Goal: Task Accomplishment & Management: Manage account settings

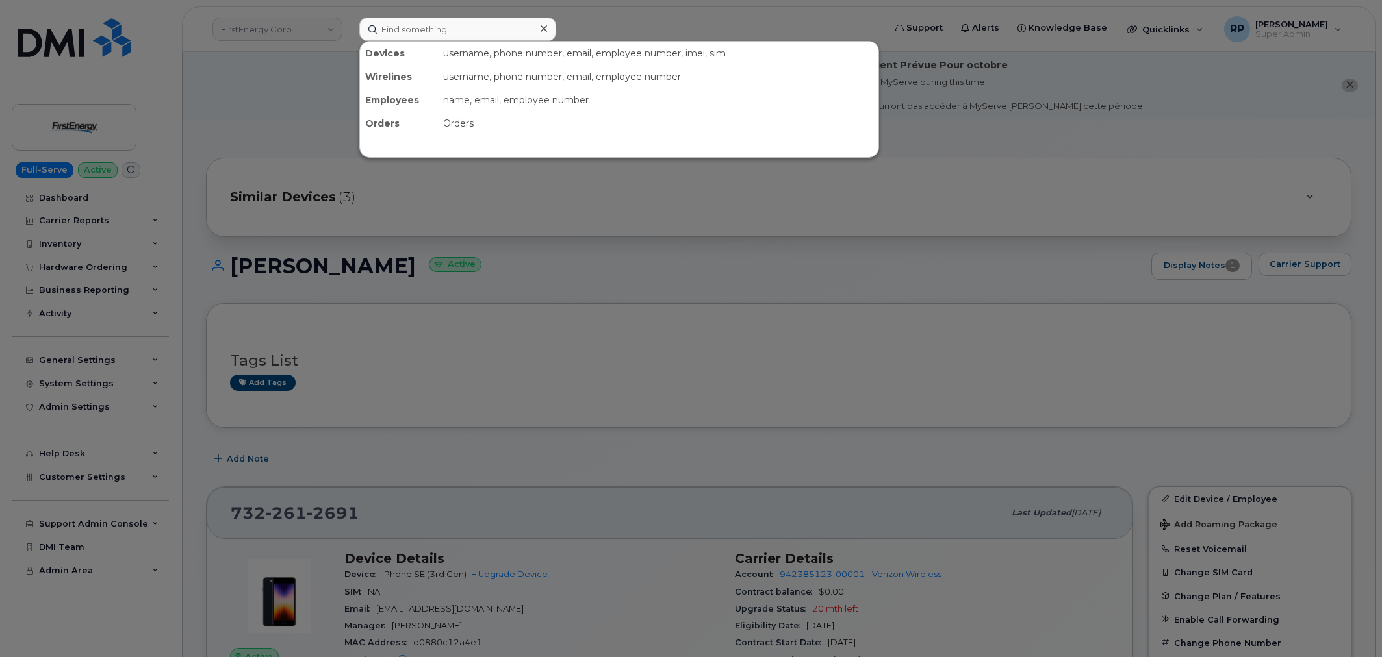
scroll to position [1250, 0]
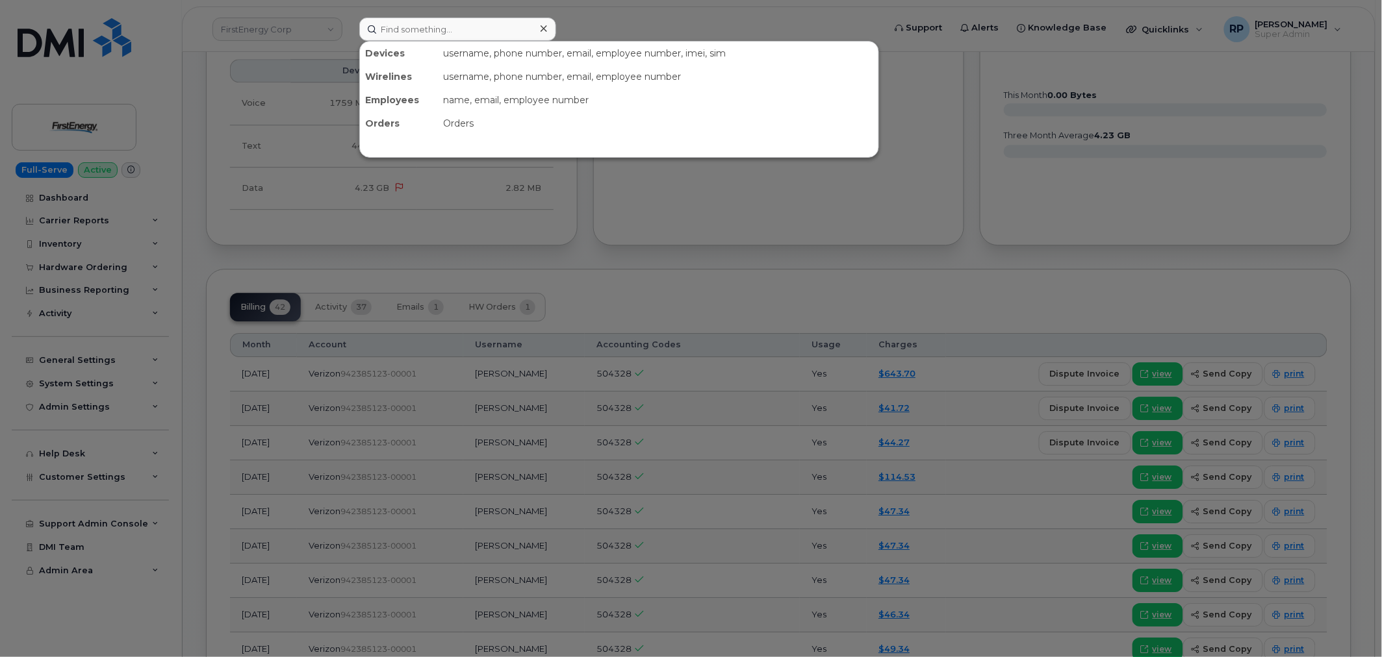
click at [426, 36] on input at bounding box center [457, 29] width 197 height 23
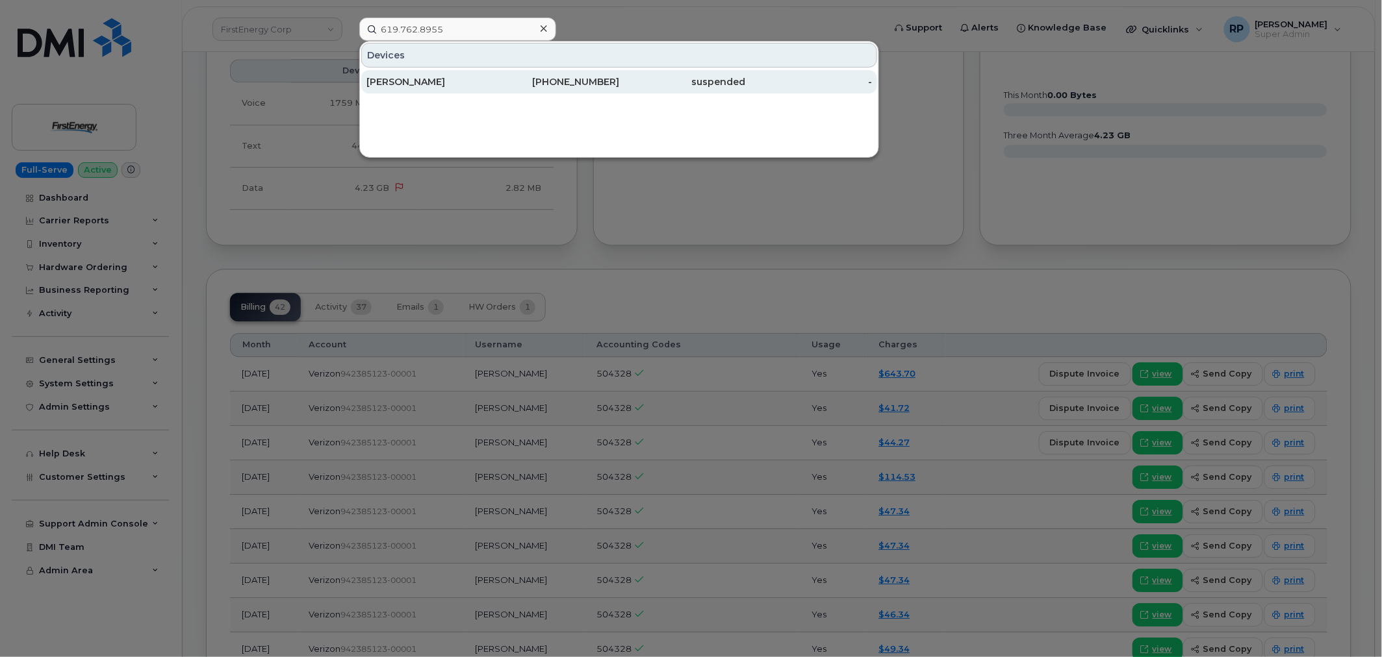
type input "619.762.8955"
click at [440, 73] on div "CHANDLER HADDIX" at bounding box center [429, 81] width 127 height 23
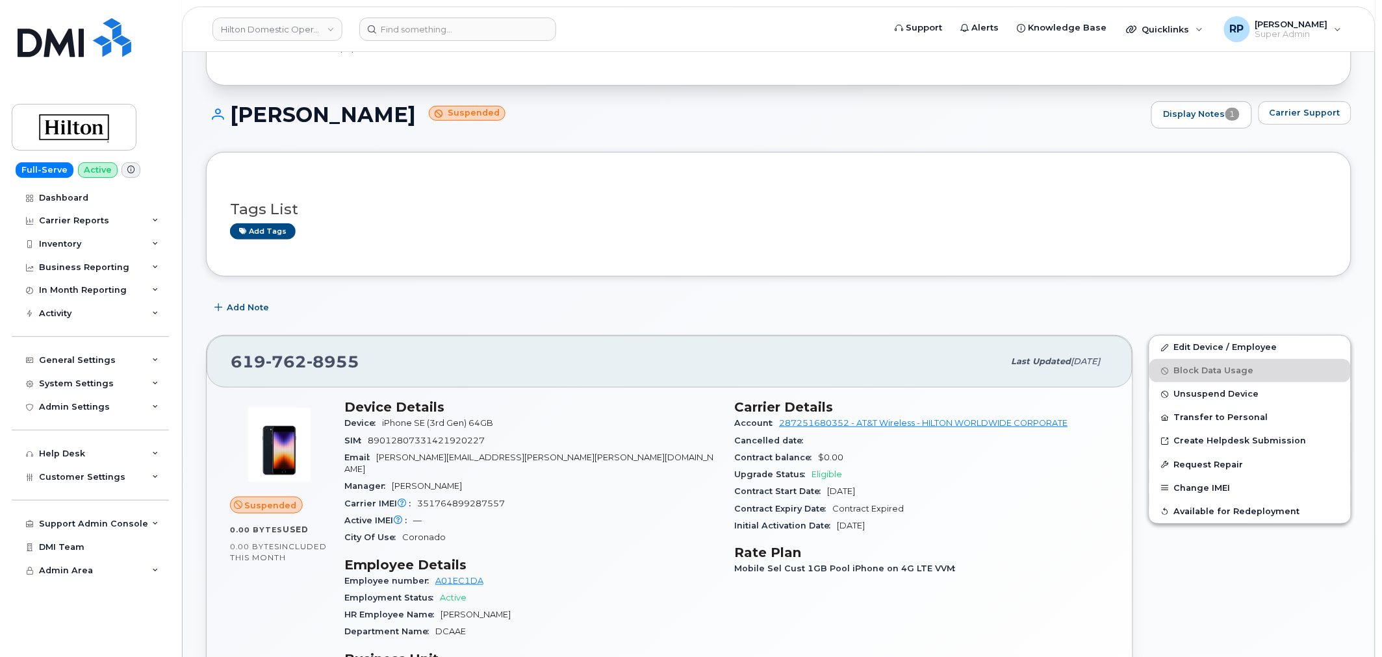
scroll to position [120, 0]
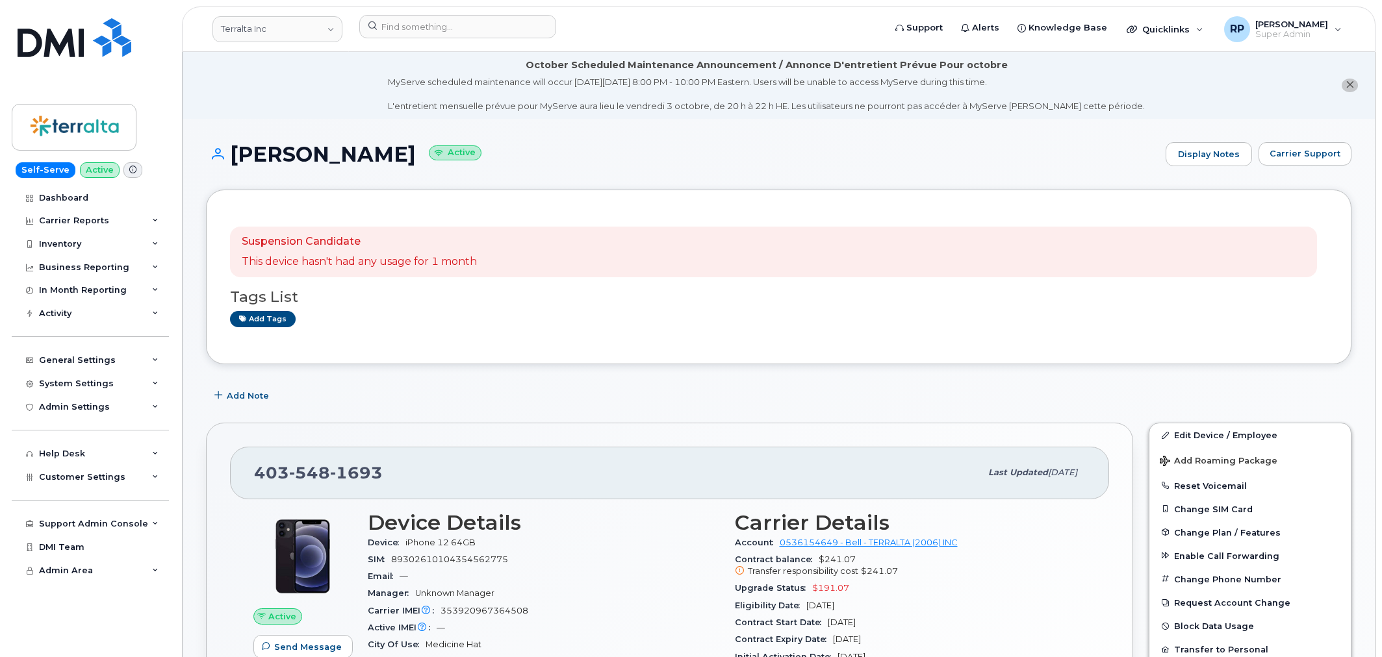
scroll to position [842, 0]
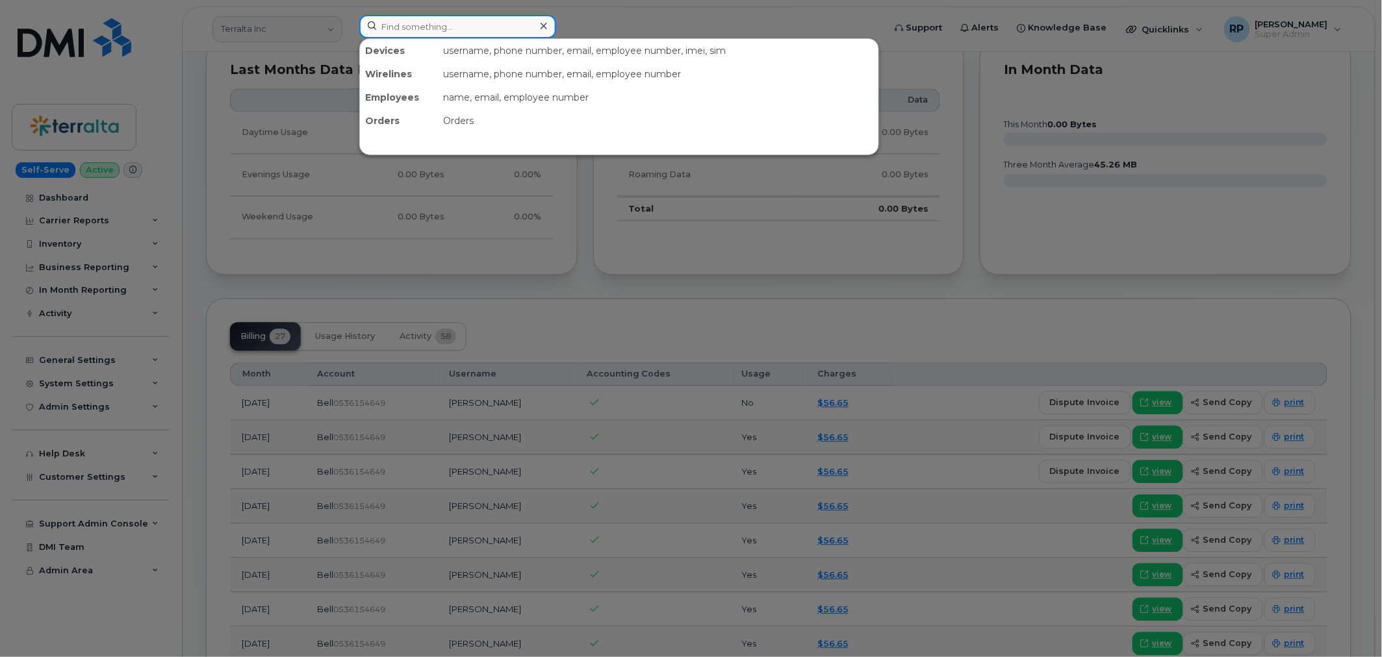
click at [451, 26] on input at bounding box center [457, 26] width 197 height 23
paste input "703) 656-5753"
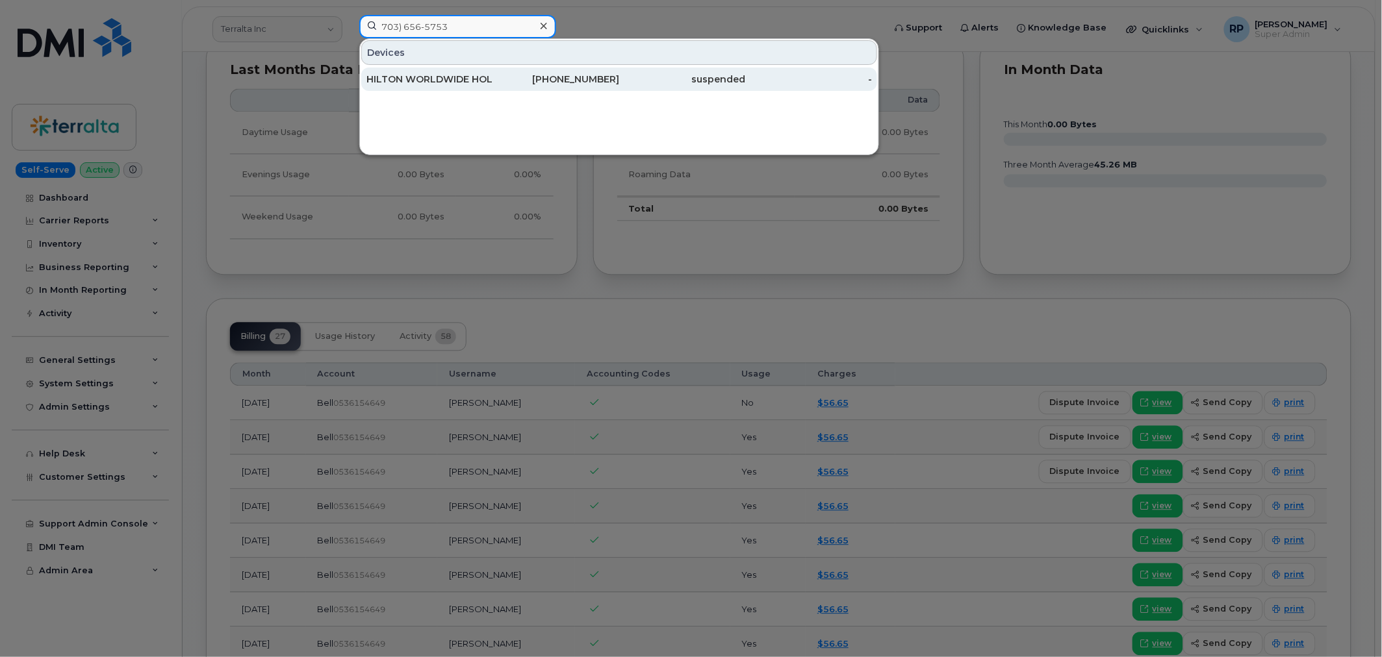
type input "703) 656-5753"
click at [425, 75] on div "HILTON WORLDWIDE HOLDINGS INC." at bounding box center [429, 79] width 127 height 13
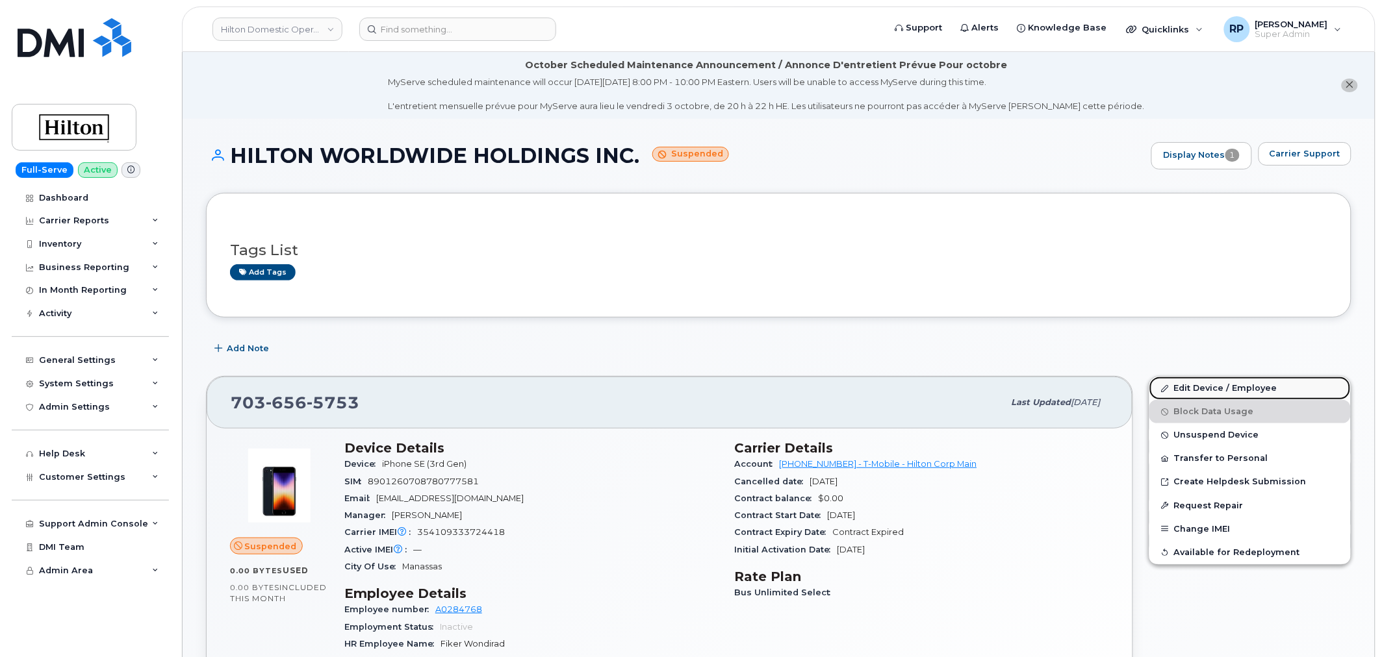
click at [1217, 391] on link "Edit Device / Employee" at bounding box center [1249, 388] width 201 height 23
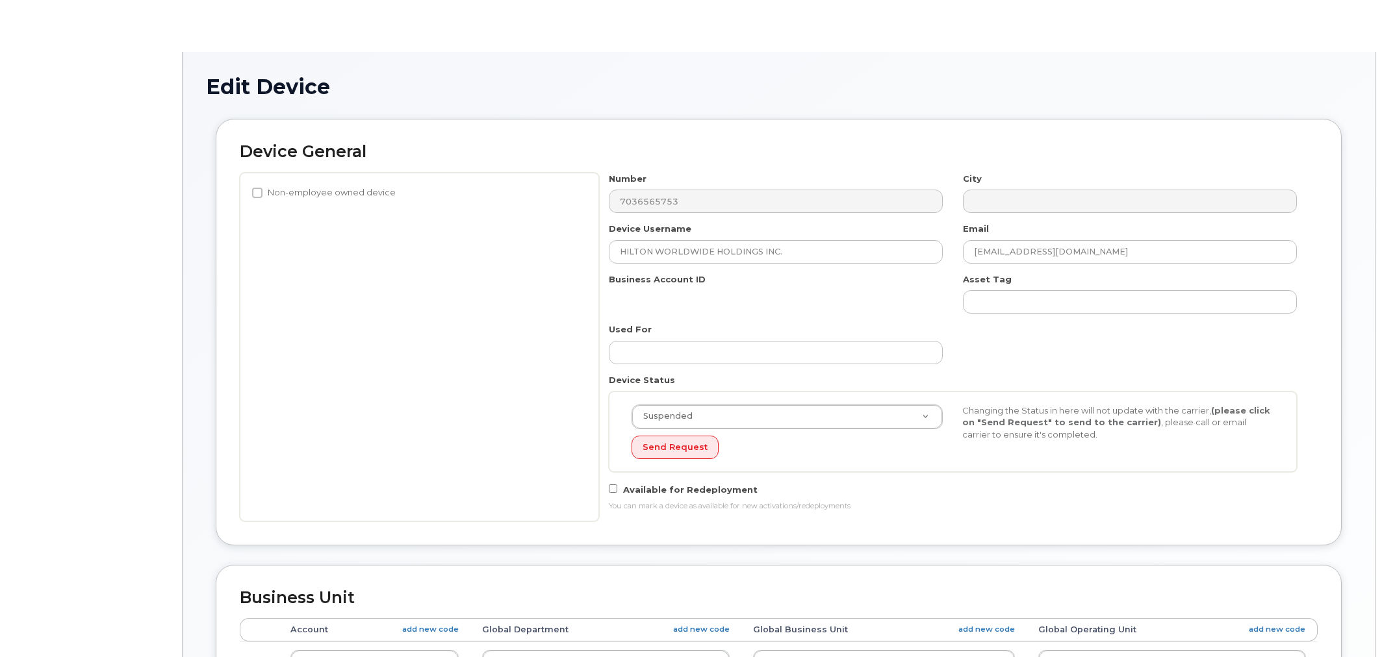
select select "34080331"
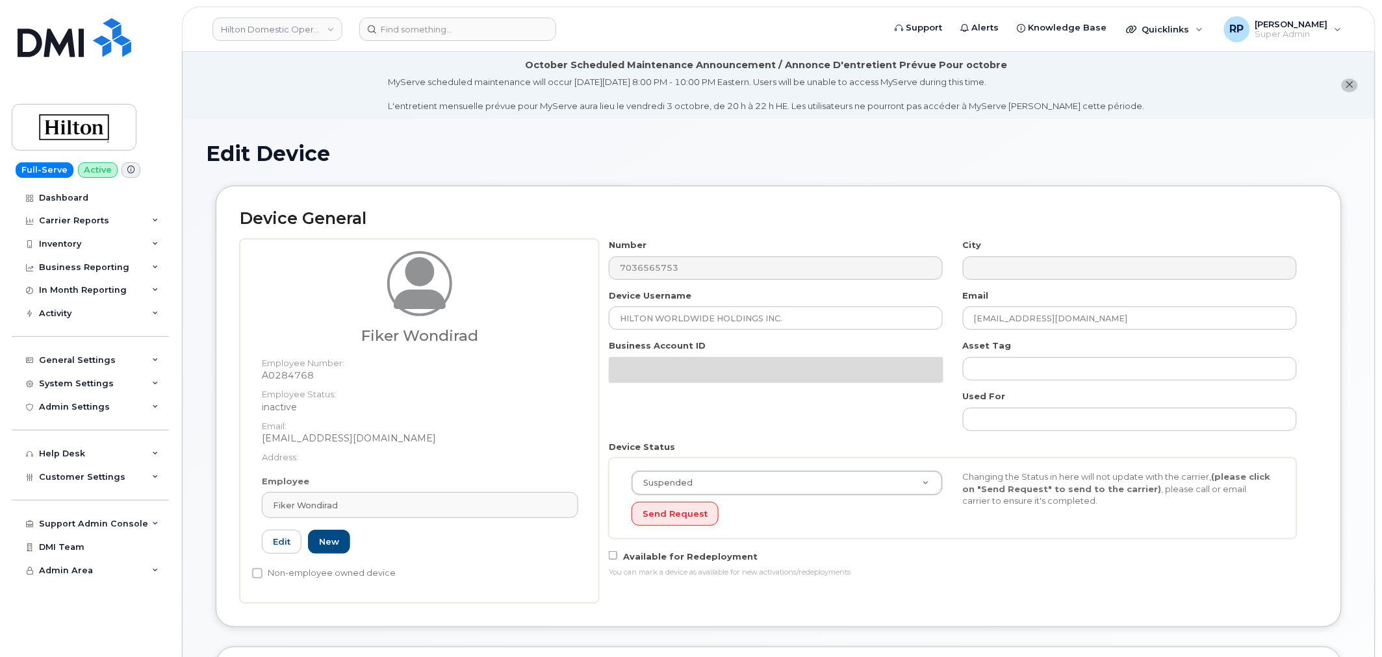
scroll to position [120, 0]
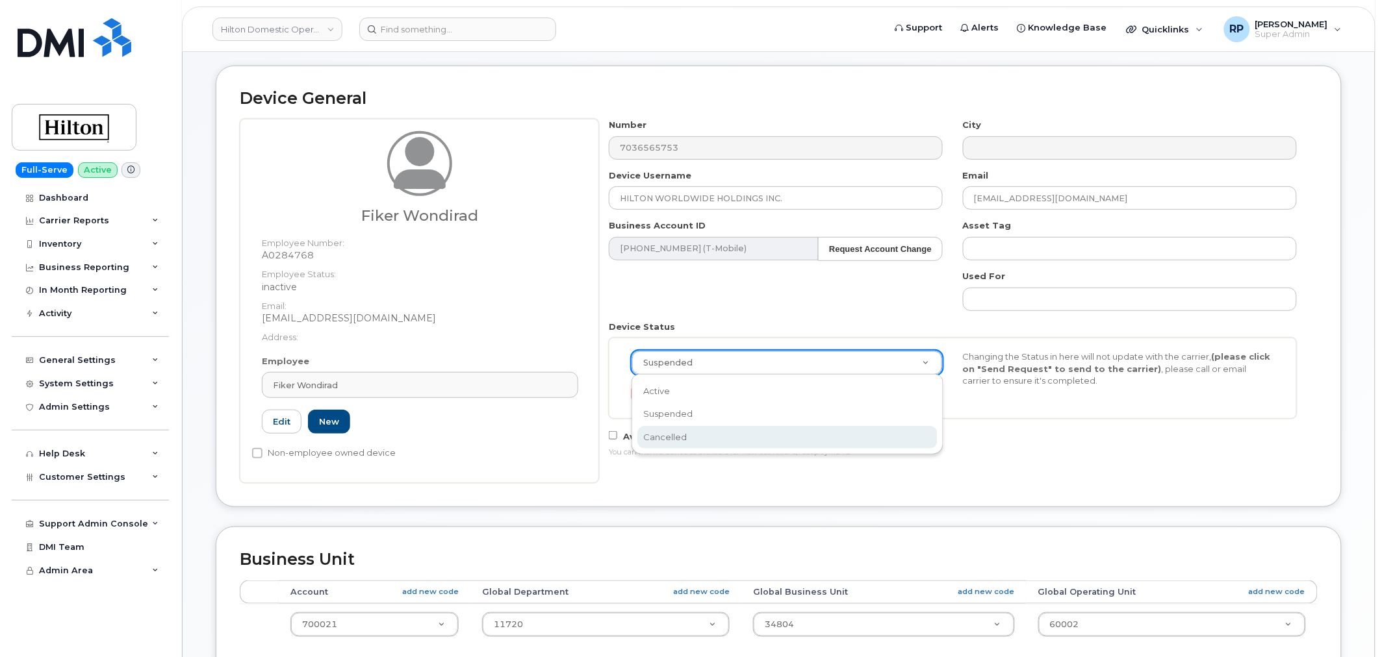
select select "cancelled"
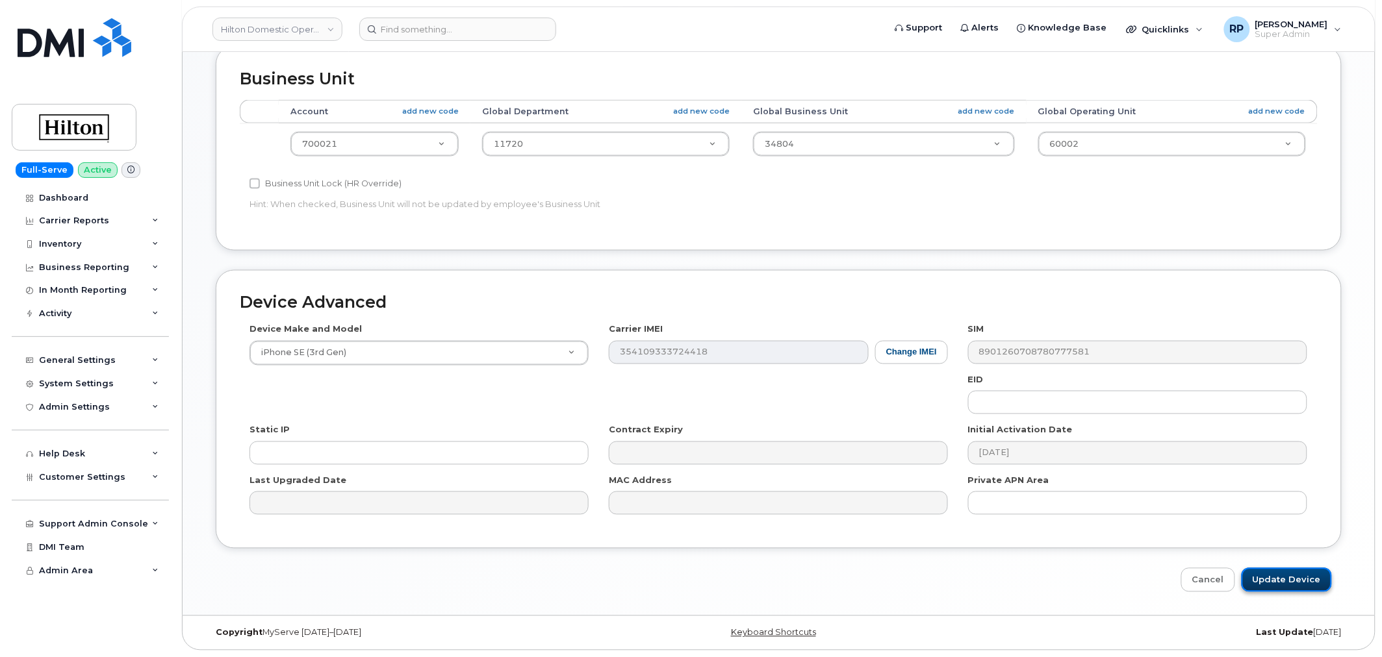
click at [1289, 580] on input "Update Device" at bounding box center [1286, 580] width 90 height 24
type input "Saving..."
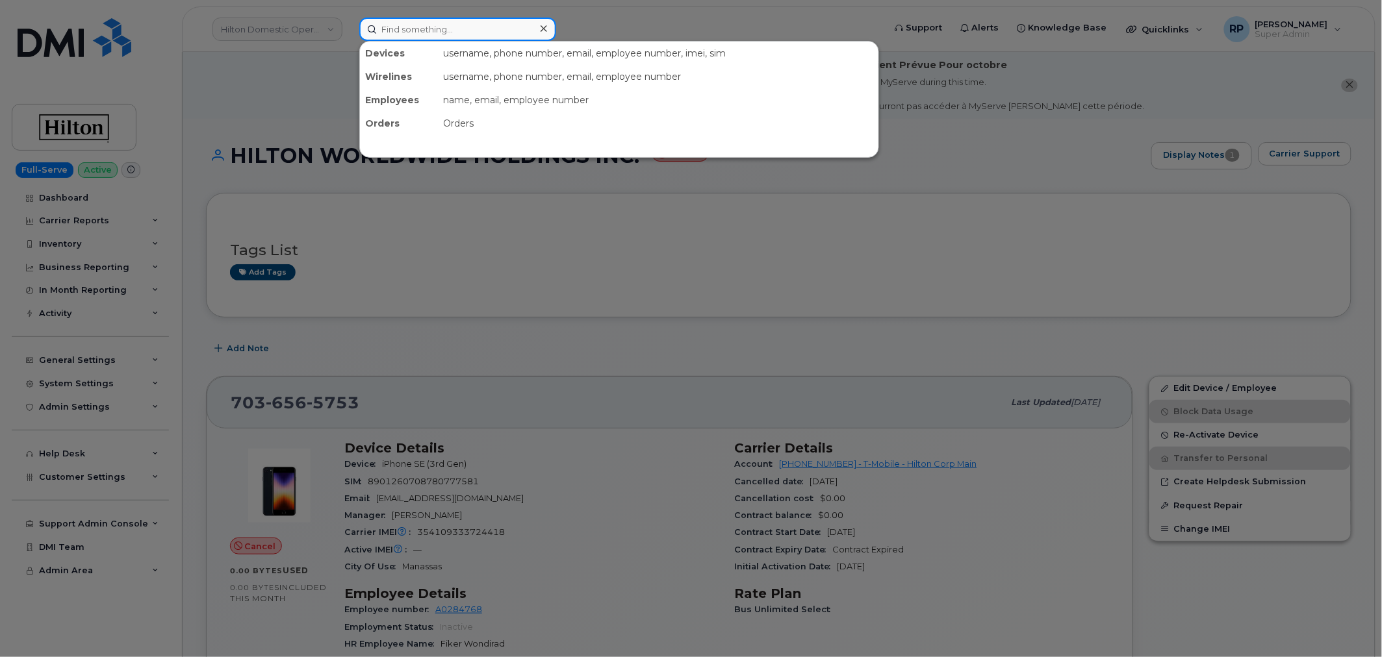
click at [413, 29] on input at bounding box center [457, 29] width 197 height 23
paste input "(703) 987-4781"
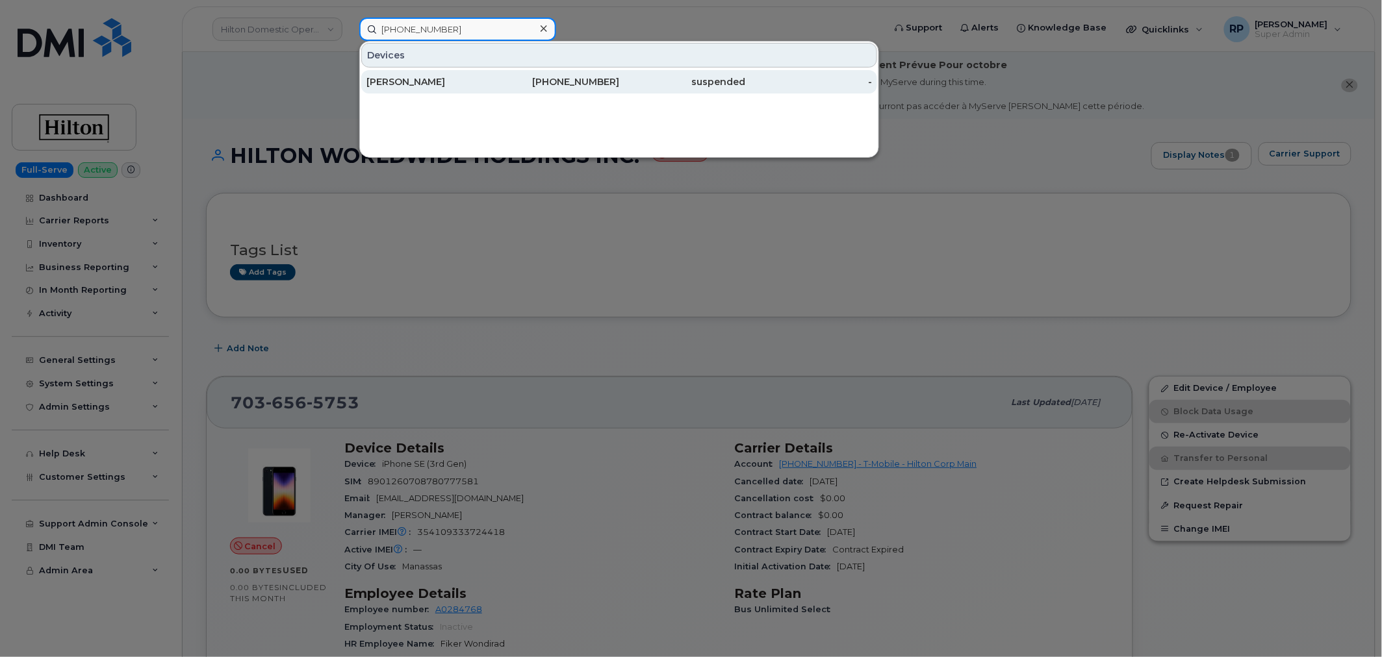
type input "(703) 987-4781"
click at [437, 82] on div "TINO SUTHERLAND" at bounding box center [429, 81] width 127 height 13
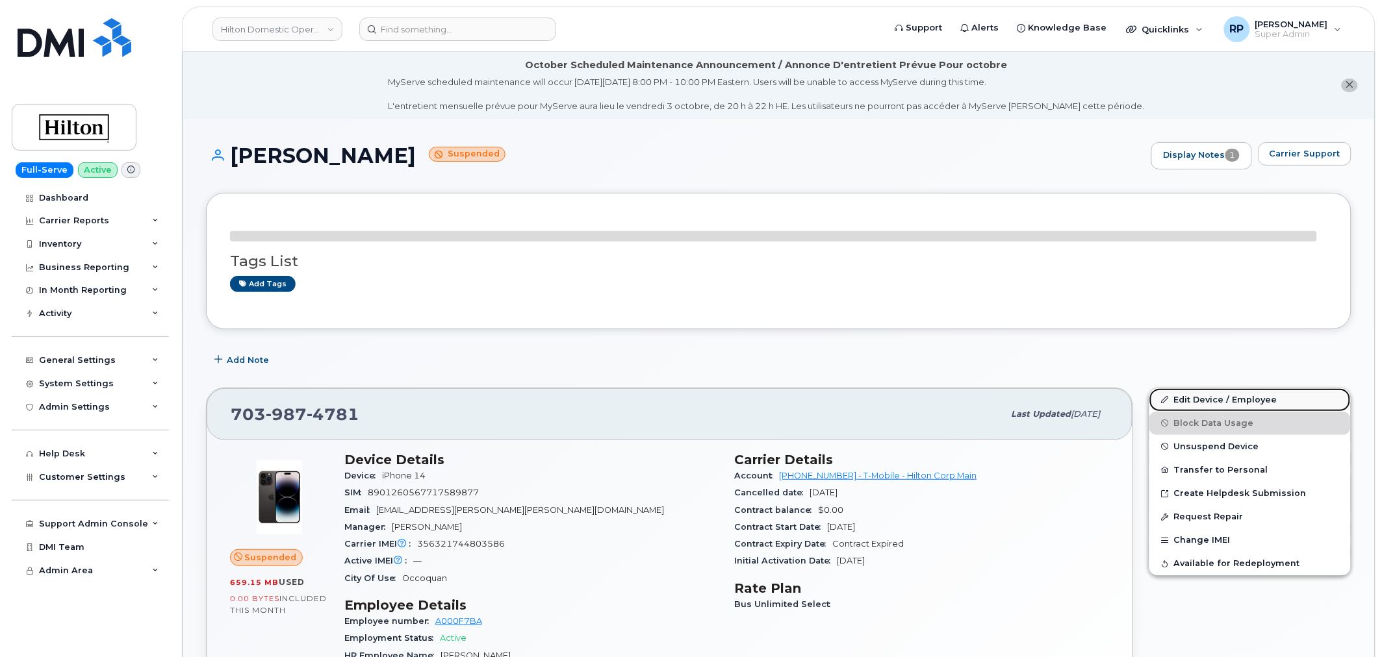
click at [1219, 399] on link "Edit Device / Employee" at bounding box center [1249, 399] width 201 height 23
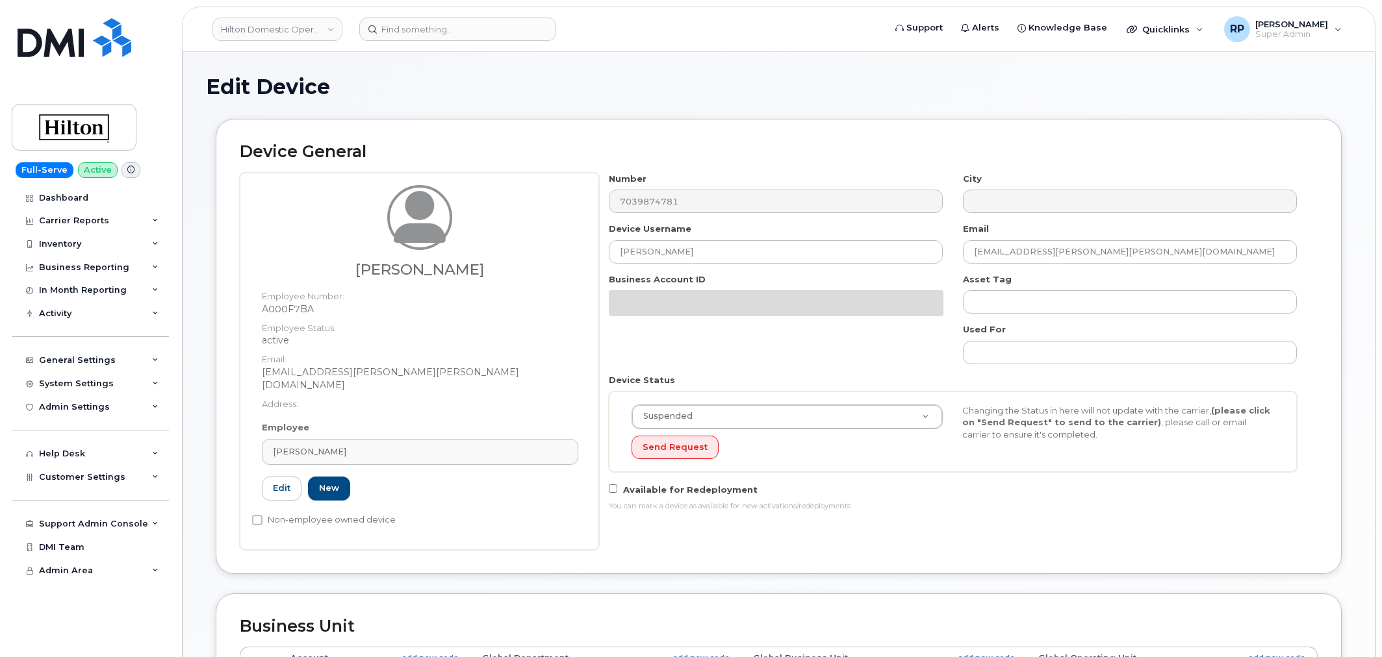
select select "34080331"
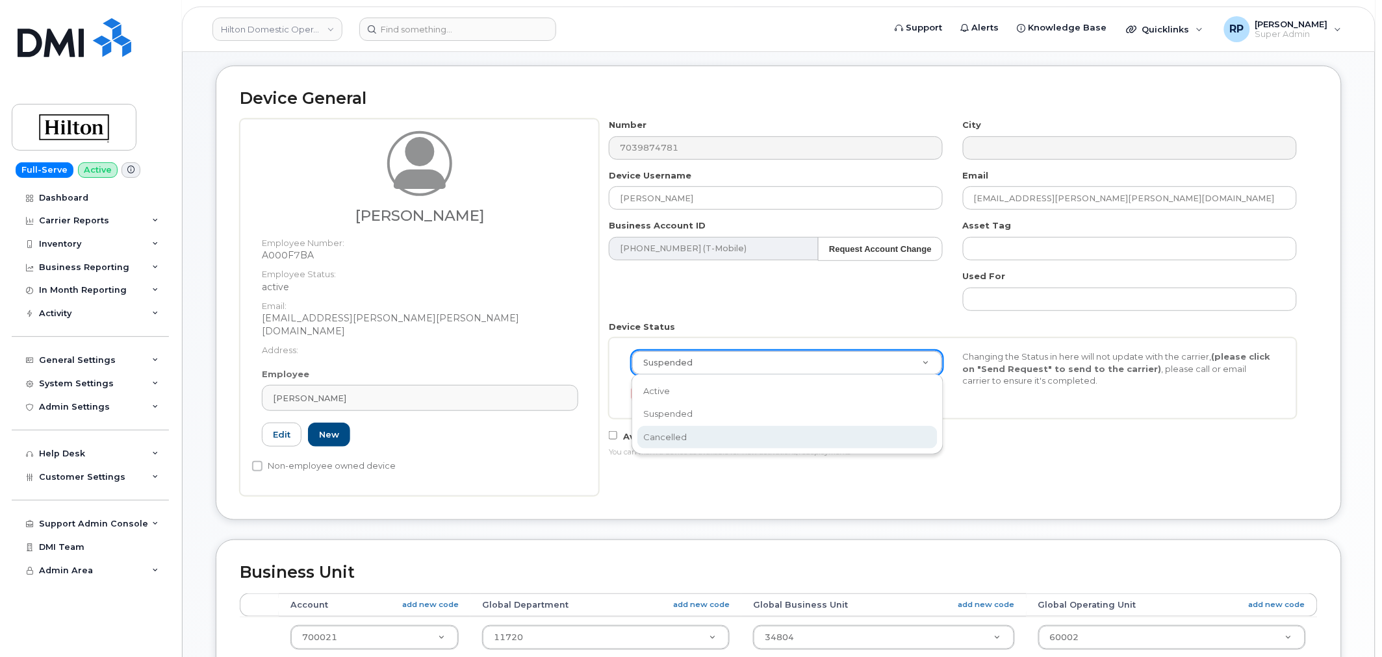
scroll to position [0, 4]
select select "cancelled"
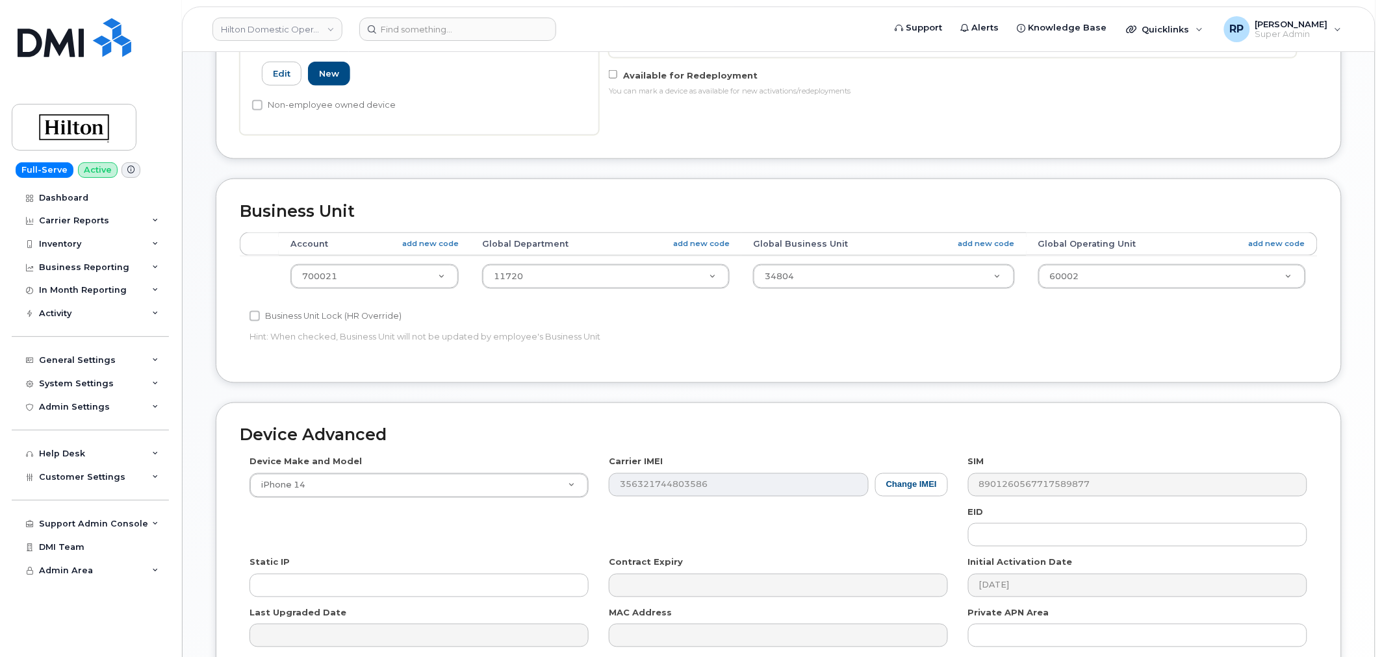
scroll to position [601, 0]
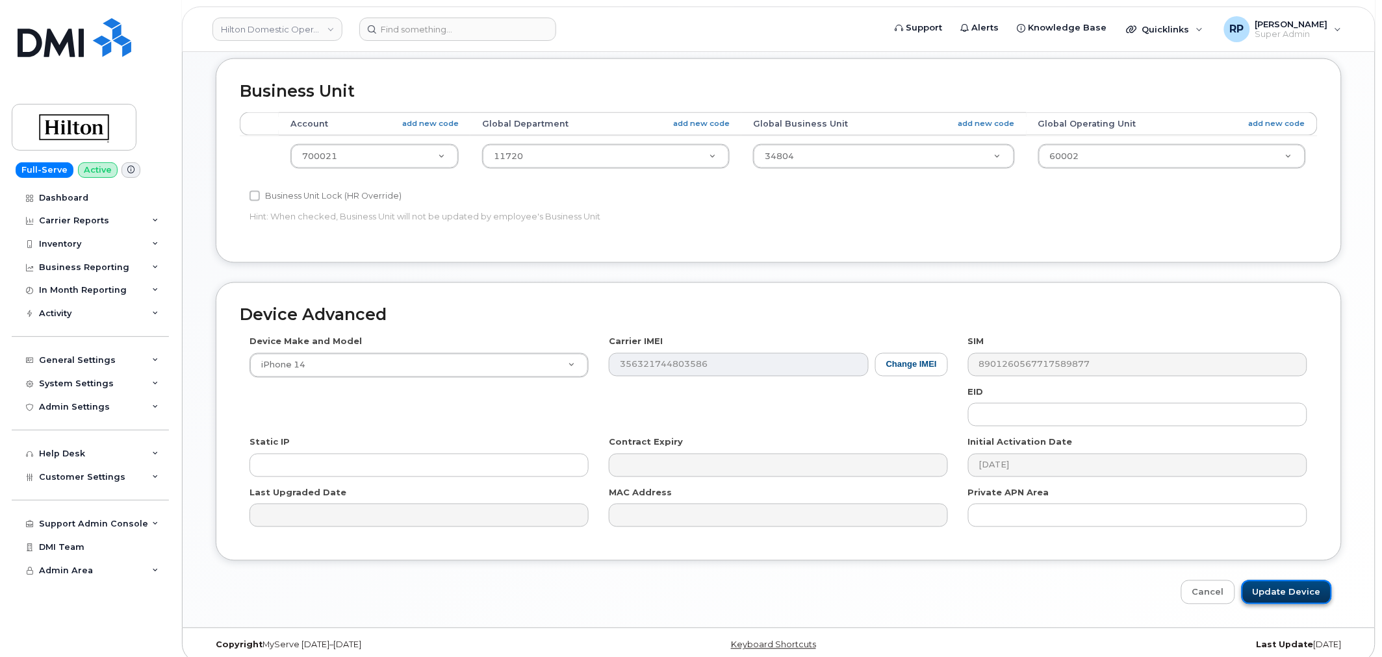
click at [1271, 581] on input "Update Device" at bounding box center [1286, 593] width 90 height 24
type input "Saving..."
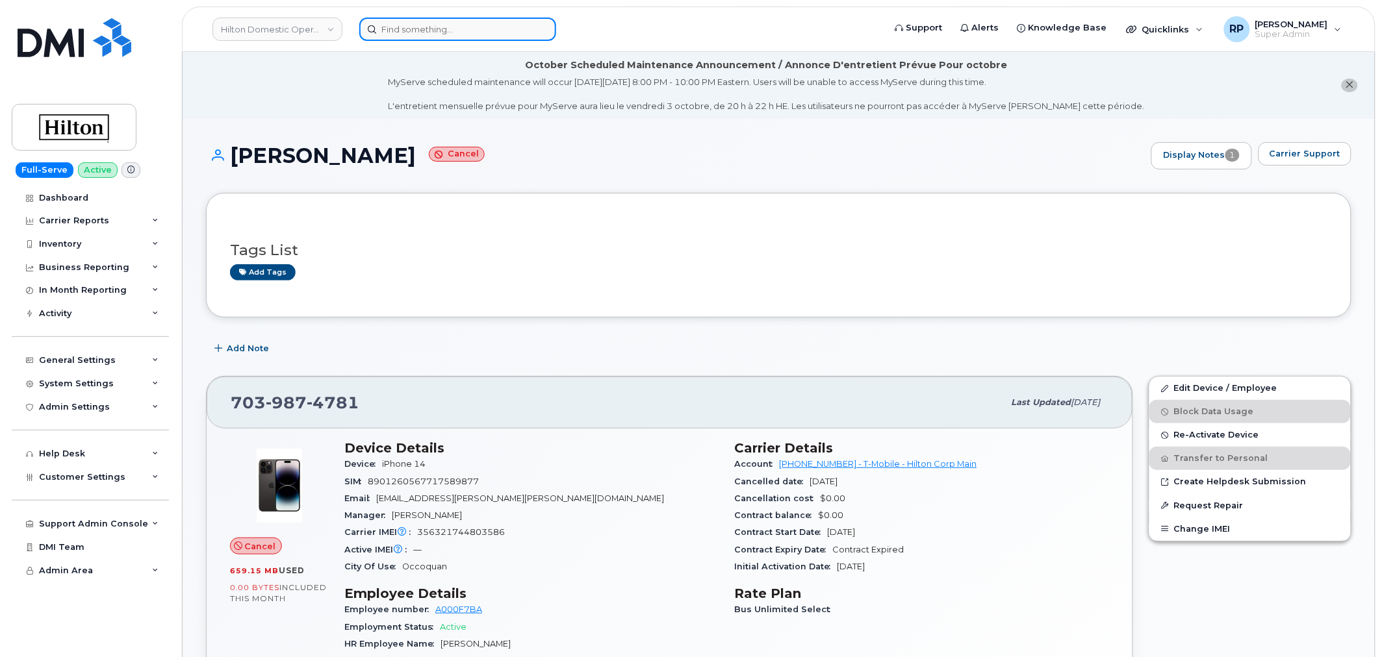
click at [453, 28] on input at bounding box center [457, 29] width 197 height 23
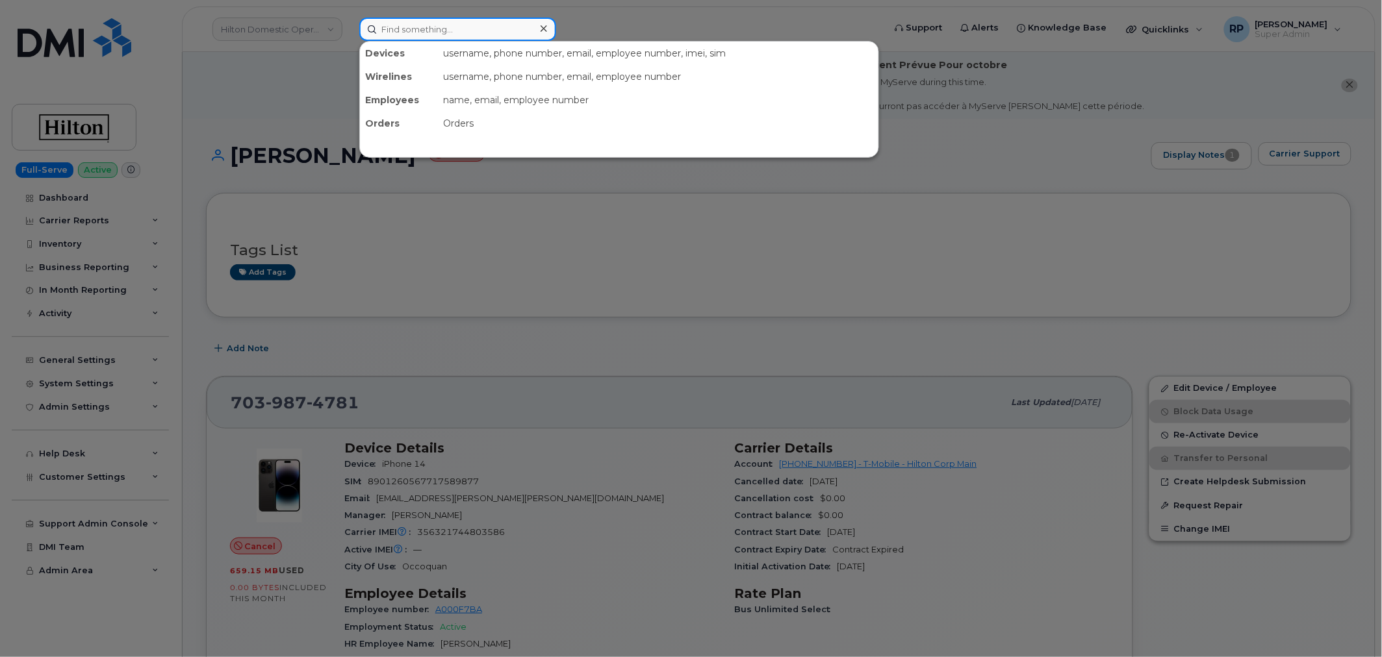
paste input "619.762.8955"
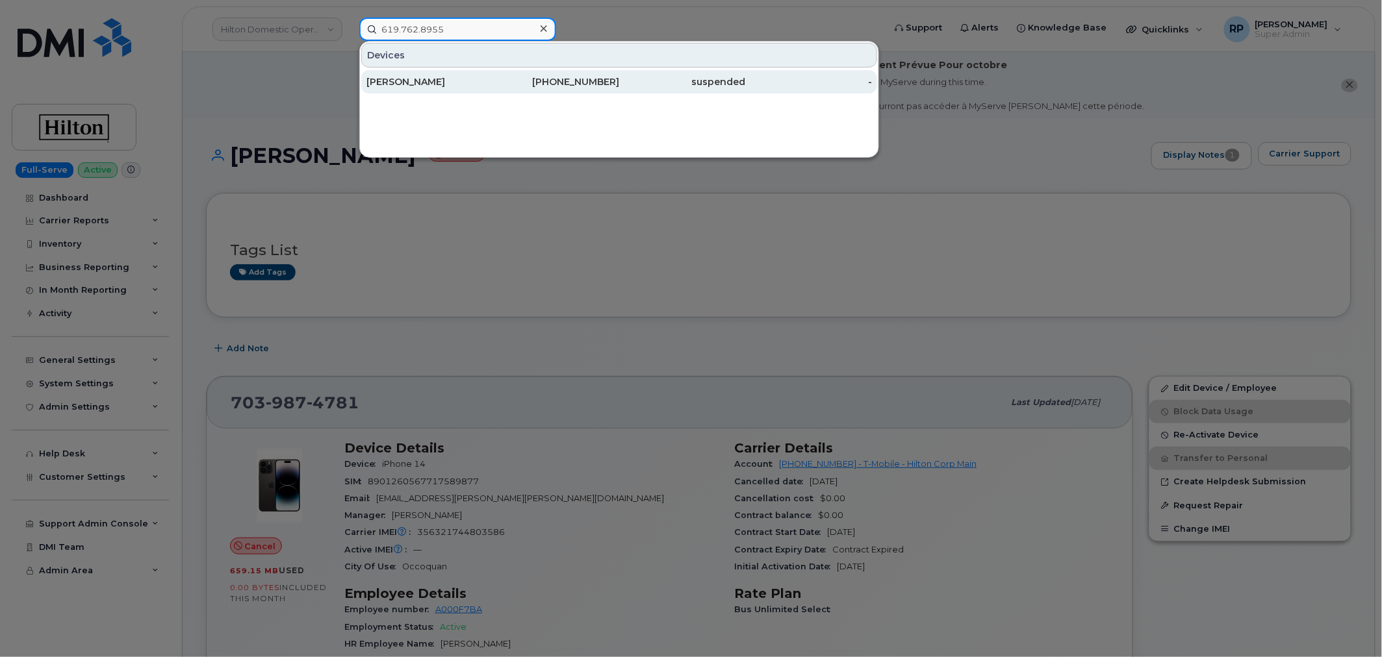
type input "619.762.8955"
click at [516, 81] on div "619-762-8955" at bounding box center [556, 81] width 127 height 13
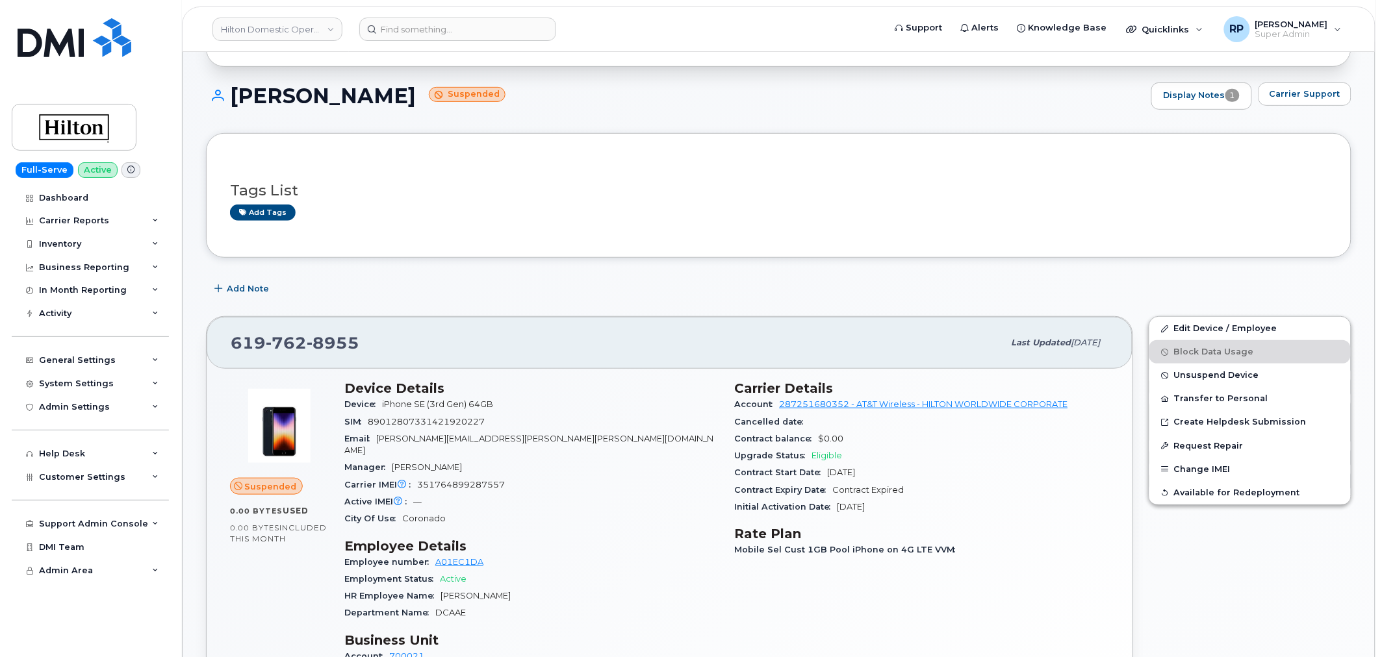
scroll to position [120, 0]
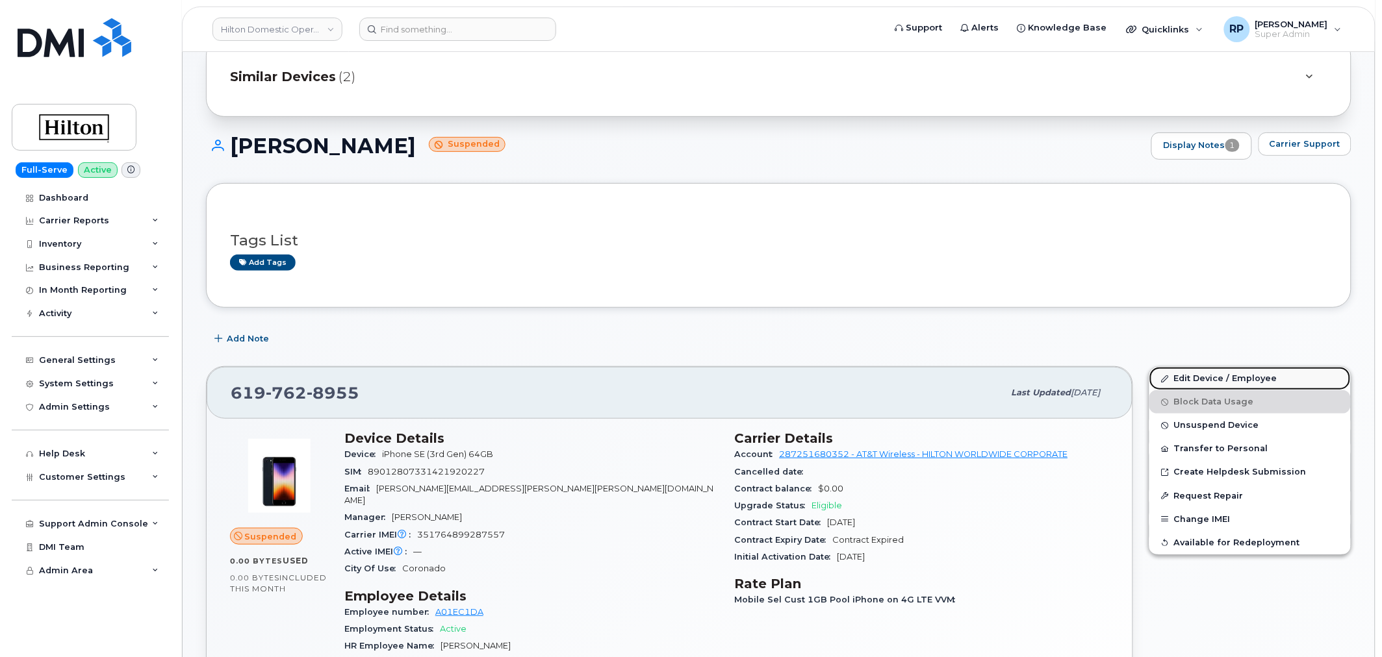
click at [1198, 379] on link "Edit Device / Employee" at bounding box center [1249, 378] width 201 height 23
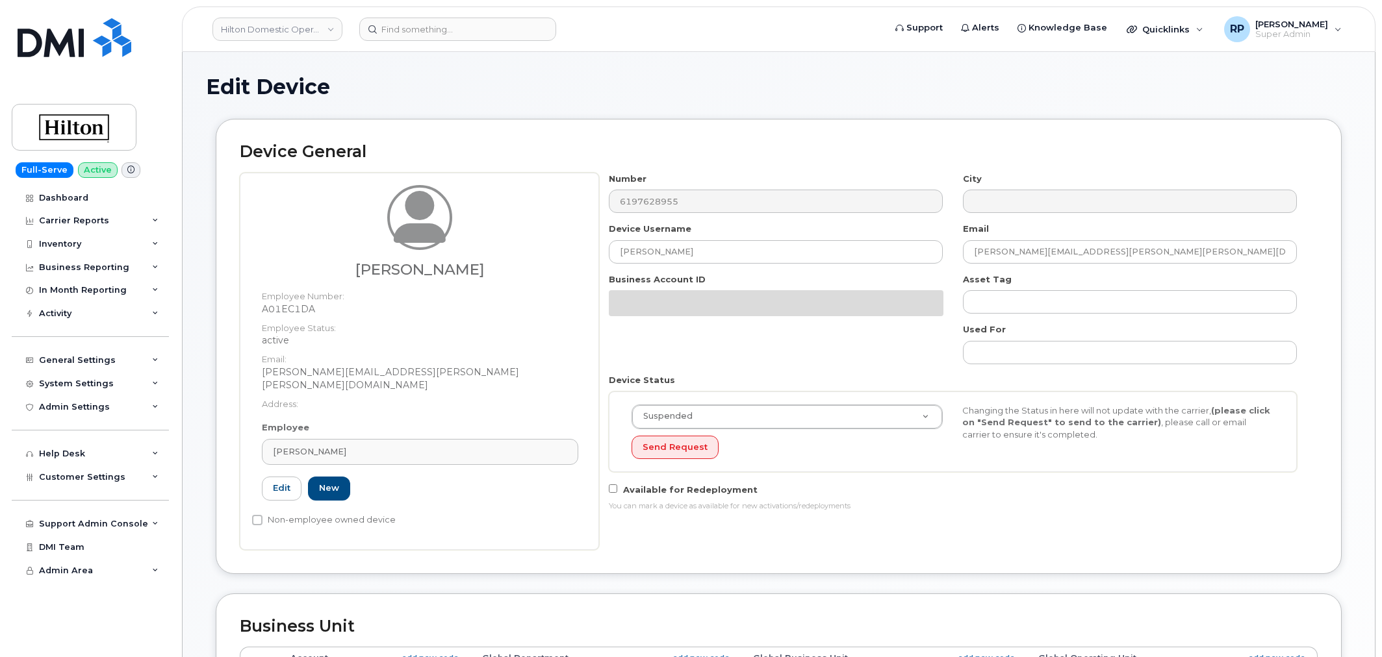
select select "34080331"
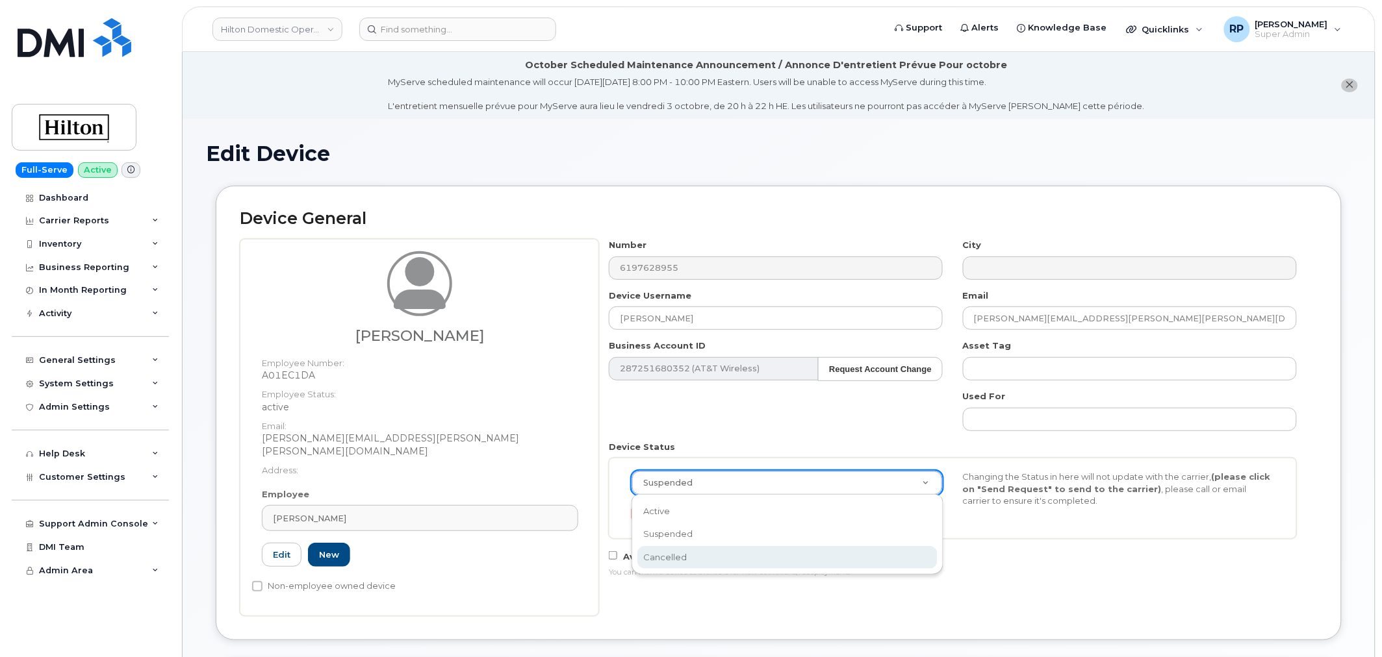
select select "cancelled"
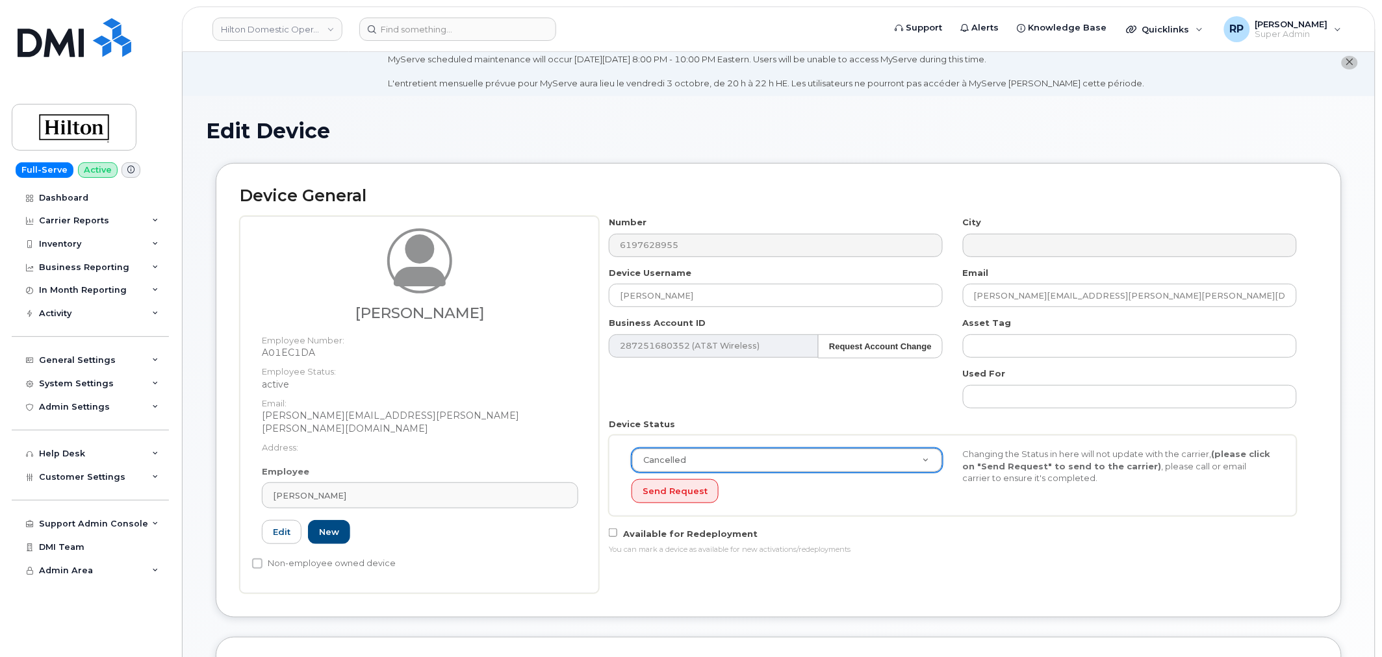
scroll to position [601, 0]
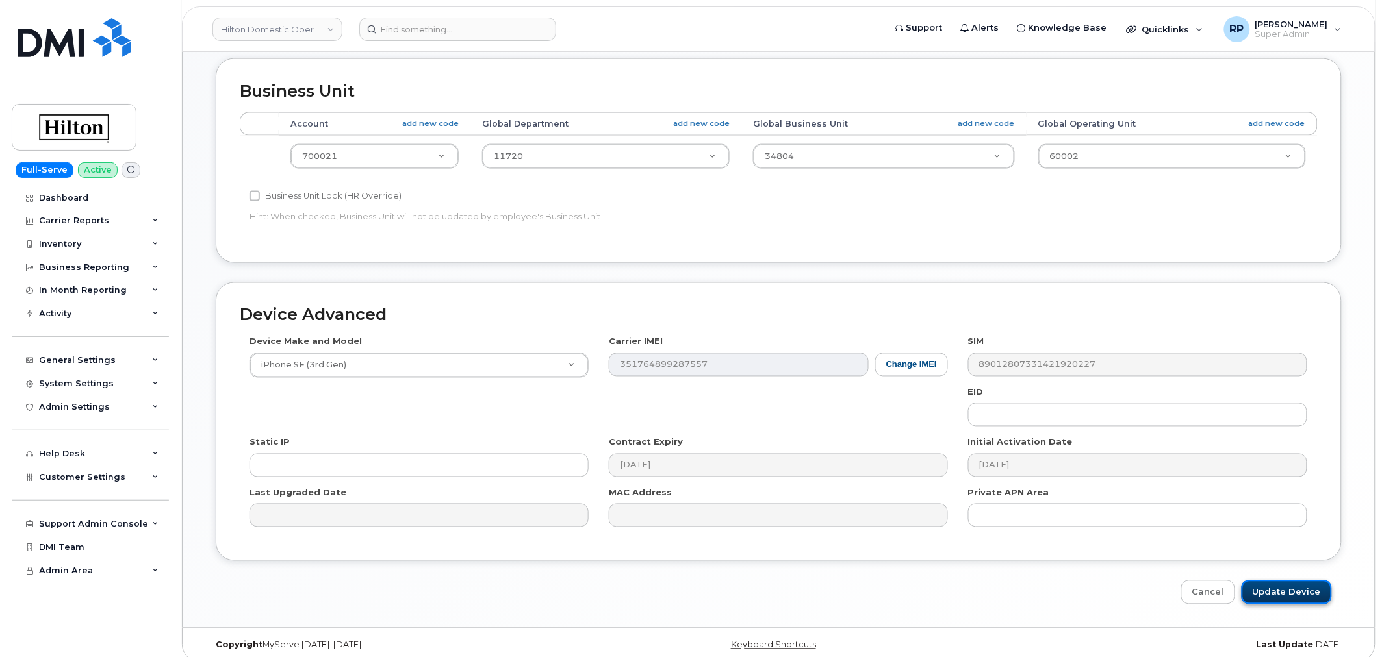
click at [1280, 581] on input "Update Device" at bounding box center [1286, 593] width 90 height 24
type input "Saving..."
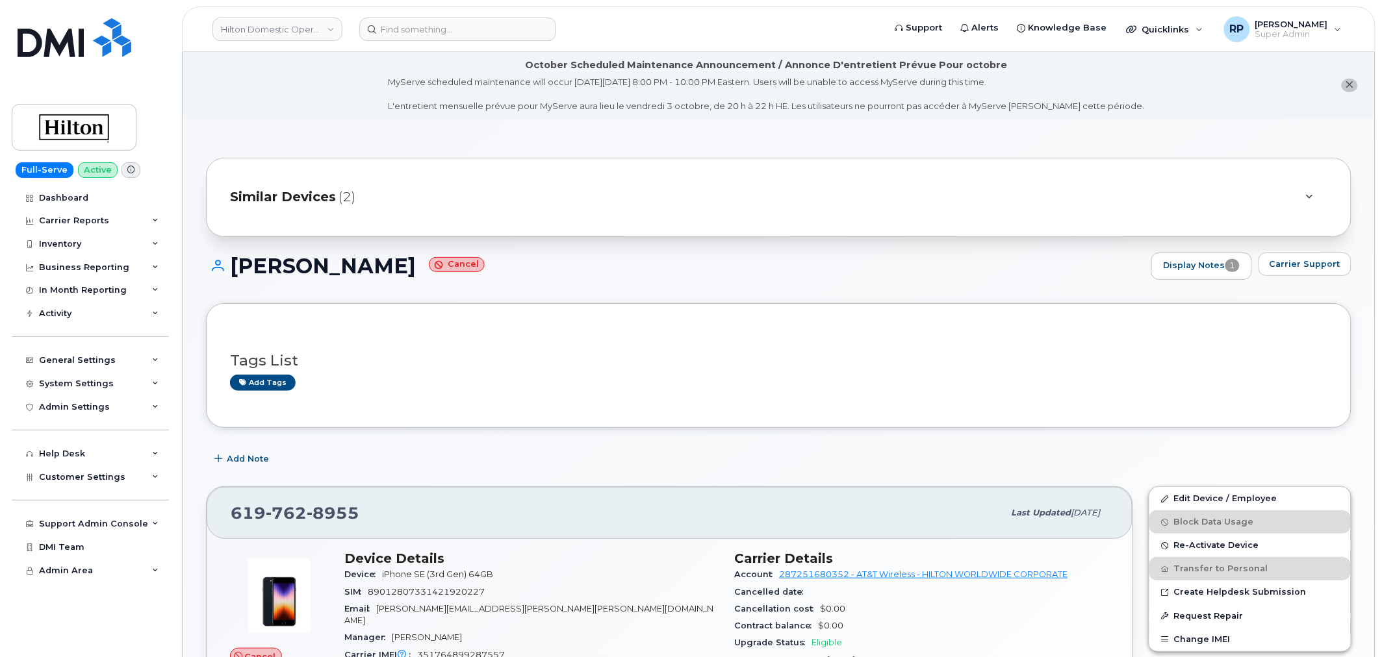
click at [129, 167] on icon at bounding box center [130, 169] width 7 height 7
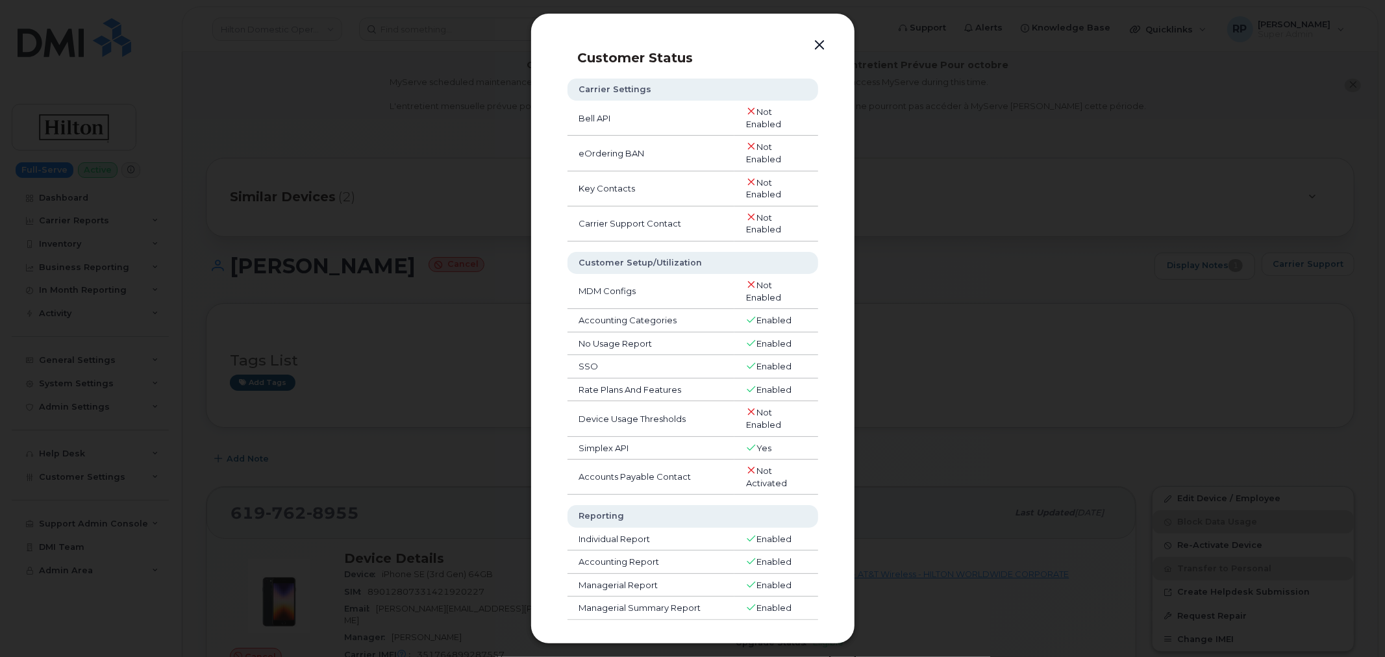
click at [824, 42] on button "button" at bounding box center [820, 45] width 19 height 18
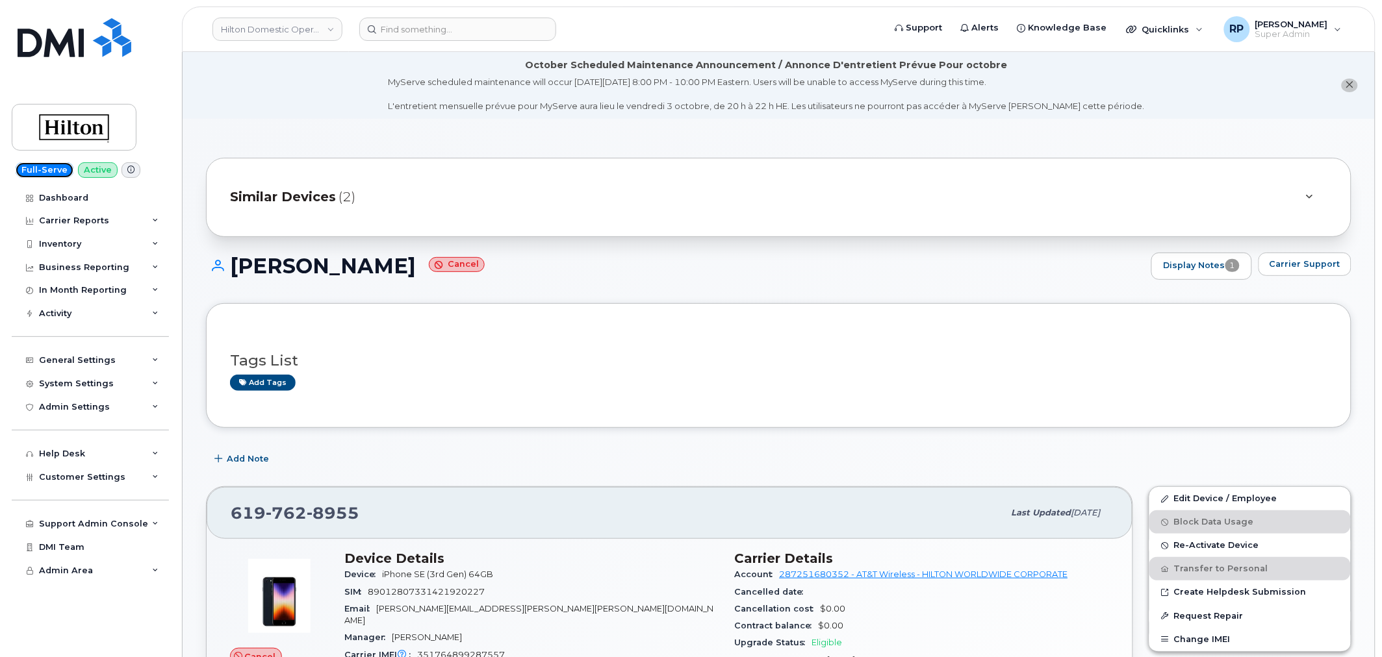
click at [44, 171] on span "Full-Serve" at bounding box center [45, 170] width 58 height 16
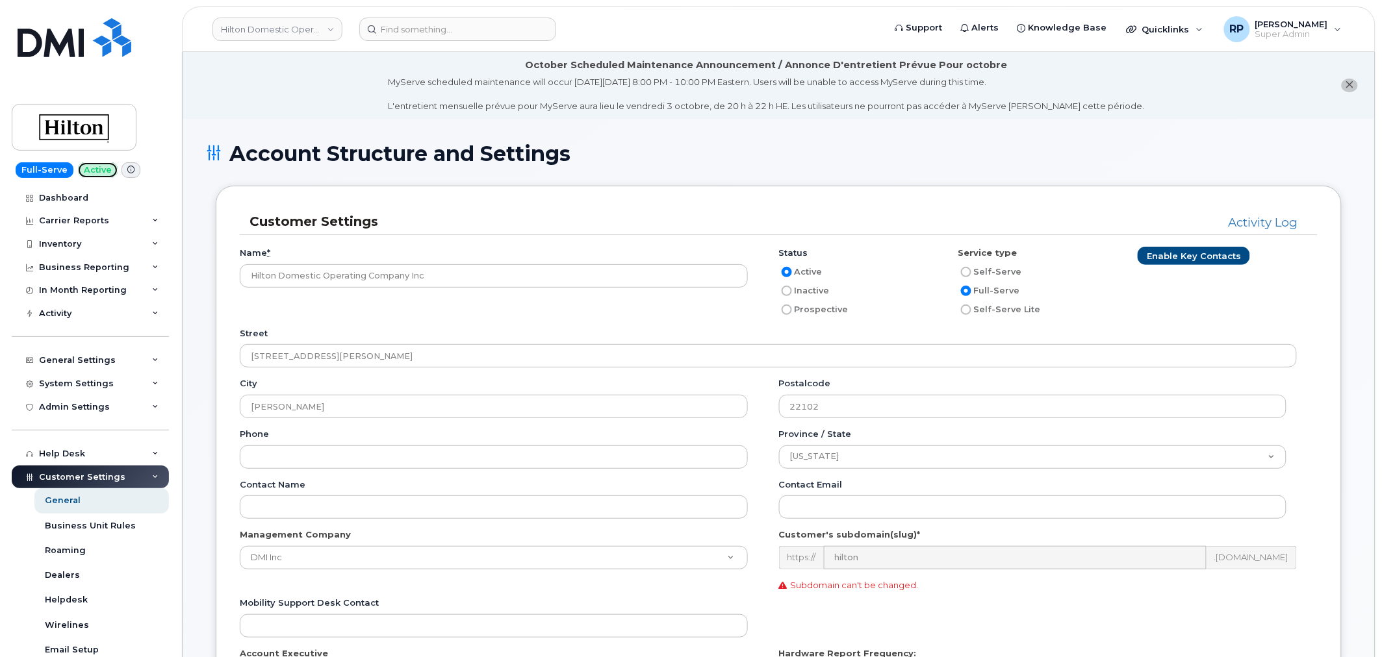
click at [98, 171] on span "Active" at bounding box center [98, 170] width 40 height 16
click at [64, 242] on div "Inventory" at bounding box center [60, 244] width 42 height 10
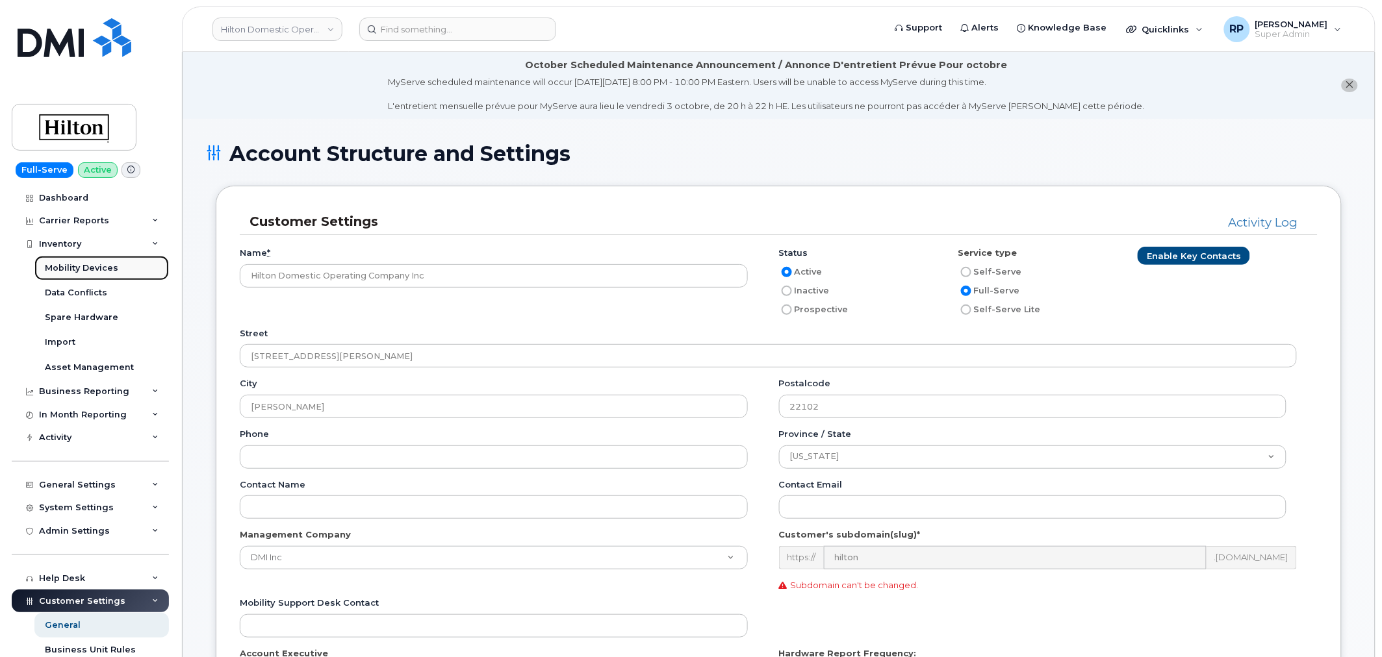
click at [75, 269] on div "Mobility Devices" at bounding box center [81, 268] width 73 height 12
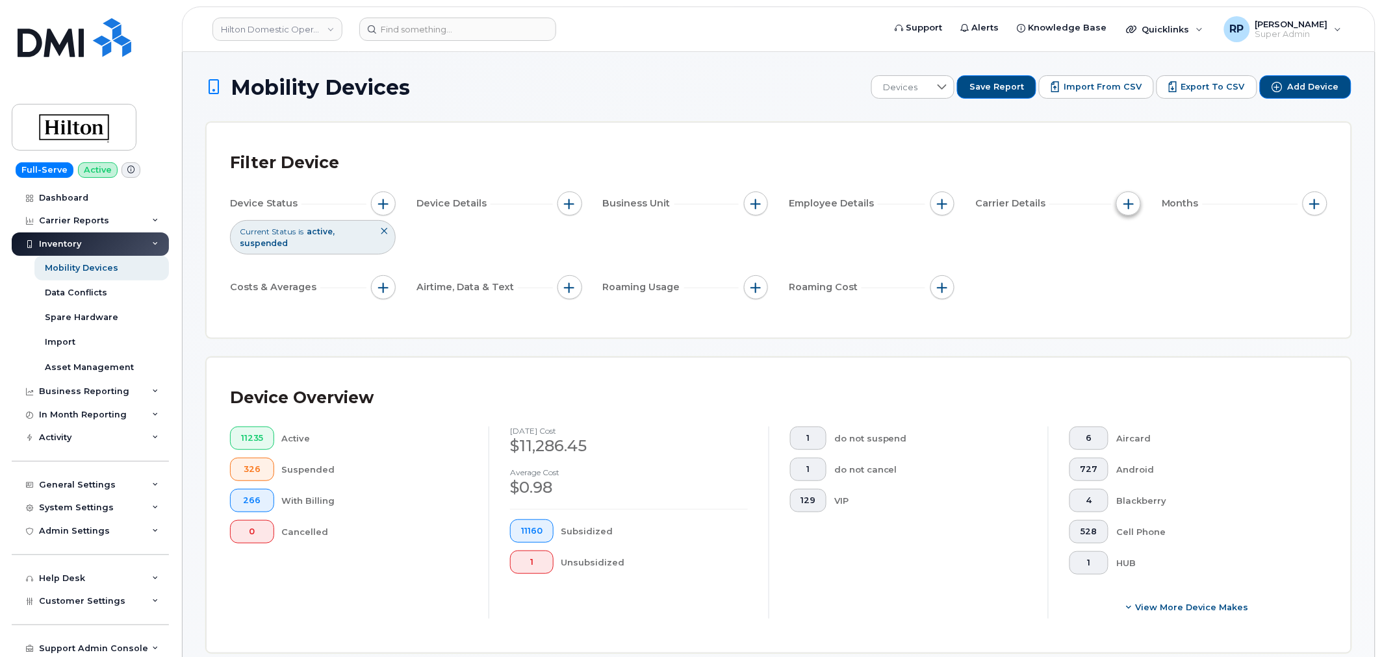
click at [1127, 205] on span "button" at bounding box center [1128, 204] width 10 height 10
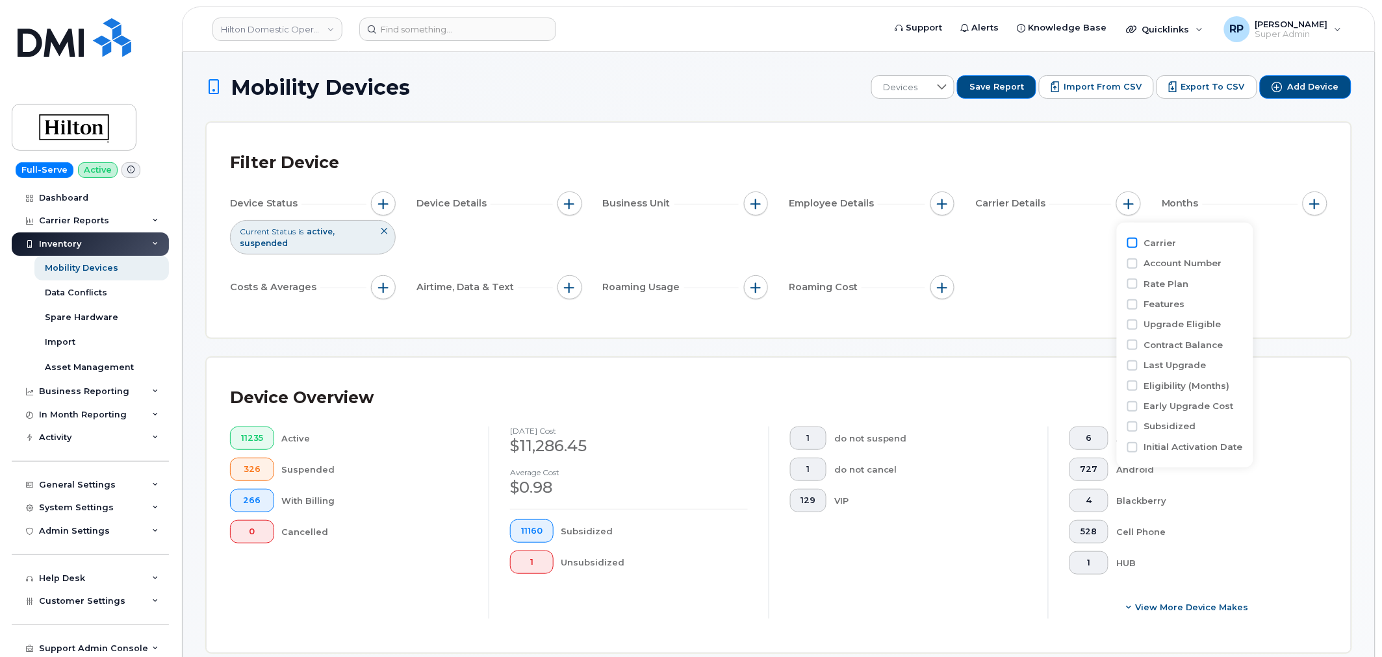
click at [1134, 242] on input "Carrier" at bounding box center [1132, 243] width 10 height 10
checkbox input "true"
click at [1155, 303] on div "empty" at bounding box center [1204, 296] width 117 height 22
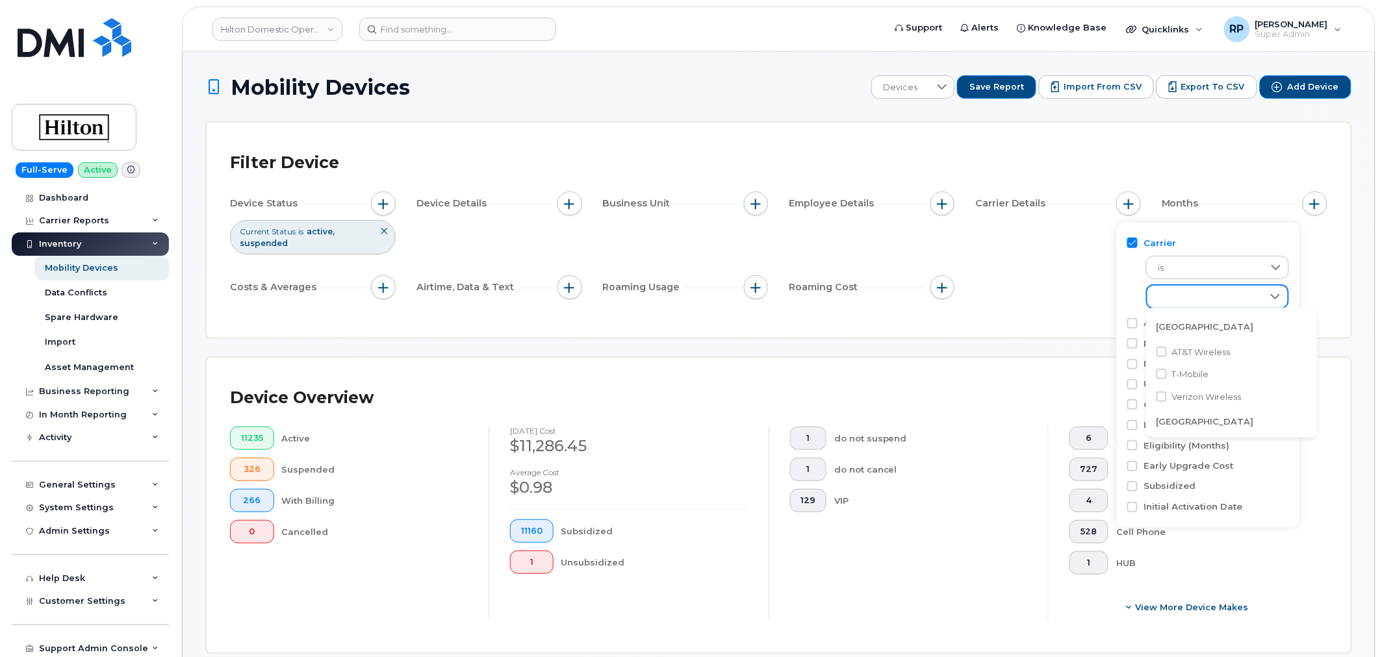
scroll to position [6, 52]
click at [1167, 351] on li "AT&T Wireless" at bounding box center [1231, 352] width 171 height 23
checkbox input "true"
click at [378, 206] on button "button" at bounding box center [383, 204] width 25 height 25
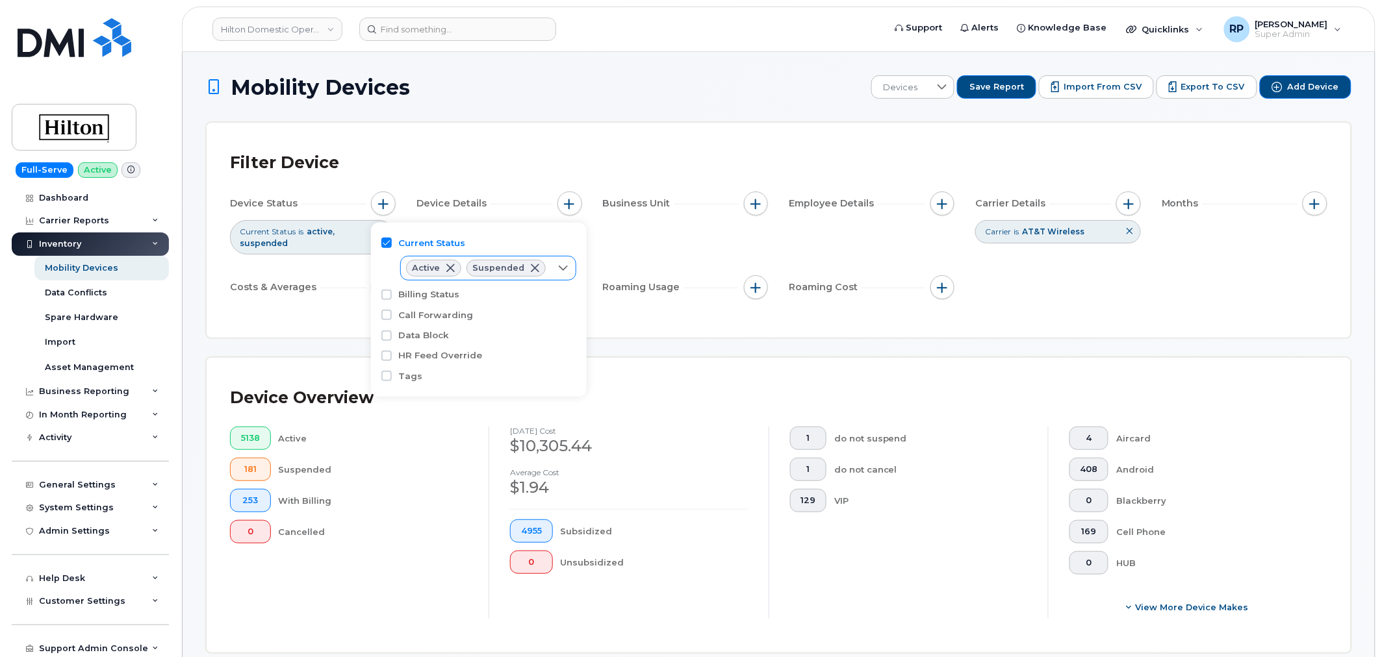
click at [563, 270] on icon at bounding box center [563, 268] width 10 height 10
click at [416, 348] on li "Cancelled" at bounding box center [485, 342] width 171 height 23
checkbox input "true"
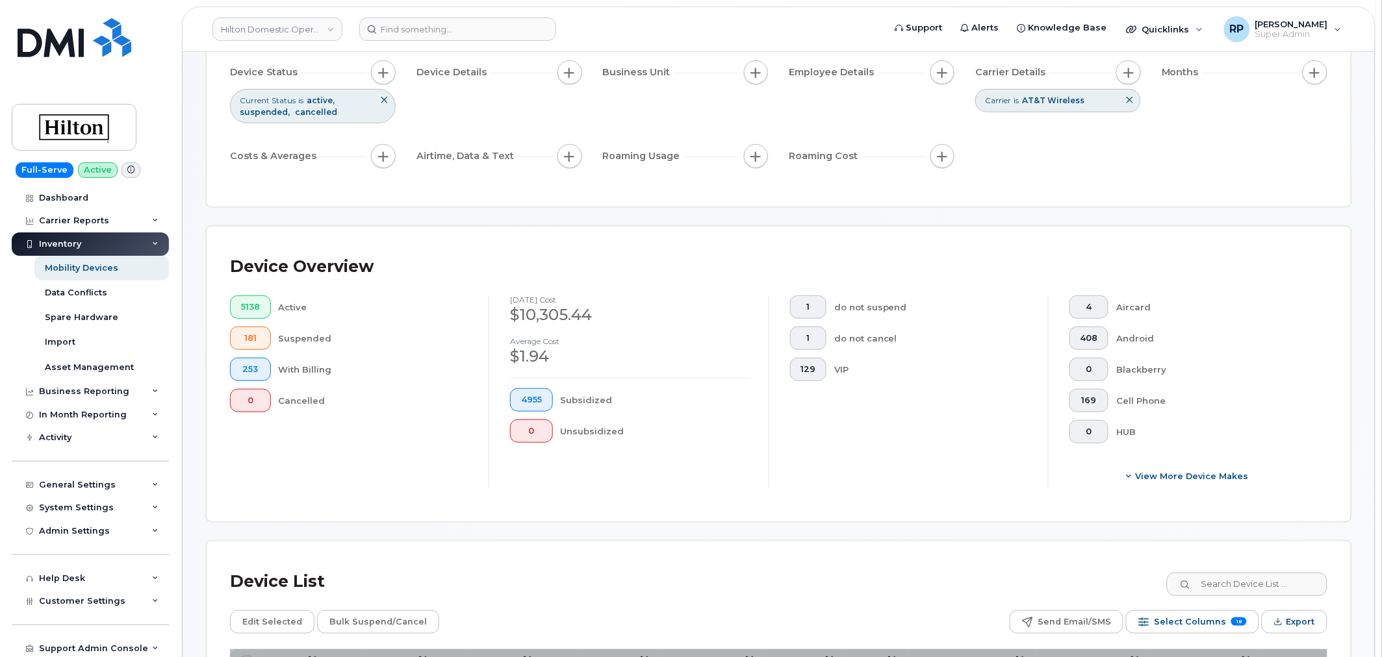
scroll to position [481, 0]
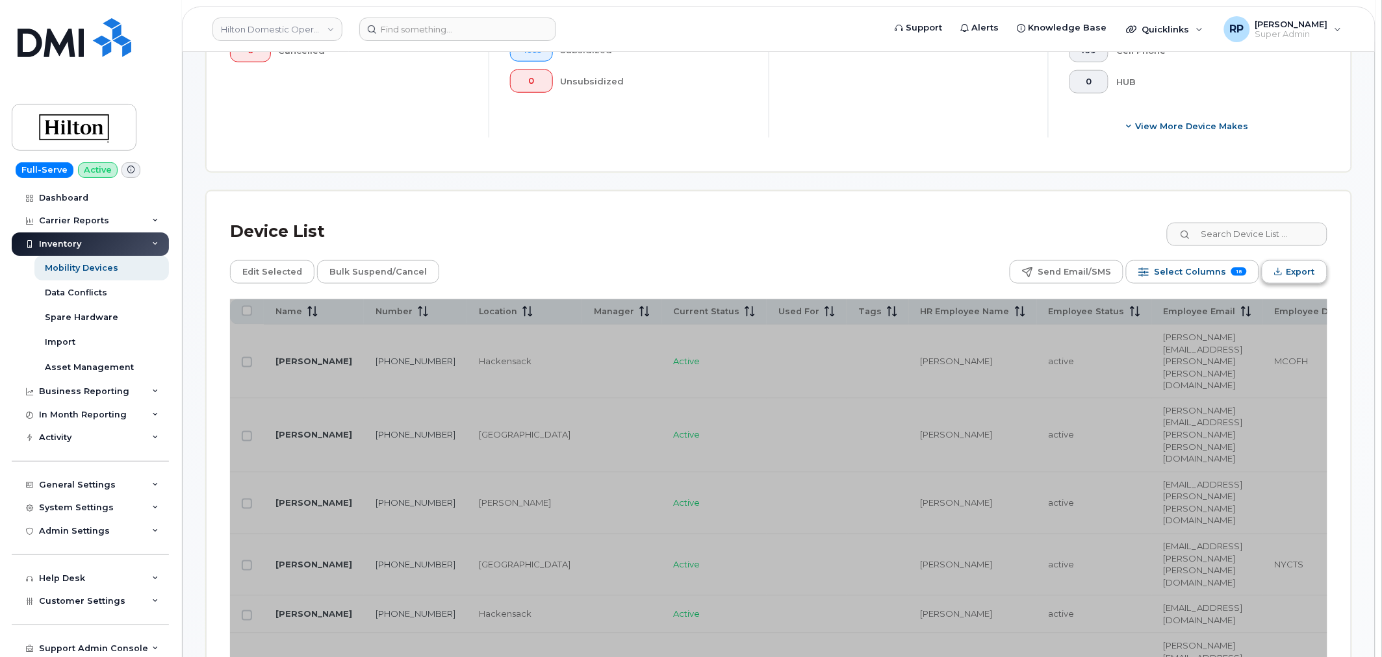
click at [1296, 268] on span "Export" at bounding box center [1300, 271] width 29 height 19
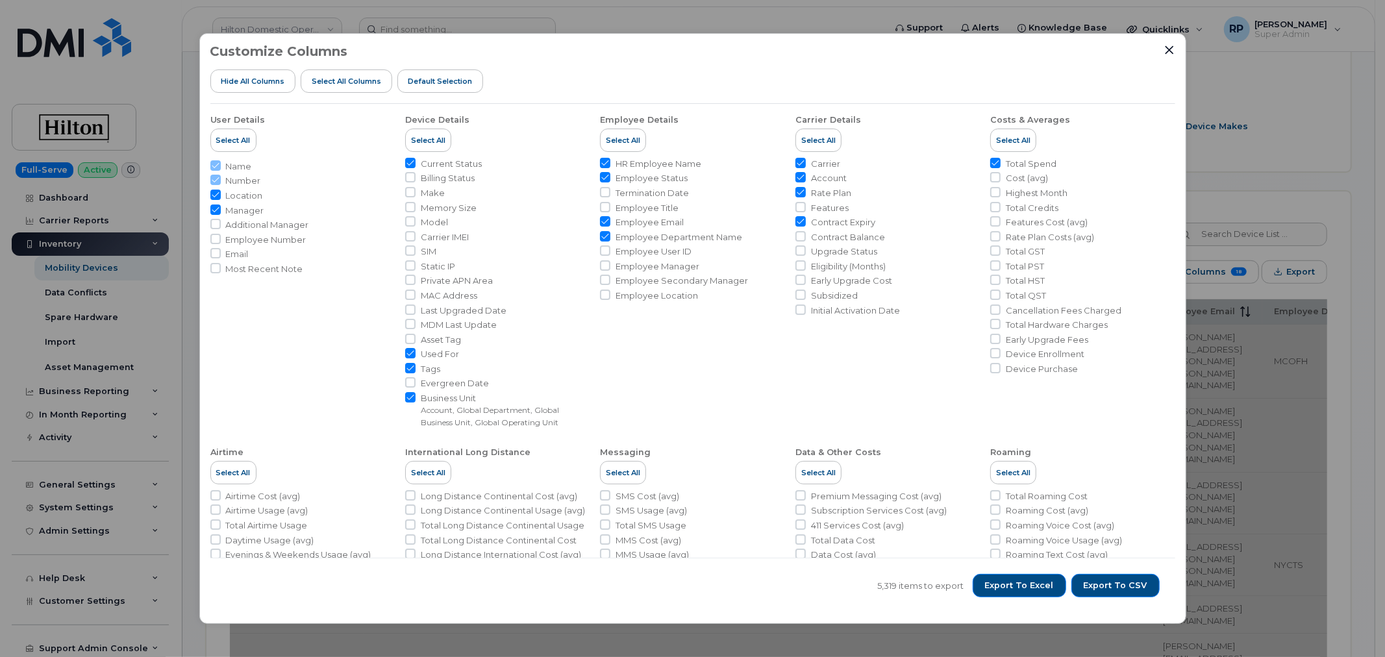
click at [409, 398] on input "Business Unit Account, Global Department, Global Business Unit, Global Operatin…" at bounding box center [410, 397] width 10 height 10
click at [409, 400] on input "Business Unit Account, Global Department, Global Business Unit, Global Operatin…" at bounding box center [410, 397] width 10 height 10
checkbox input "true"
click at [1105, 592] on span "Export to CSV" at bounding box center [1116, 586] width 64 height 12
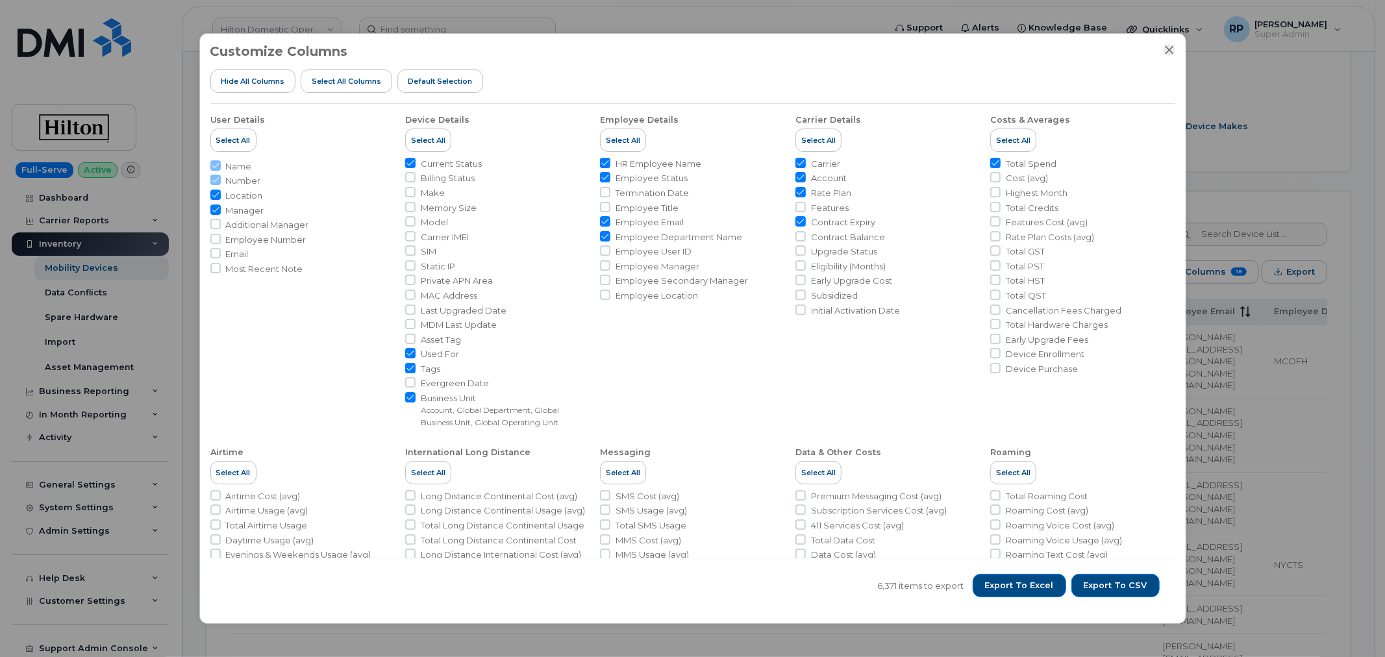
click at [1161, 48] on div "Customize Columns Hide All Columns Select all Columns Default Selection" at bounding box center [692, 74] width 965 height 60
click at [1172, 53] on icon "Close" at bounding box center [1170, 50] width 10 height 10
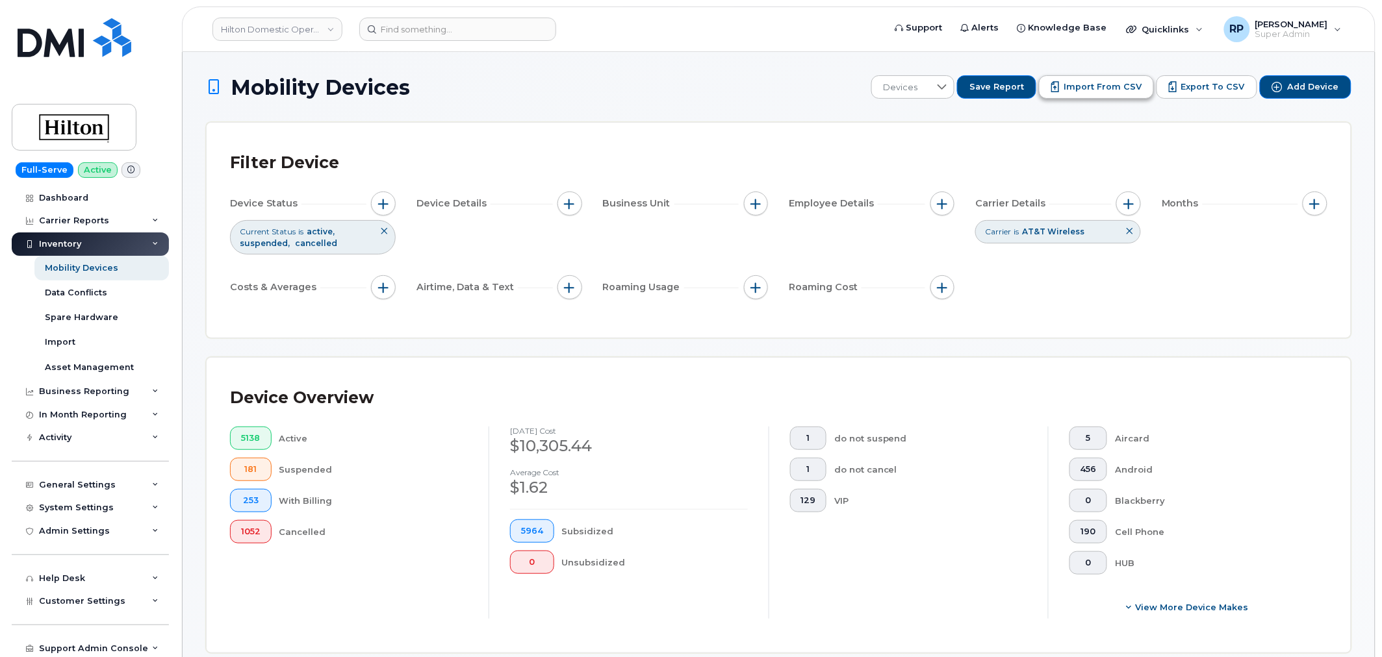
click at [1114, 86] on span "Import from CSV" at bounding box center [1102, 87] width 78 height 12
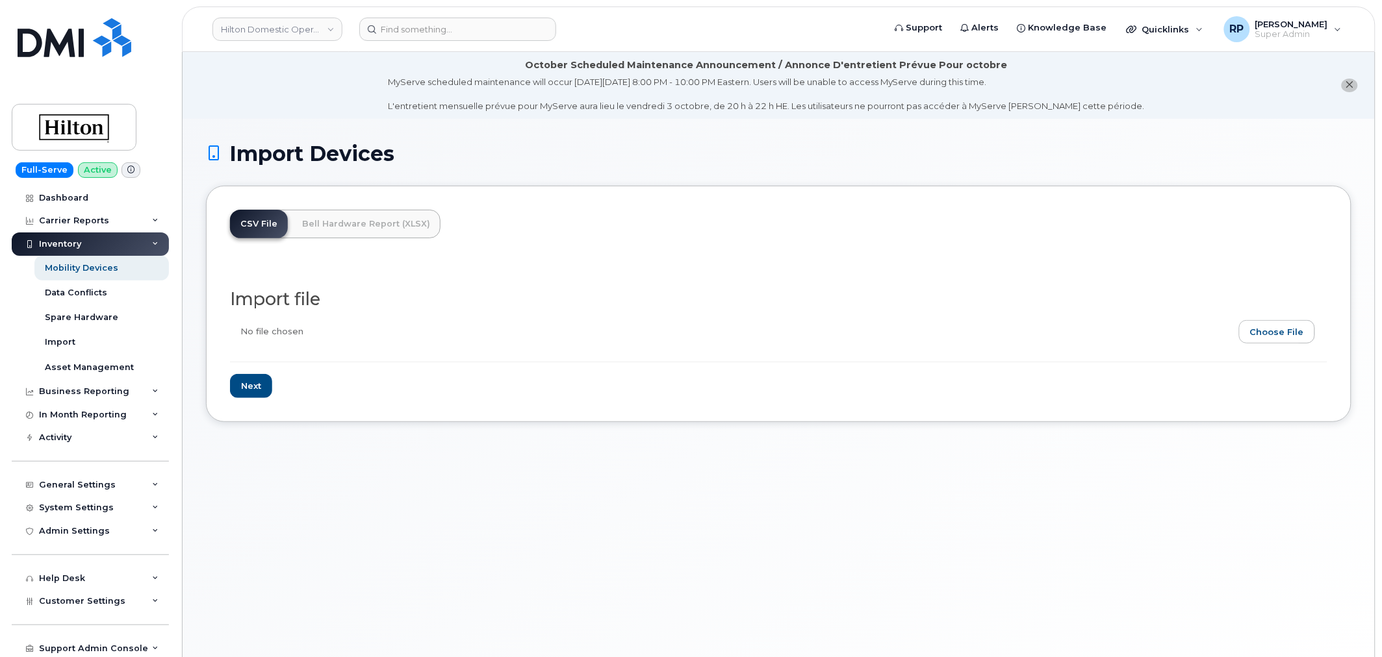
click at [1278, 340] on input "file" at bounding box center [773, 335] width 1087 height 30
type input "C:\fakepath\Hilton Status Updates 10.1.2025.csv"
click at [229, 375] on div "CSV File Bell Hardware Report (XLSX) Import file Next" at bounding box center [778, 304] width 1145 height 236
click at [242, 385] on input "Next" at bounding box center [251, 386] width 42 height 24
type input "Loading..."
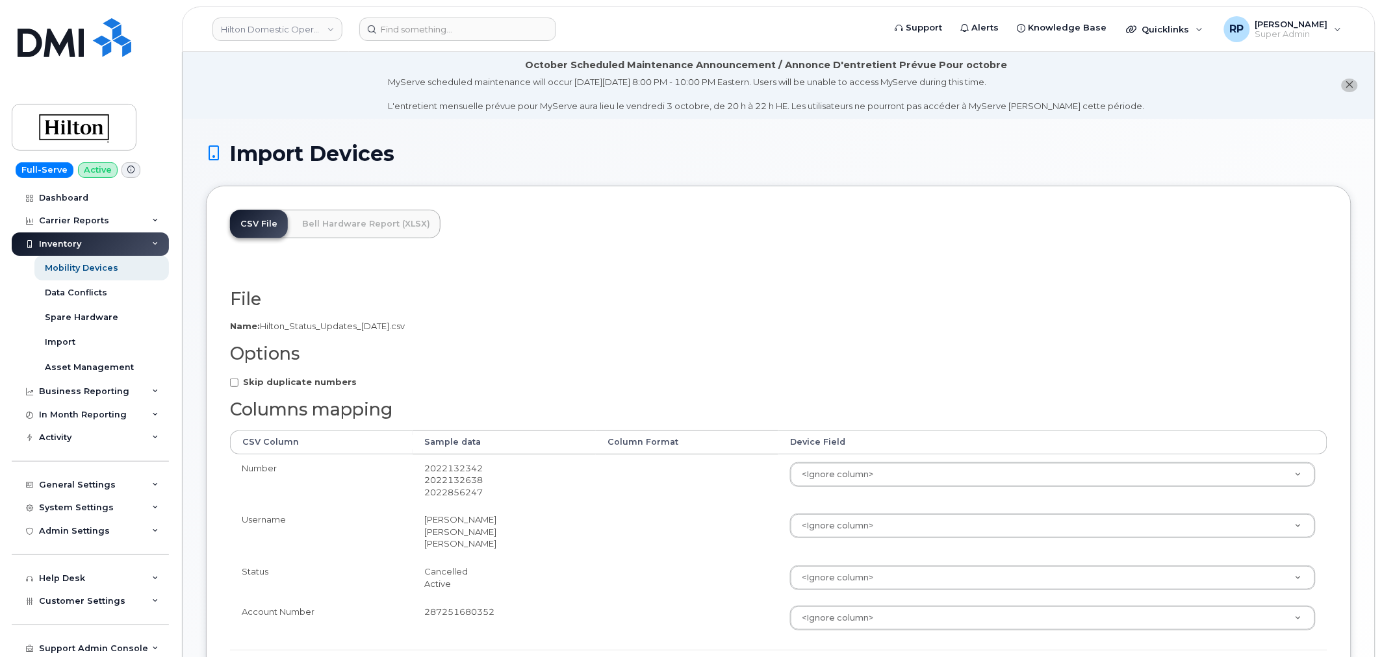
scroll to position [138, 0]
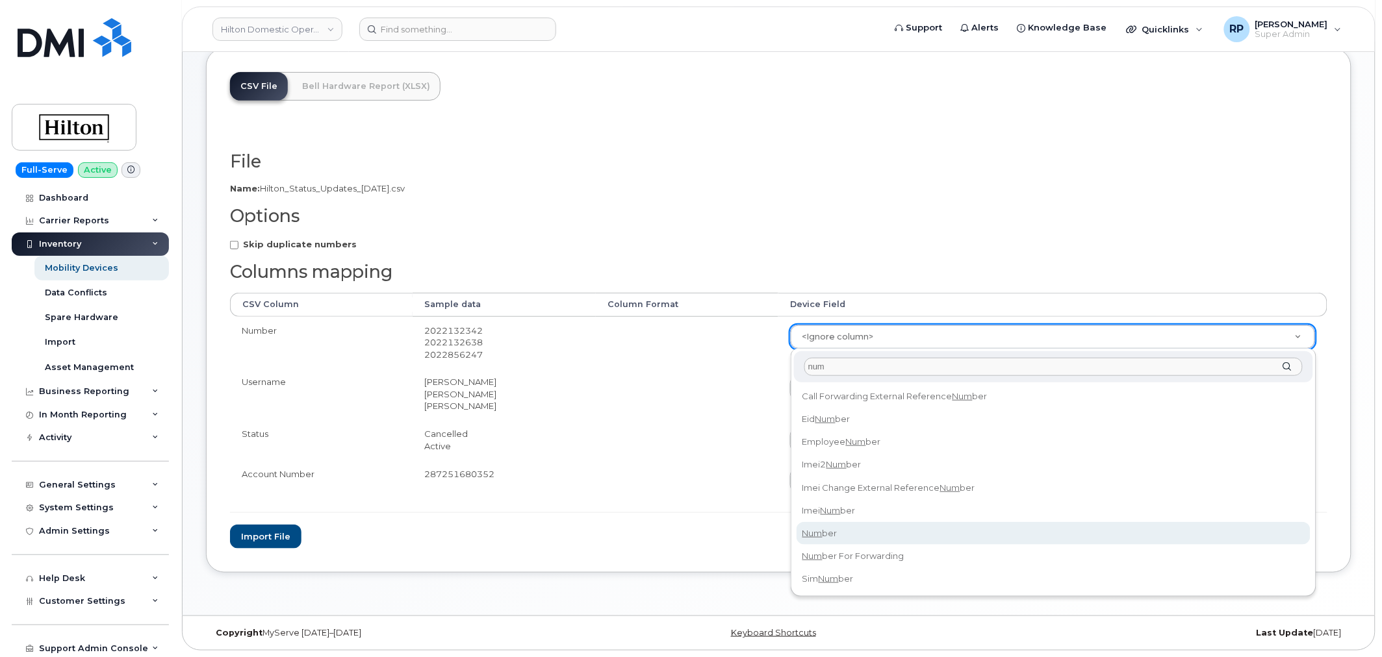
type input "num"
select select "number"
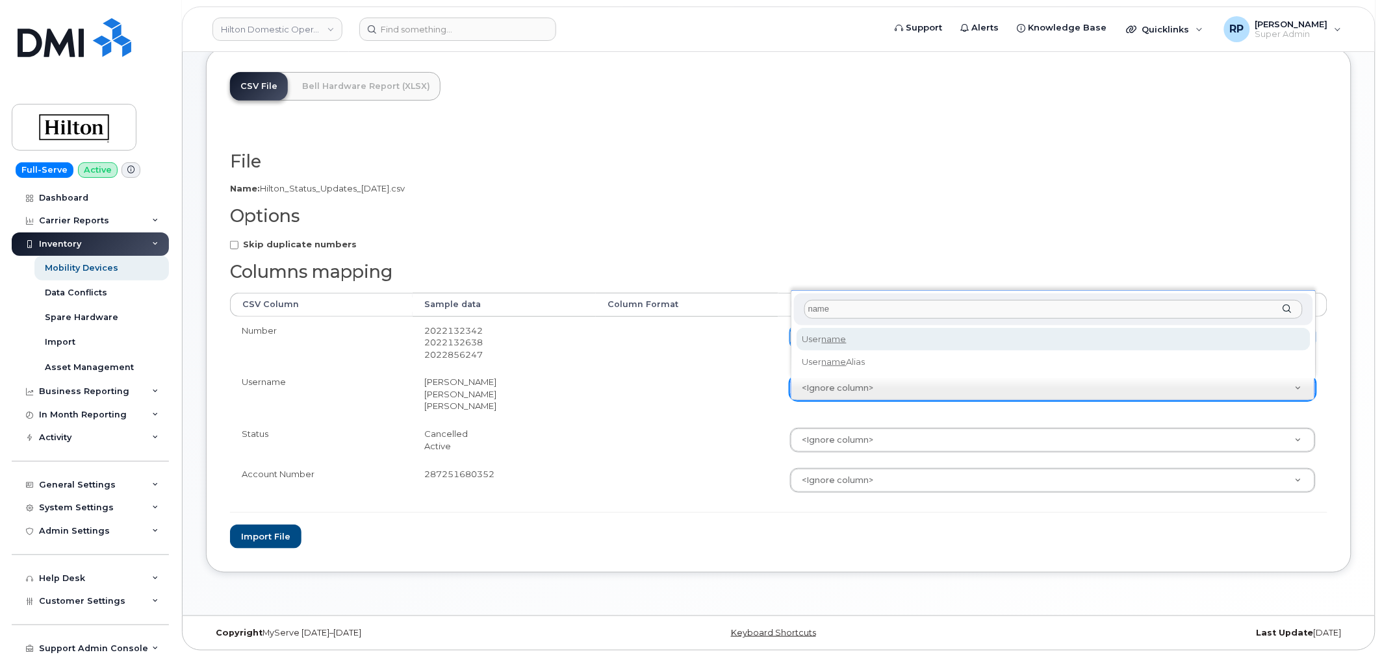
type input "name"
select select "username"
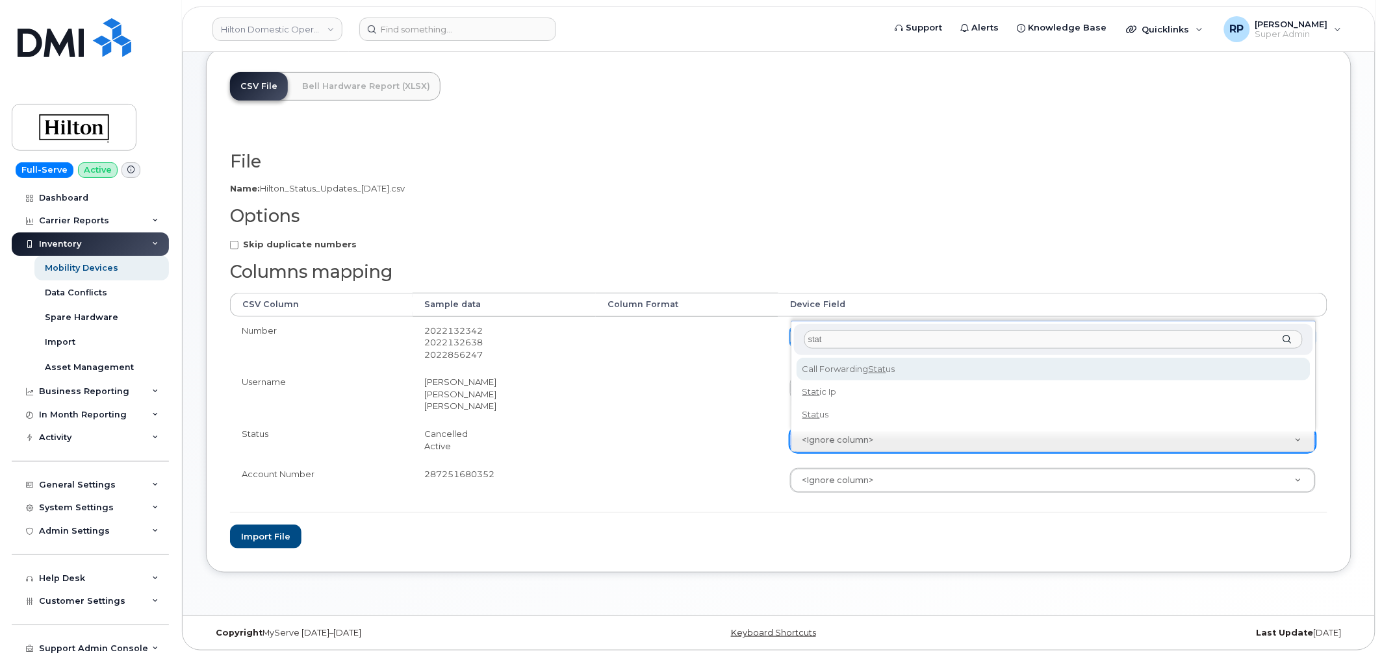
type input "stat"
select select "status"
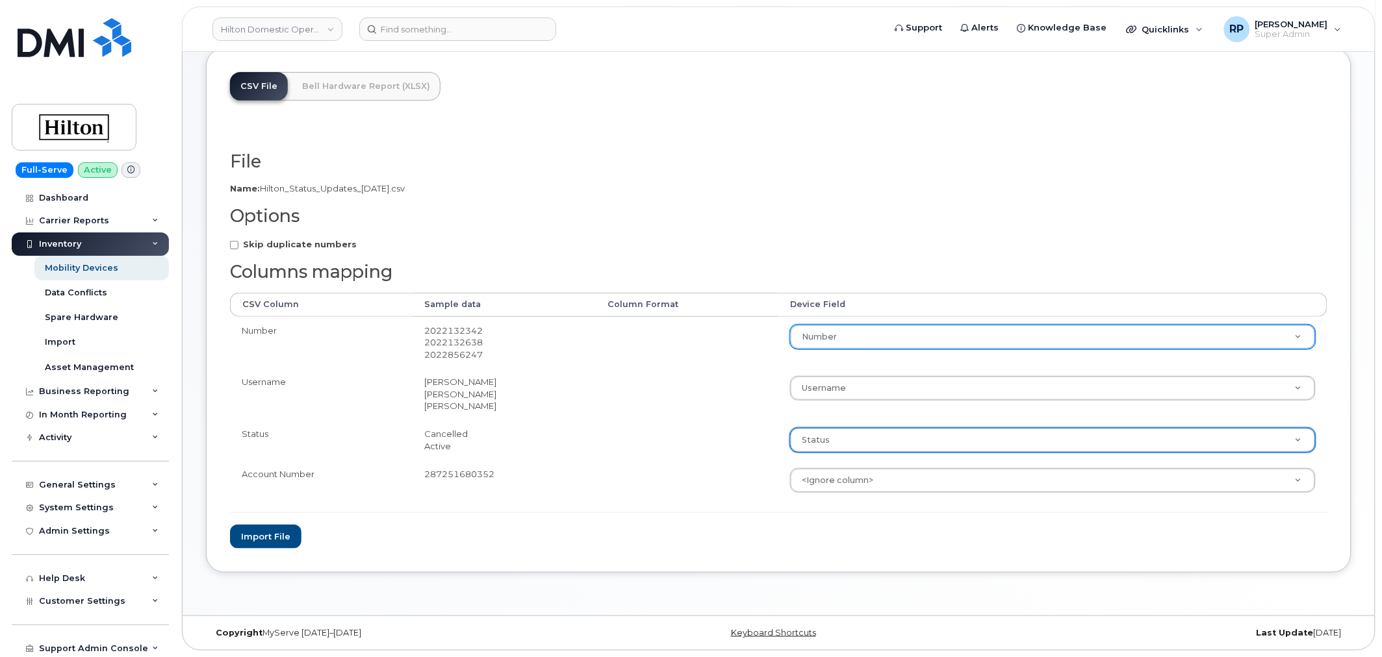
type input "a"
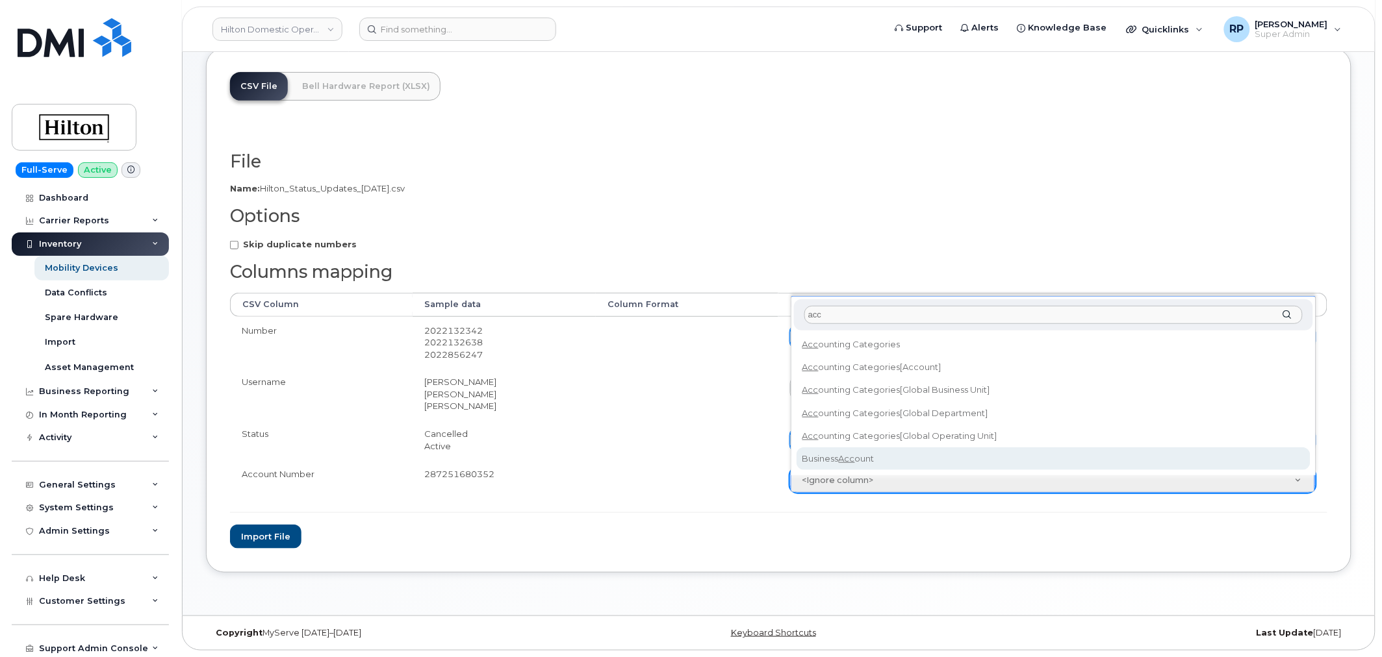
type input "acc"
select select "business_account_id"
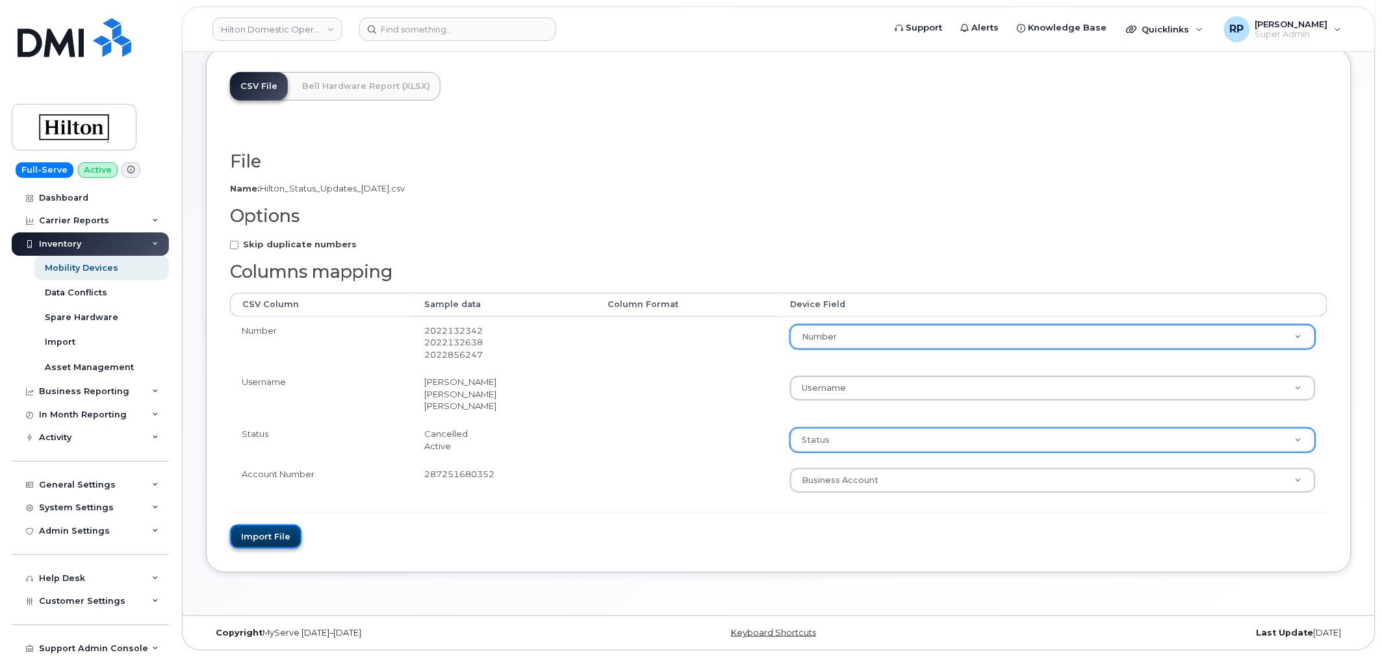
click at [284, 540] on button "Import file" at bounding box center [265, 537] width 71 height 24
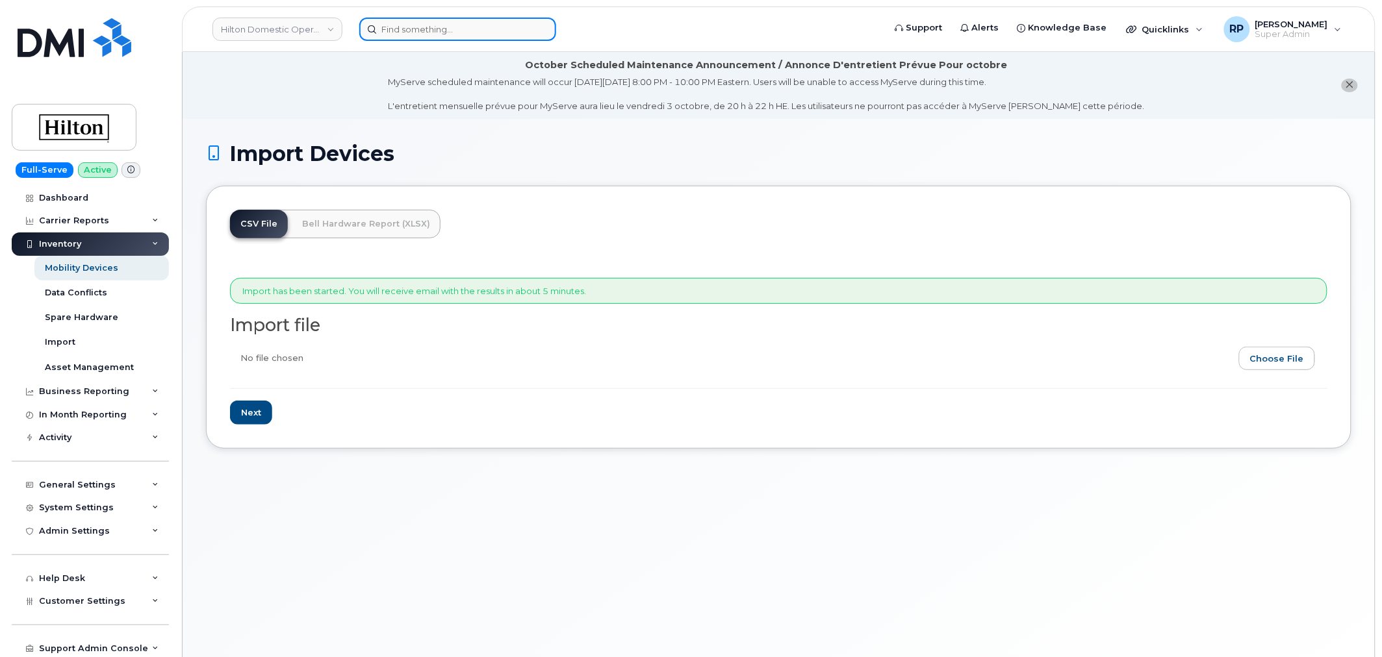
click at [479, 26] on input at bounding box center [457, 29] width 197 height 23
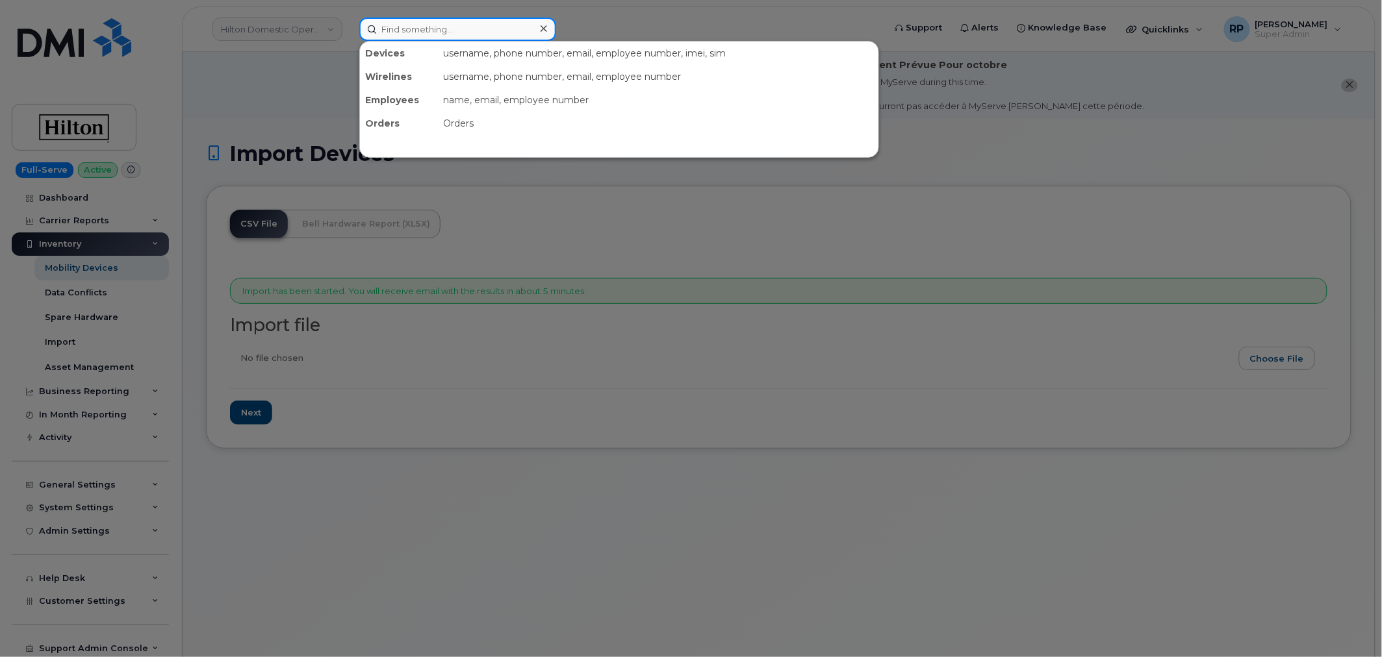
paste input "2023047569"
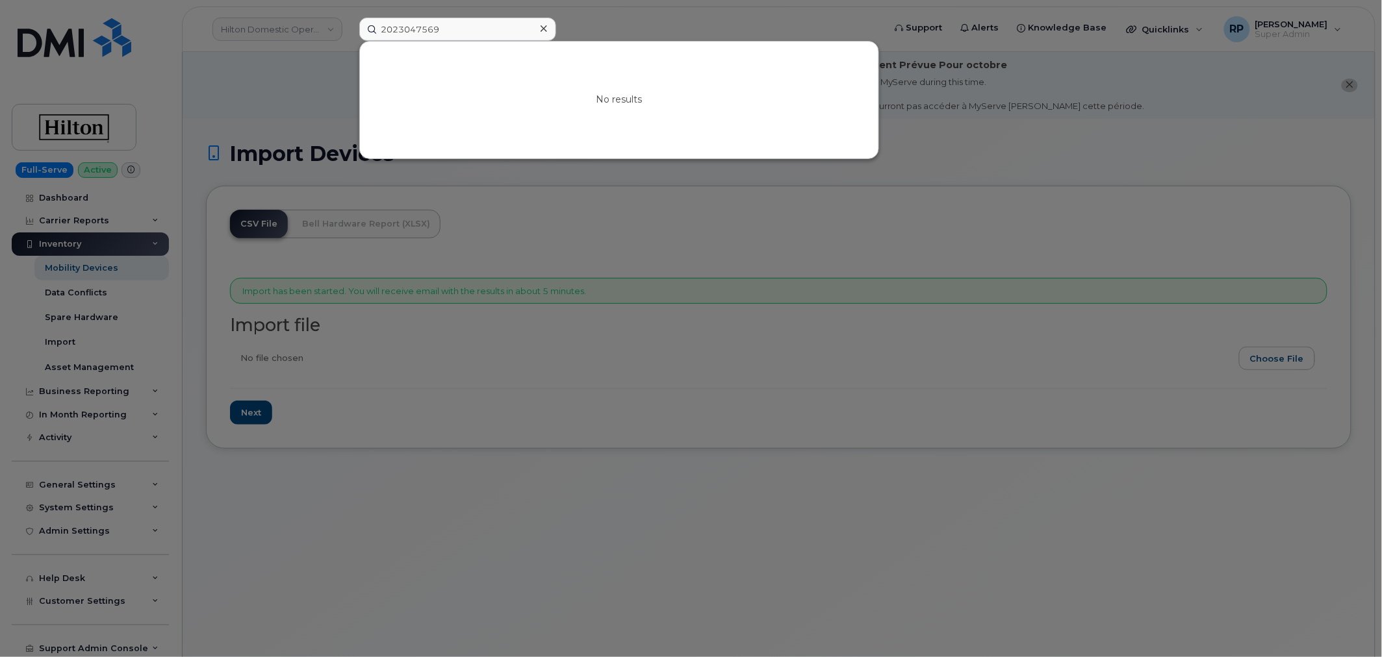
click at [242, 90] on div at bounding box center [691, 328] width 1382 height 657
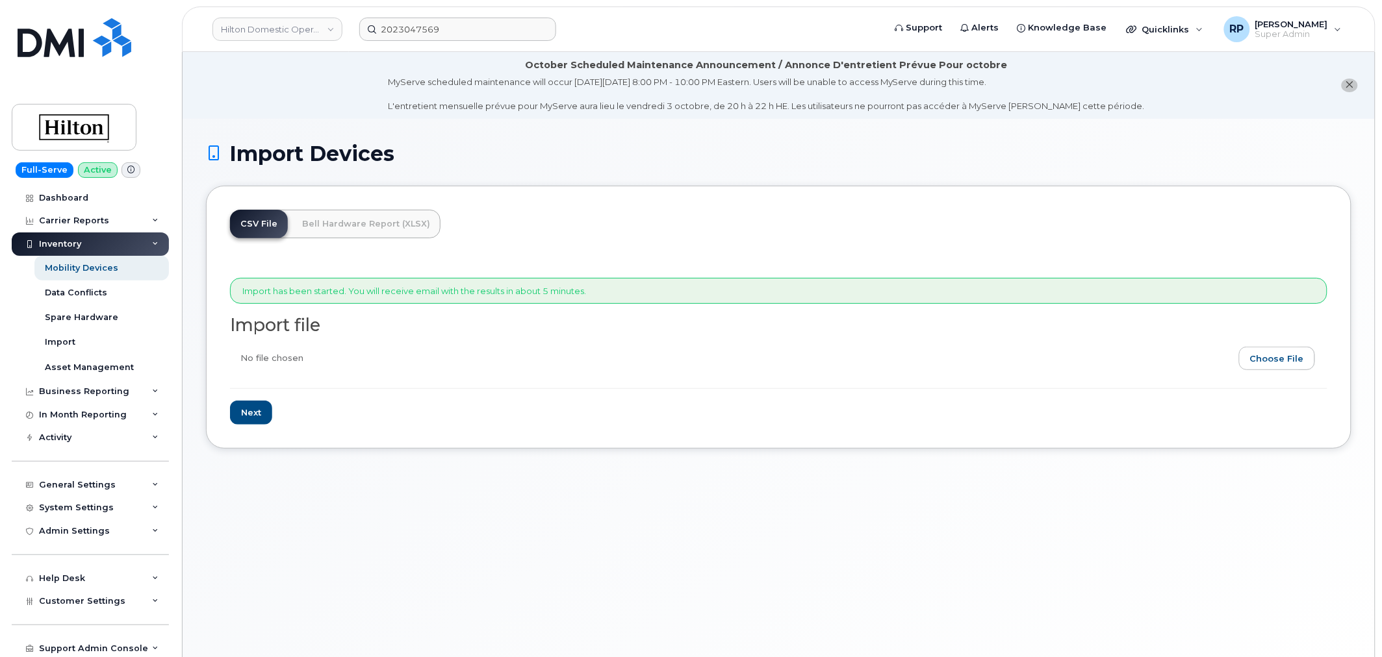
click at [76, 244] on div "Inventory" at bounding box center [60, 244] width 42 height 10
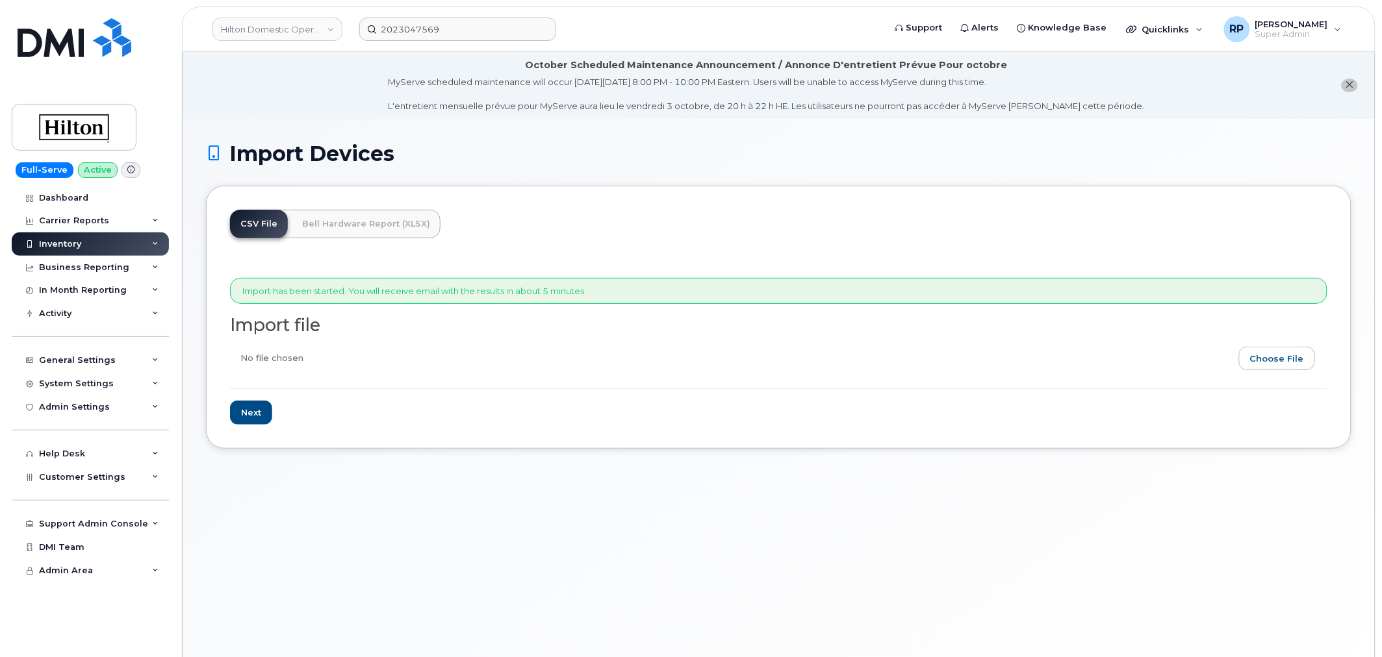
click at [100, 245] on div "Inventory" at bounding box center [90, 244] width 157 height 23
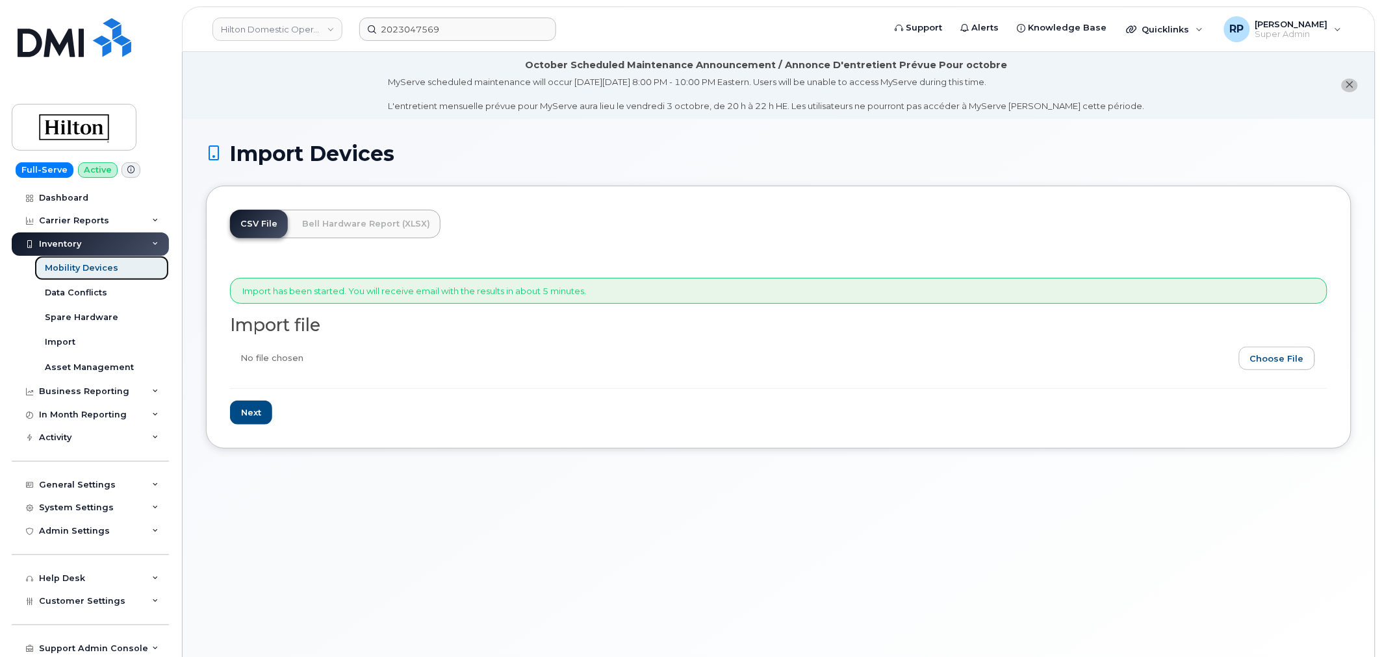
click at [86, 268] on div "Mobility Devices" at bounding box center [81, 268] width 73 height 12
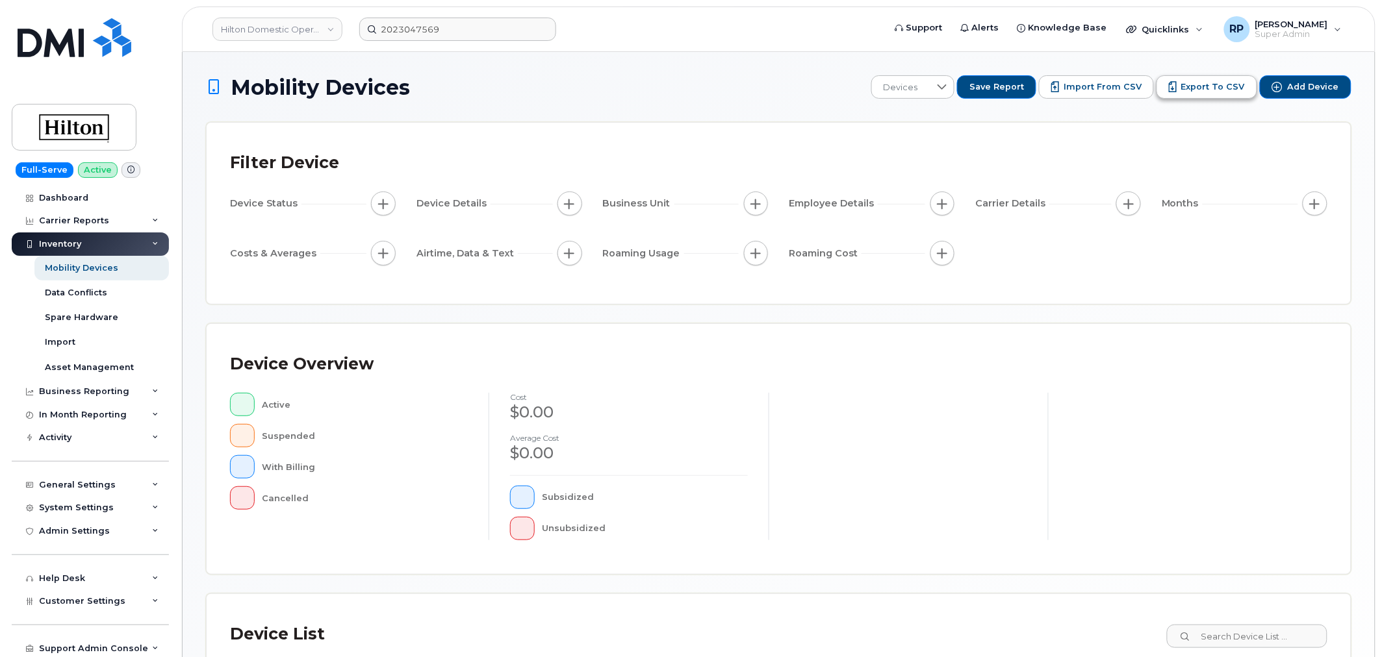
click at [1209, 87] on span "Export to CSV" at bounding box center [1213, 87] width 64 height 12
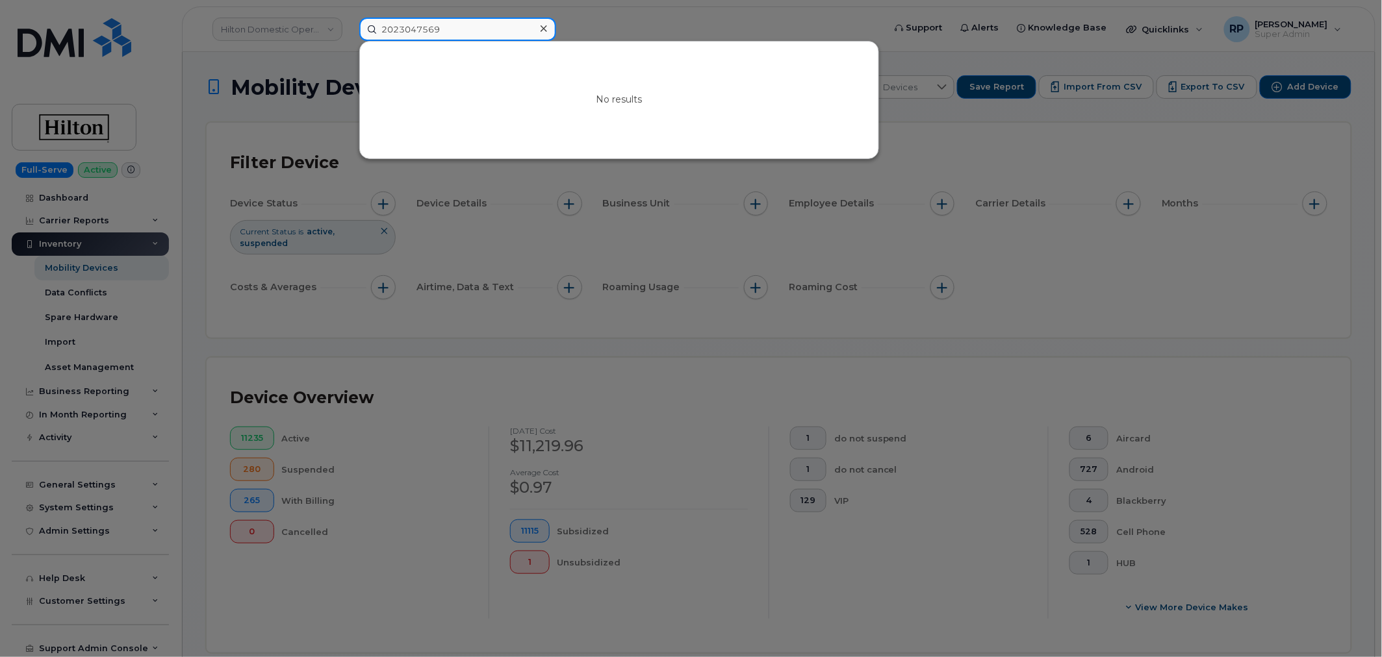
drag, startPoint x: 440, startPoint y: 33, endPoint x: 216, endPoint y: 19, distance: 223.9
click at [349, 19] on div "2023047569 No results" at bounding box center [617, 29] width 537 height 23
paste input "2132342"
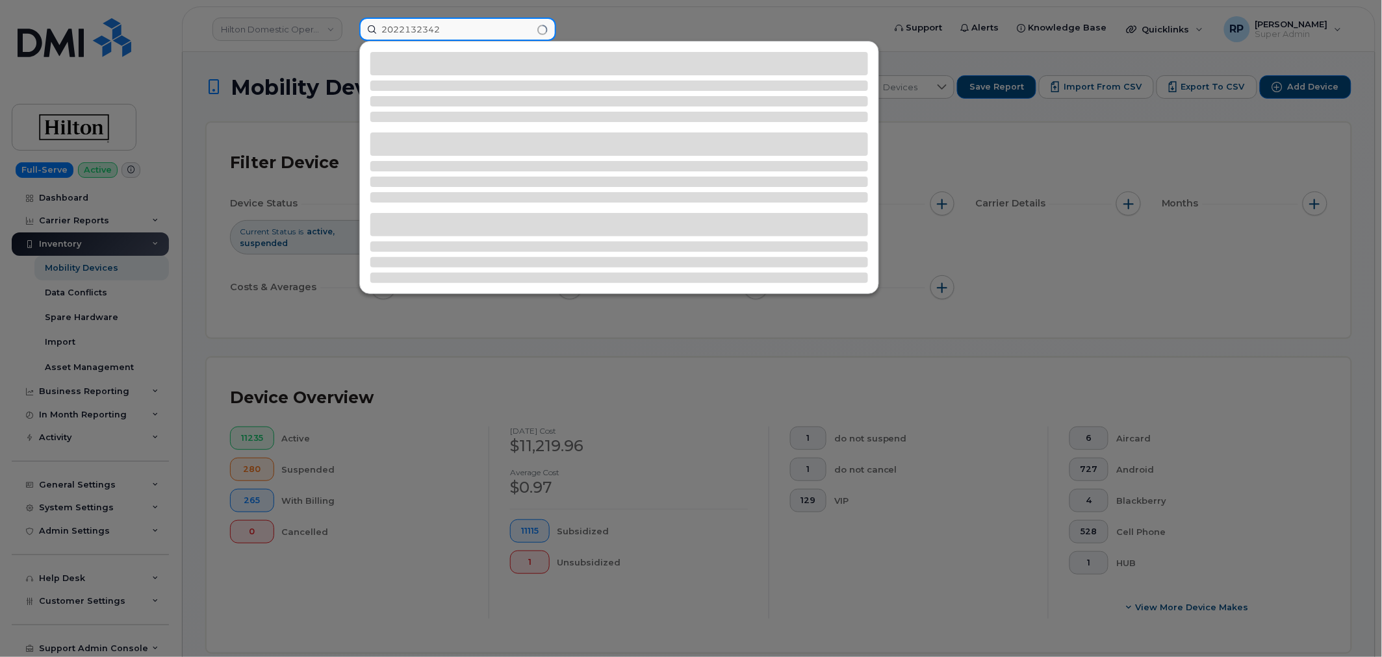
type input "2022132342"
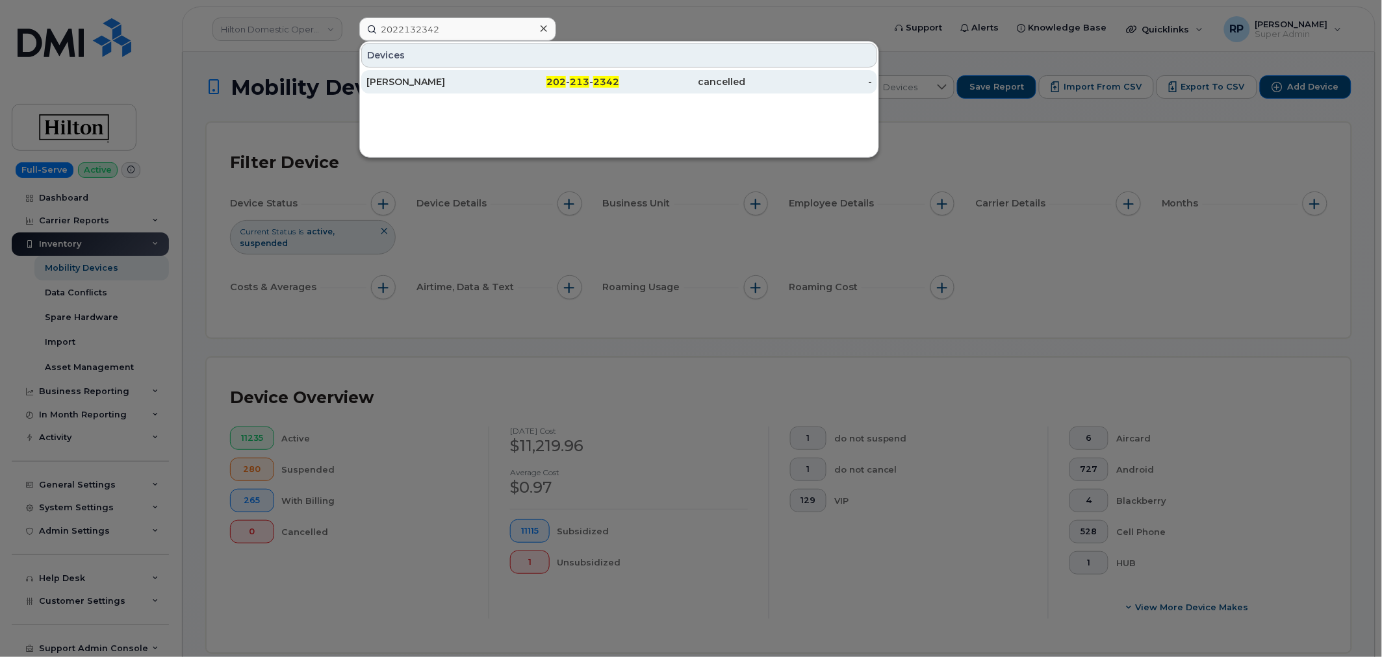
click at [463, 75] on div "KASHAF MOMIN" at bounding box center [429, 81] width 127 height 13
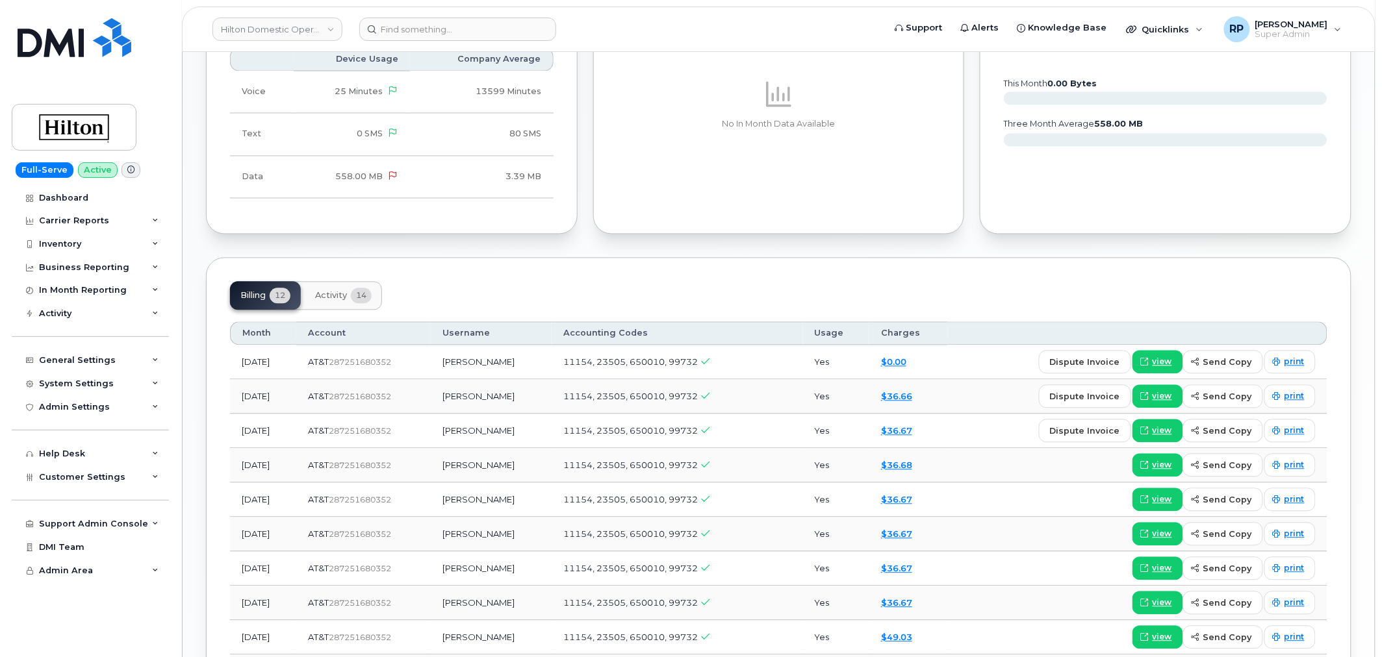
scroll to position [842, 0]
click at [336, 297] on span "Activity" at bounding box center [331, 295] width 32 height 10
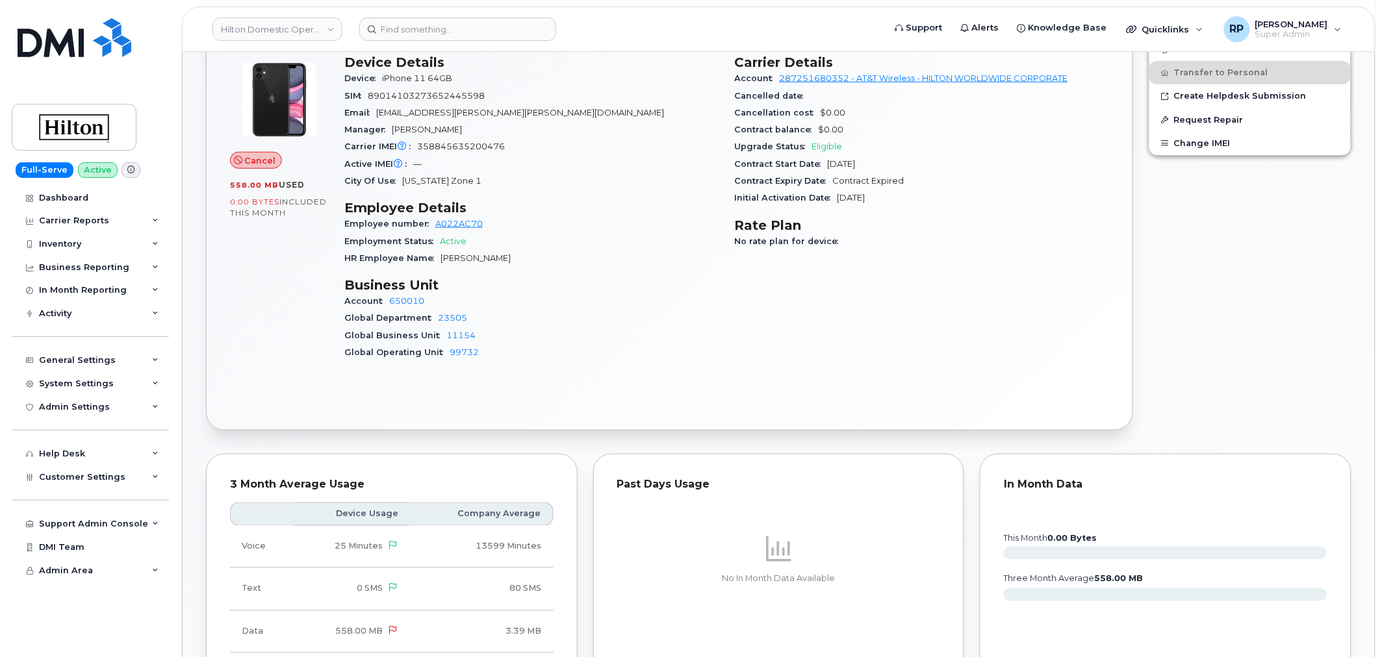
scroll to position [120, 0]
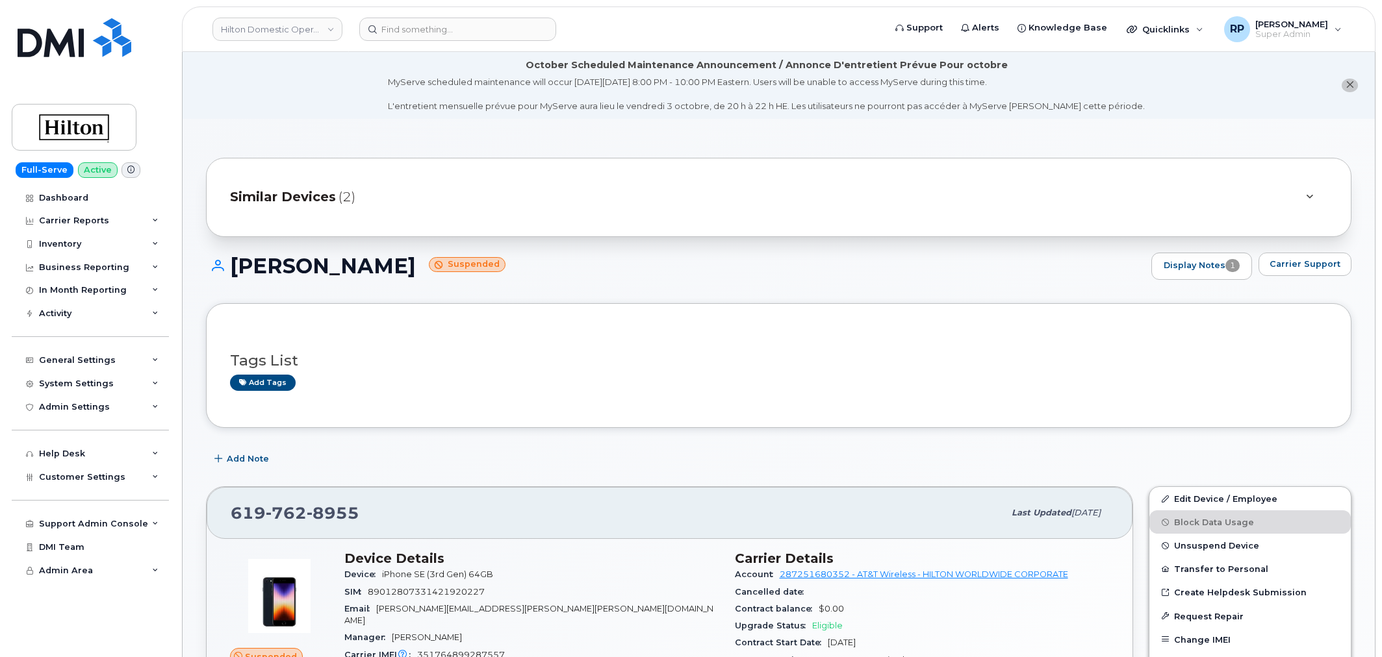
scroll to position [120, 0]
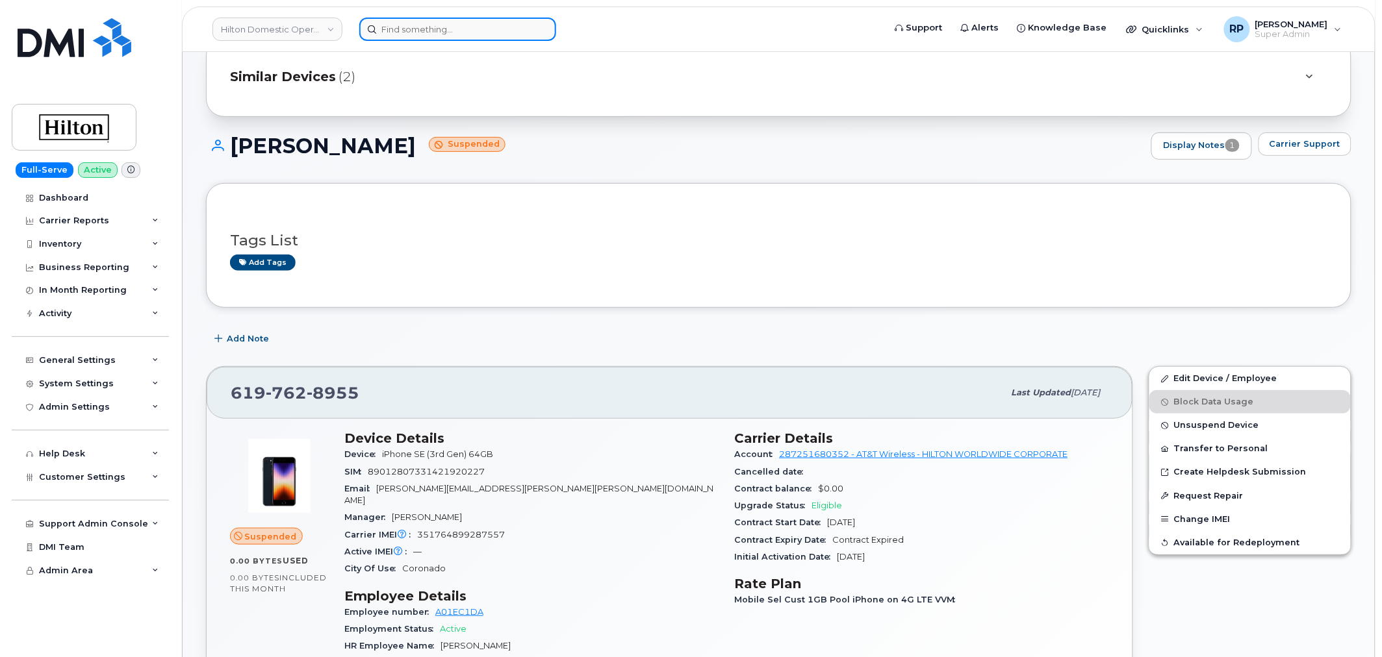
click at [395, 25] on input at bounding box center [457, 29] width 197 height 23
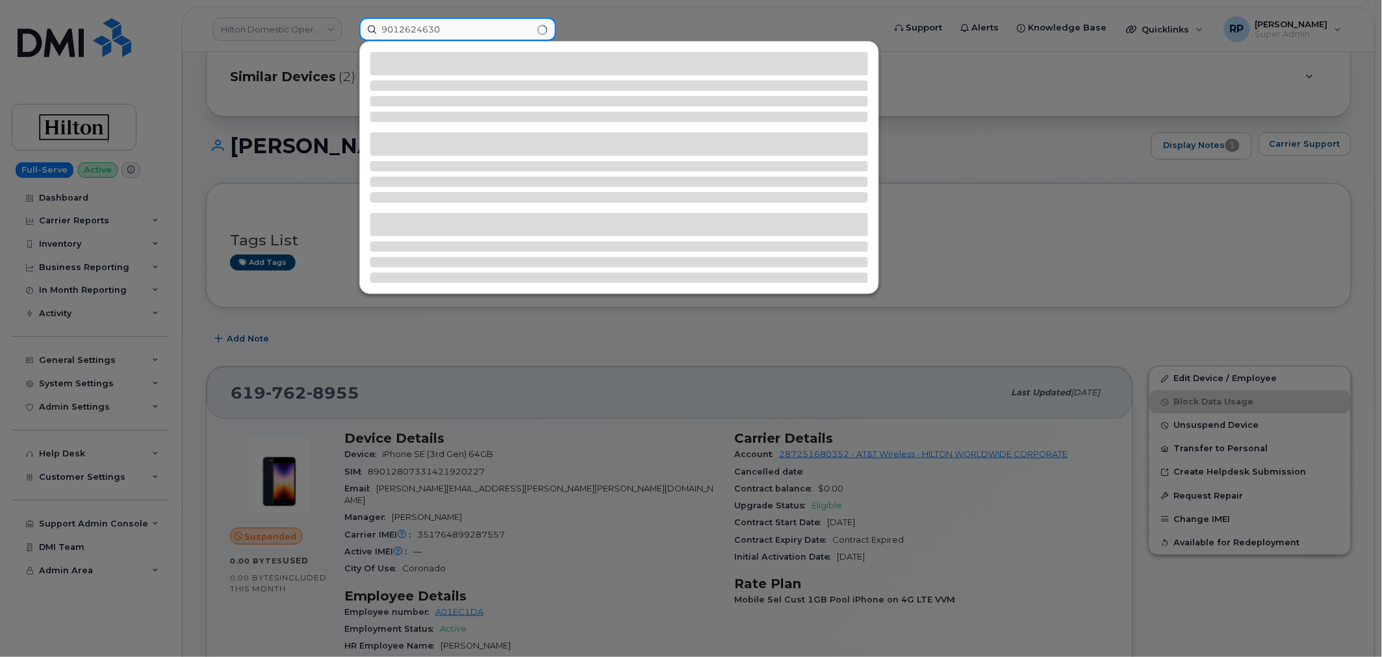
type input "9012624630"
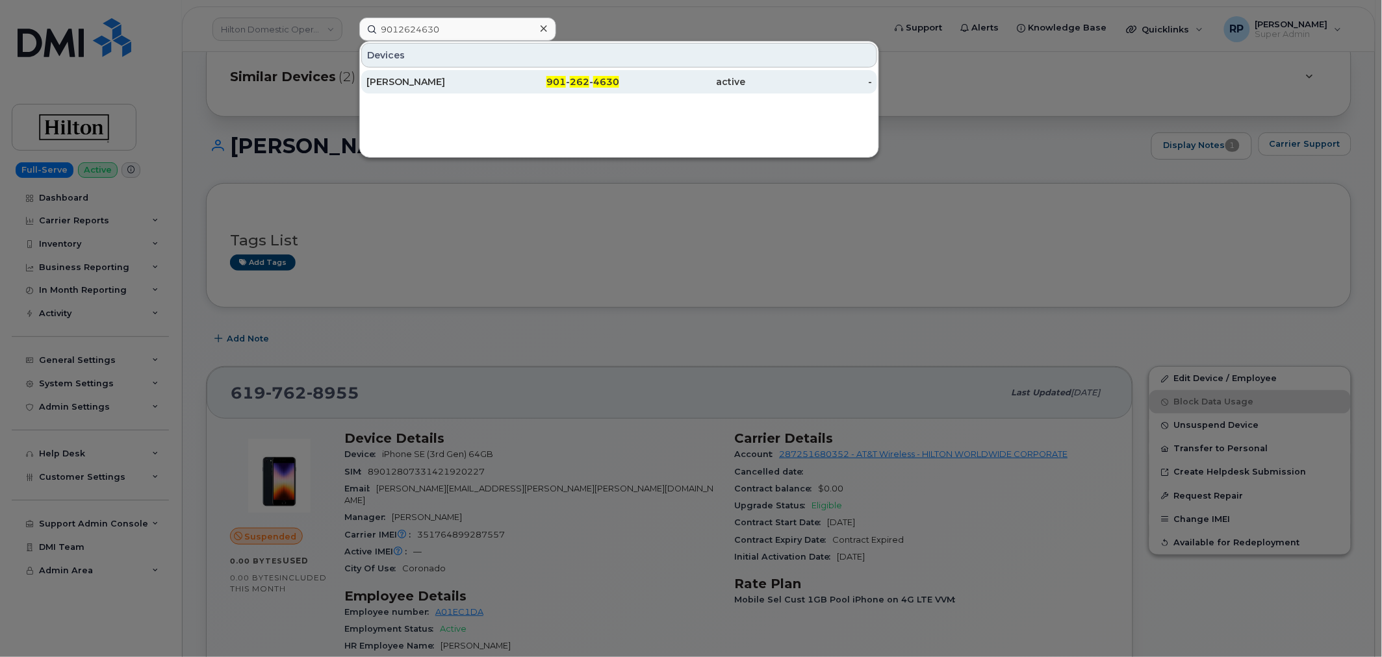
click at [579, 82] on span "262" at bounding box center [579, 82] width 19 height 12
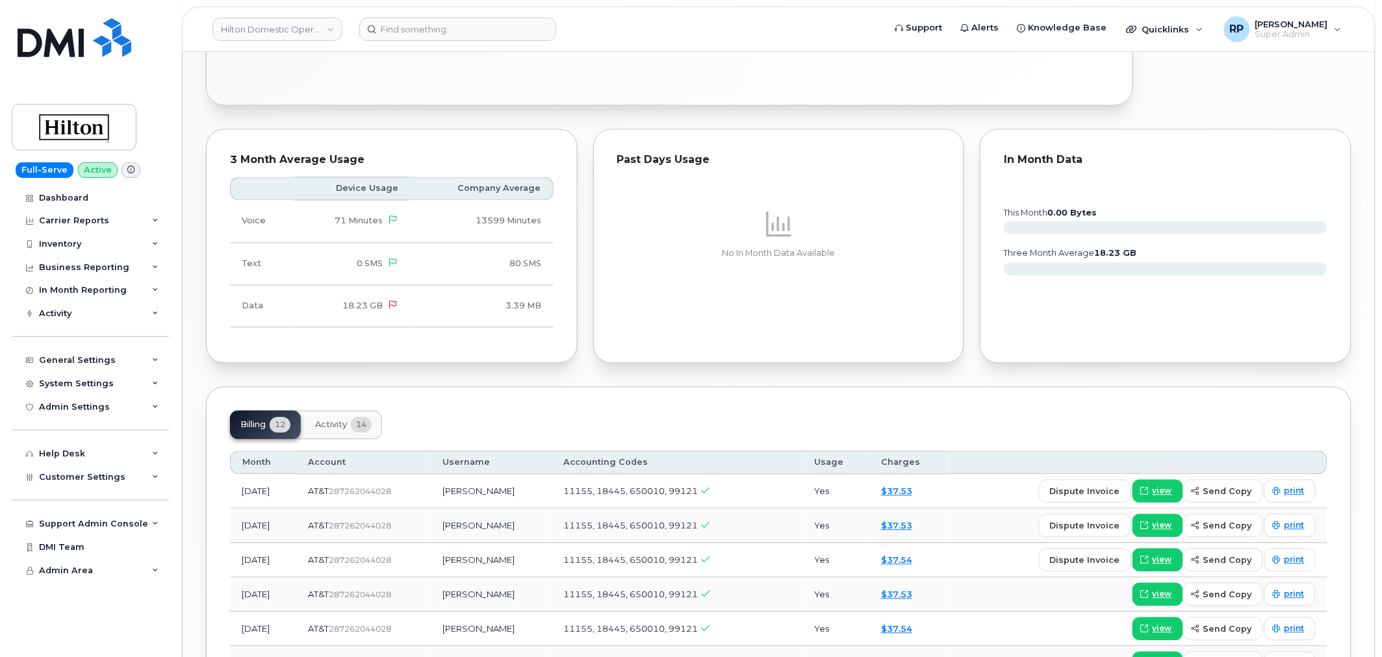
scroll to position [842, 0]
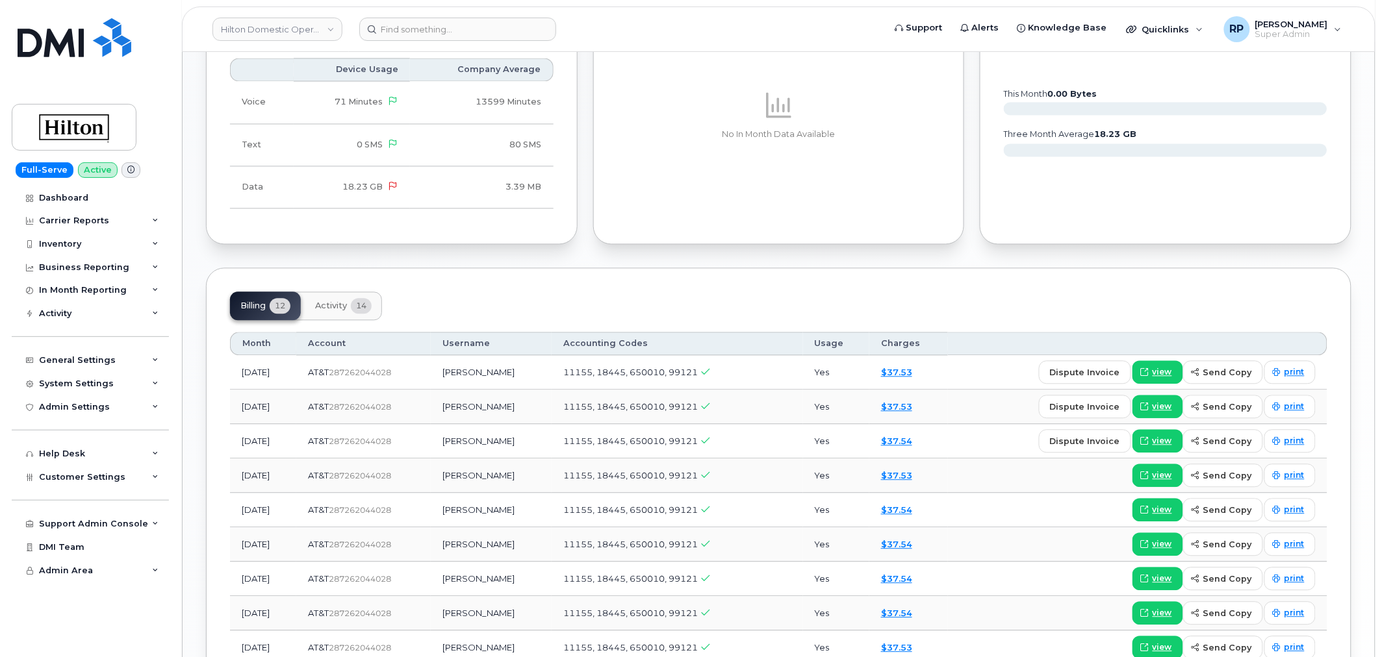
click at [346, 301] on span "Activity" at bounding box center [331, 306] width 32 height 10
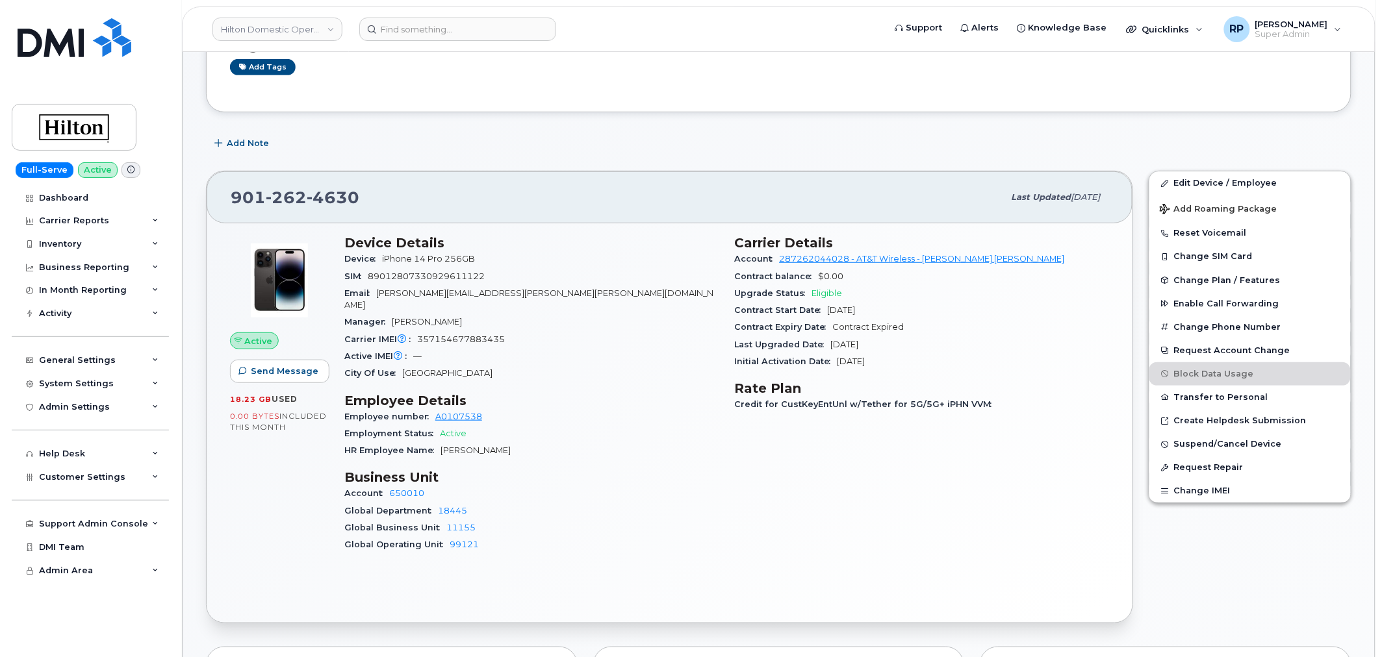
scroll to position [240, 0]
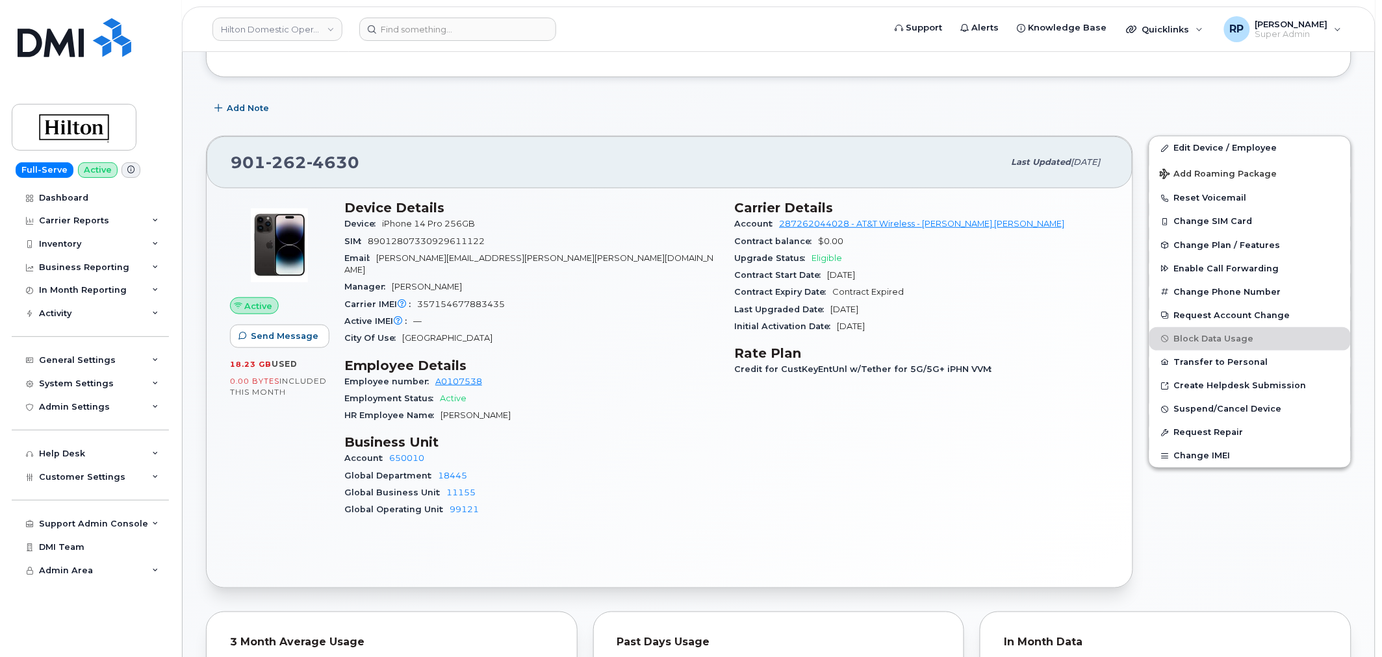
drag, startPoint x: 524, startPoint y: 407, endPoint x: 440, endPoint y: 407, distance: 83.8
click at [440, 407] on div "HR Employee Name [PERSON_NAME]" at bounding box center [531, 415] width 375 height 17
copy span "[PERSON_NAME]"
drag, startPoint x: 367, startPoint y: 160, endPoint x: 222, endPoint y: 160, distance: 144.8
click at [222, 160] on div "901 262 4630 Last updated Sep 19, 2025" at bounding box center [670, 162] width 926 height 52
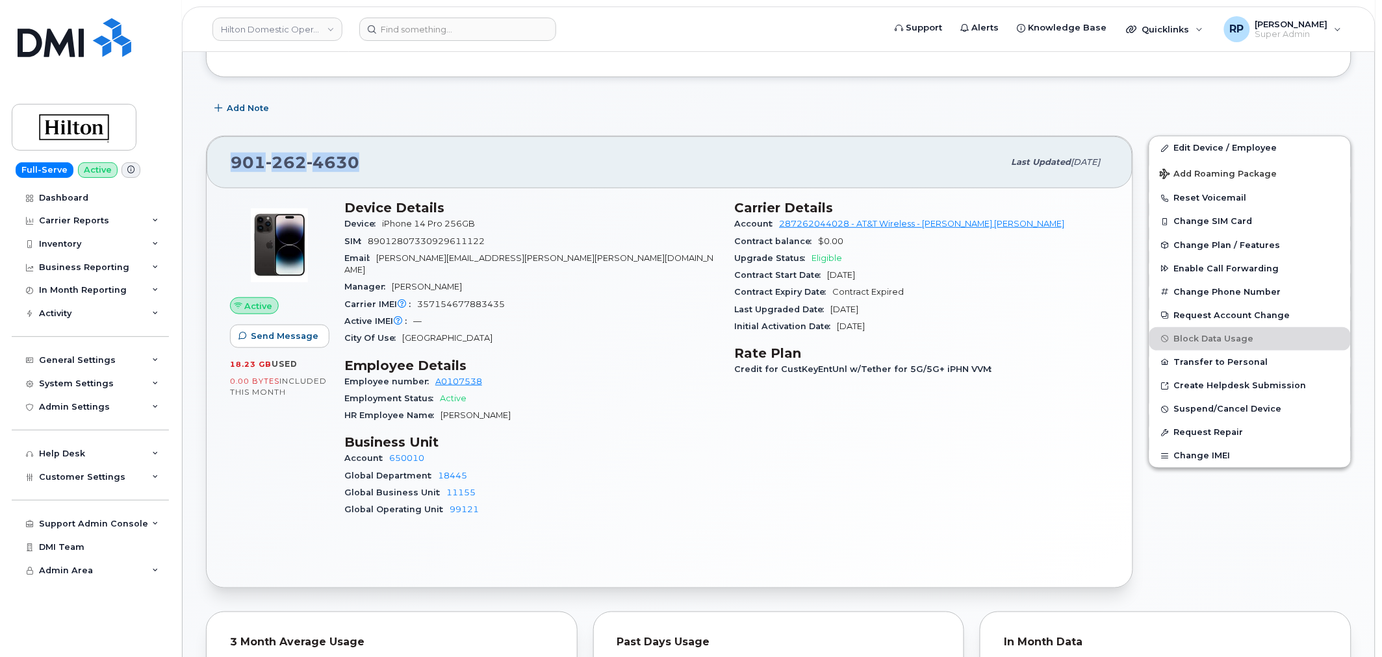
copy span "901 262 4630"
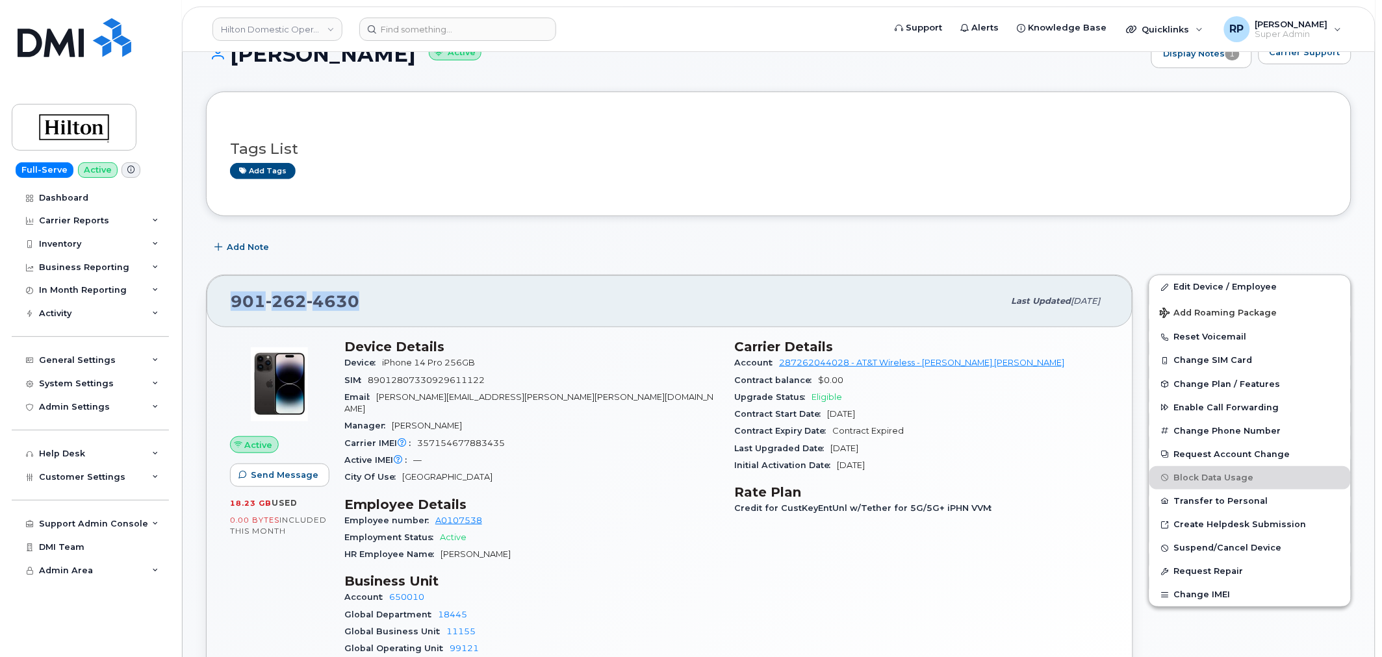
scroll to position [0, 0]
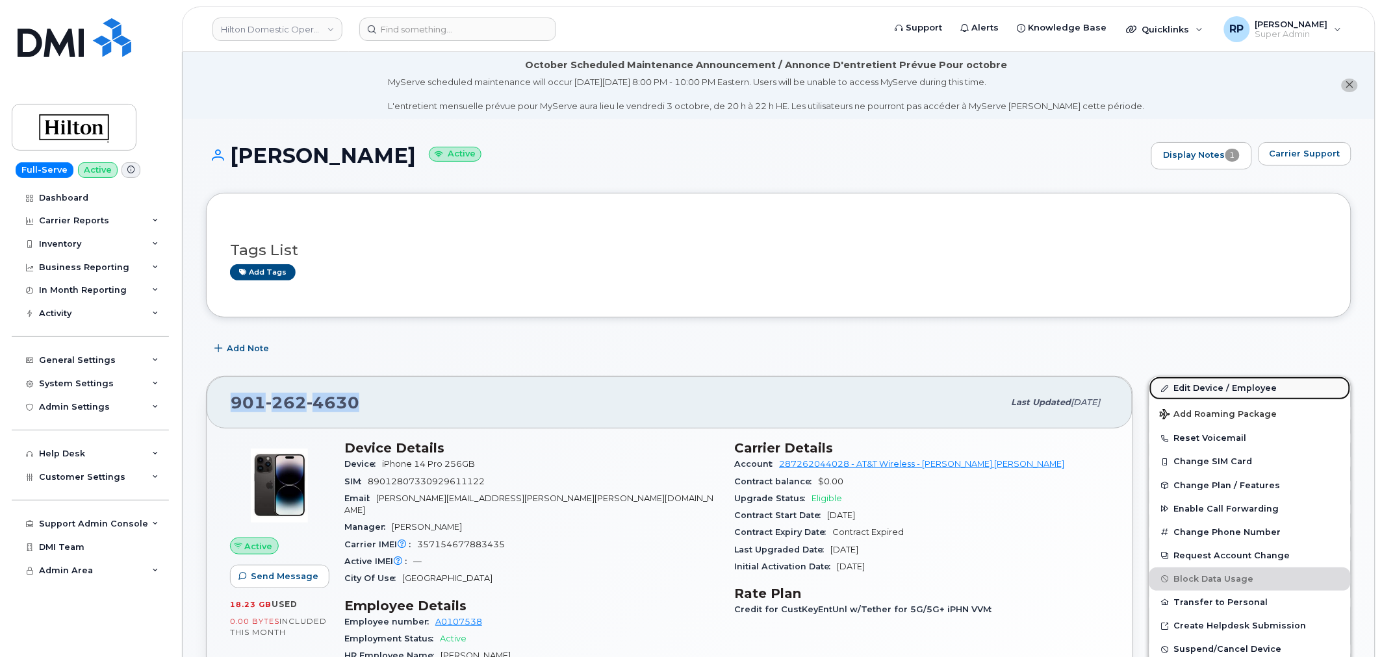
click at [1203, 386] on link "Edit Device / Employee" at bounding box center [1249, 388] width 201 height 23
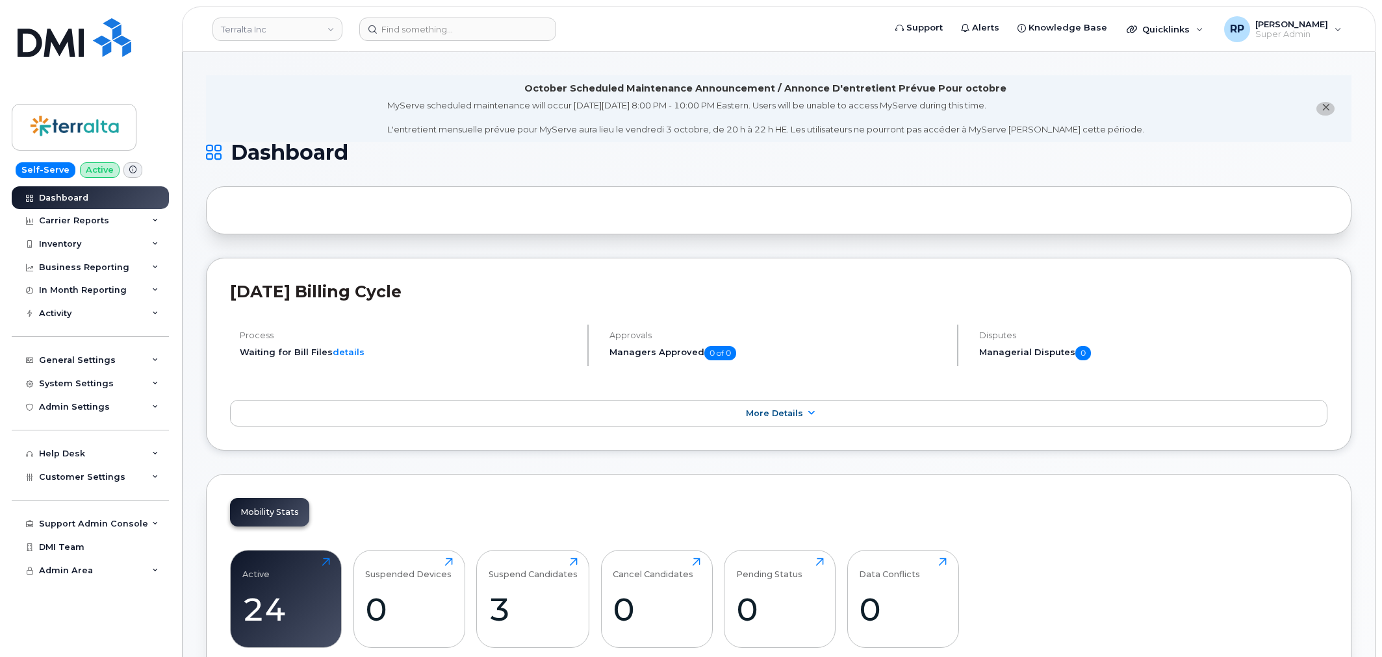
scroll to position [1564, 0]
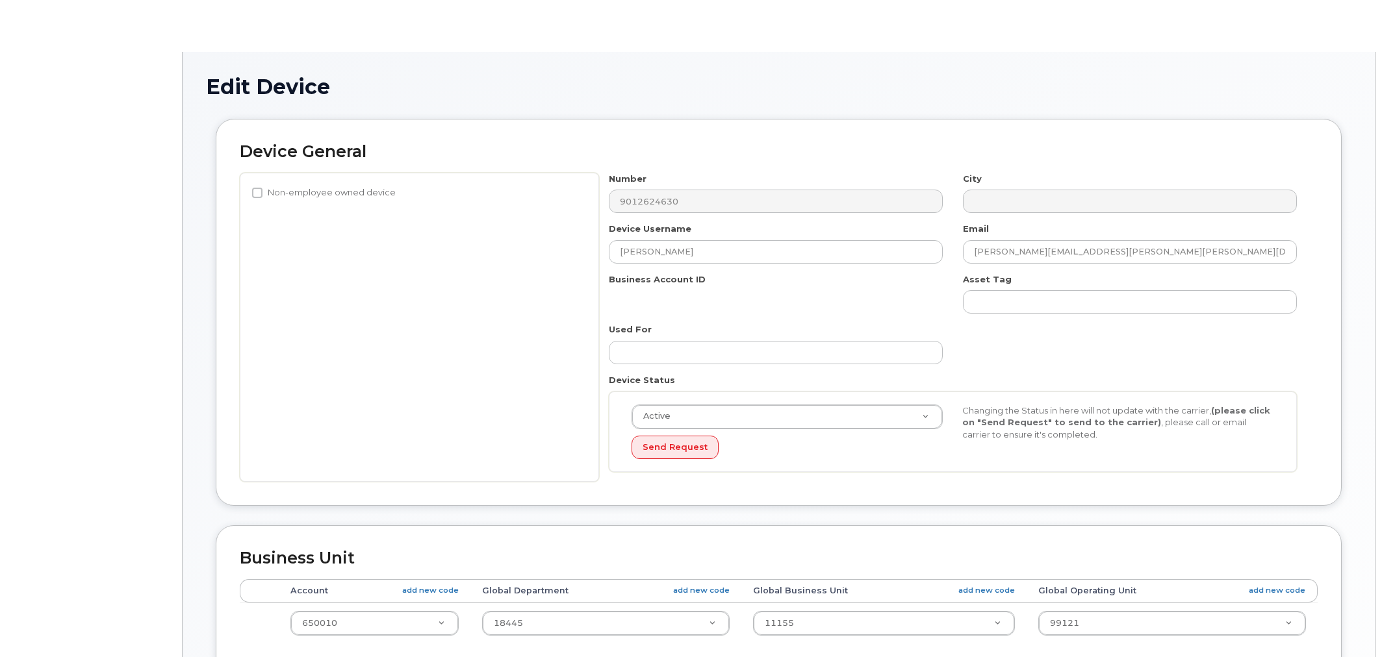
select select "34080332"
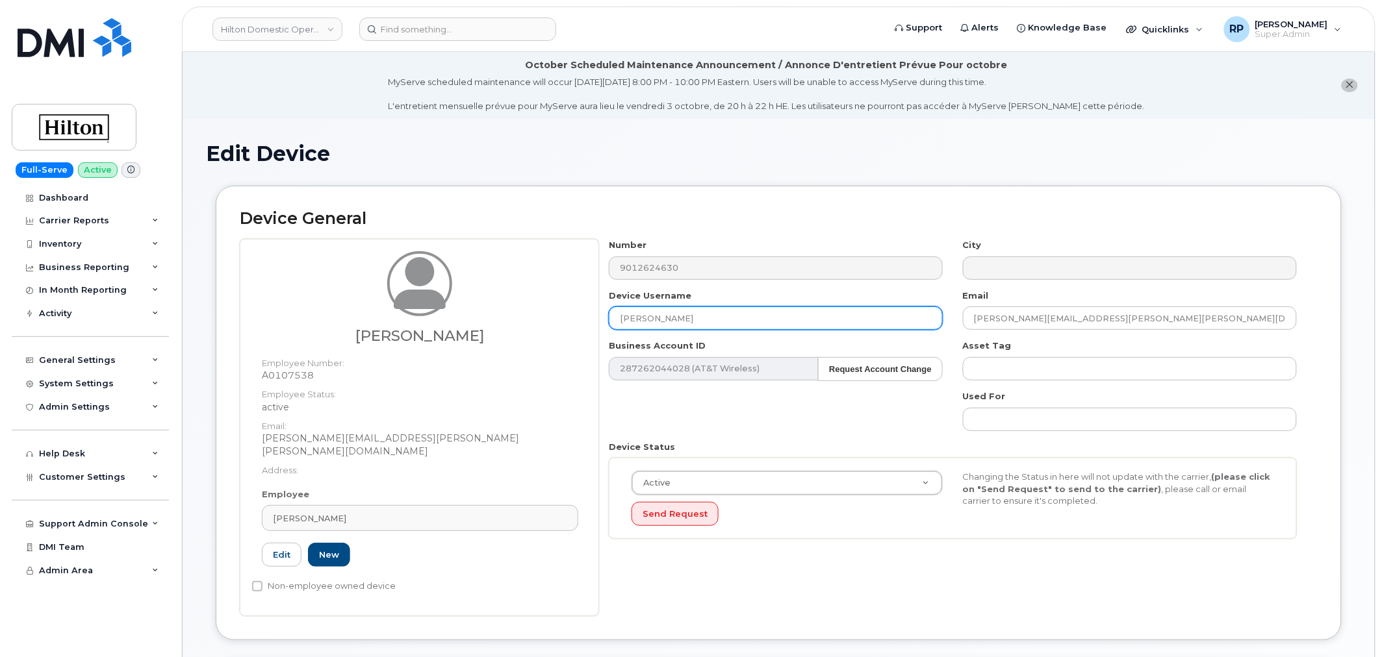
drag, startPoint x: 739, startPoint y: 309, endPoint x: 387, endPoint y: 329, distance: 352.6
click at [387, 329] on div "Christopher Hackett Employee Number: A0107538 Employee Status: active Email: Ch…" at bounding box center [779, 427] width 1078 height 377
click at [674, 315] on input "Christopher Kackett" at bounding box center [776, 318] width 334 height 23
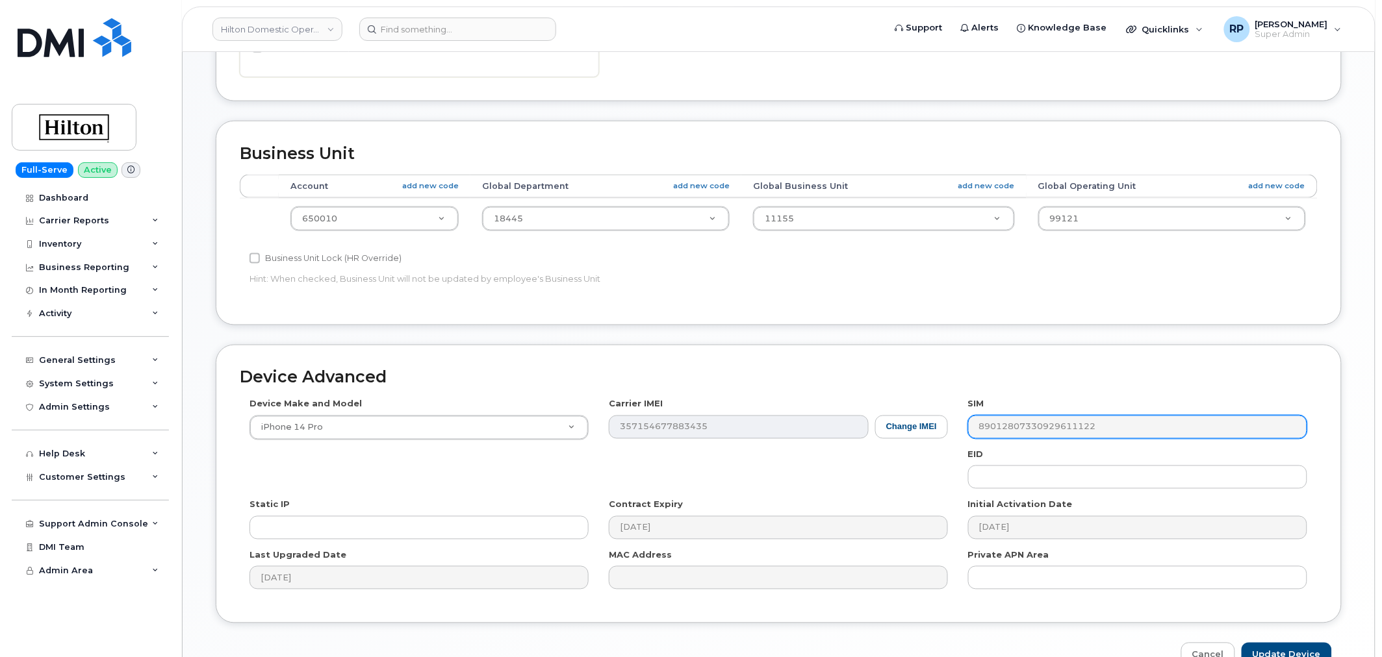
scroll to position [601, 0]
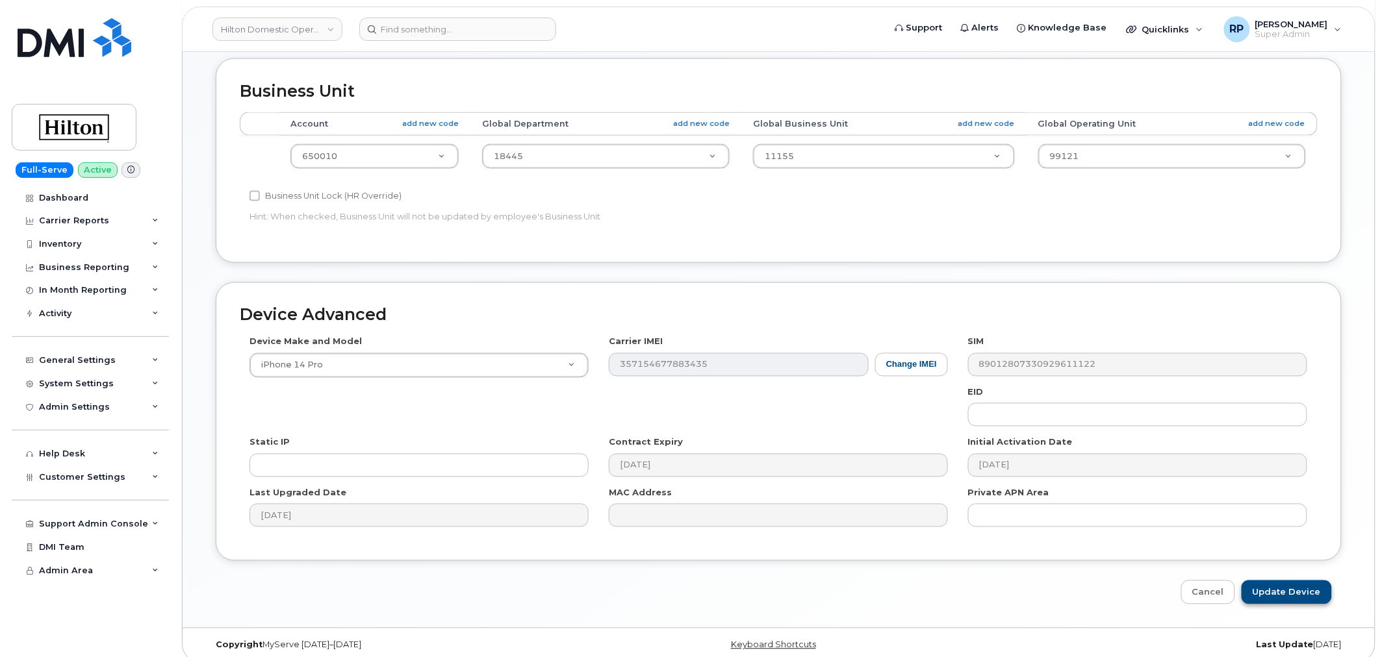
type input "Christopher Hackett"
click at [1278, 586] on input "Update Device" at bounding box center [1286, 593] width 90 height 24
type input "Saving..."
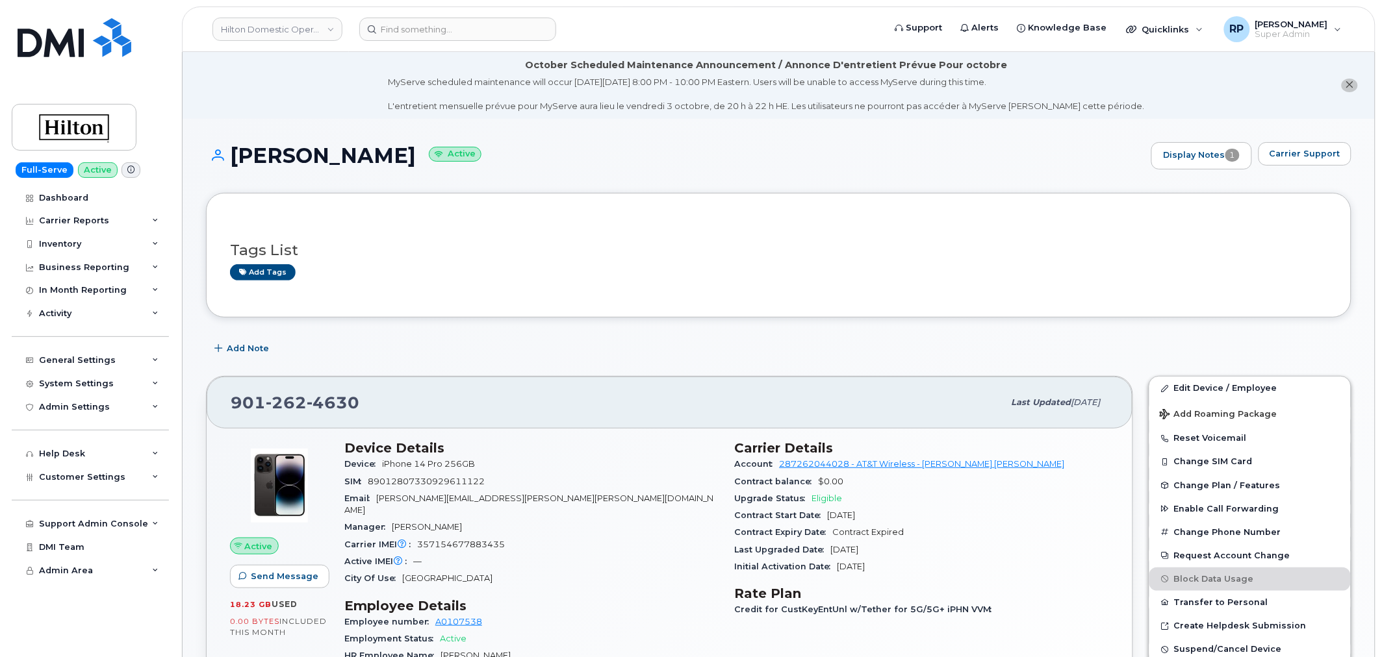
drag, startPoint x: 416, startPoint y: 81, endPoint x: 1060, endPoint y: 79, distance: 644.3
click at [1060, 79] on div "MyServe scheduled maintenance will occur on Friday October 3rd, 8:00 PM - 10:00…" at bounding box center [766, 94] width 757 height 36
copy div "MyServe scheduled maintenance will occur [DATE][DATE] 8:00 PM - 10:00 PM Easter…"
click at [331, 356] on div "Add Note" at bounding box center [778, 348] width 1145 height 23
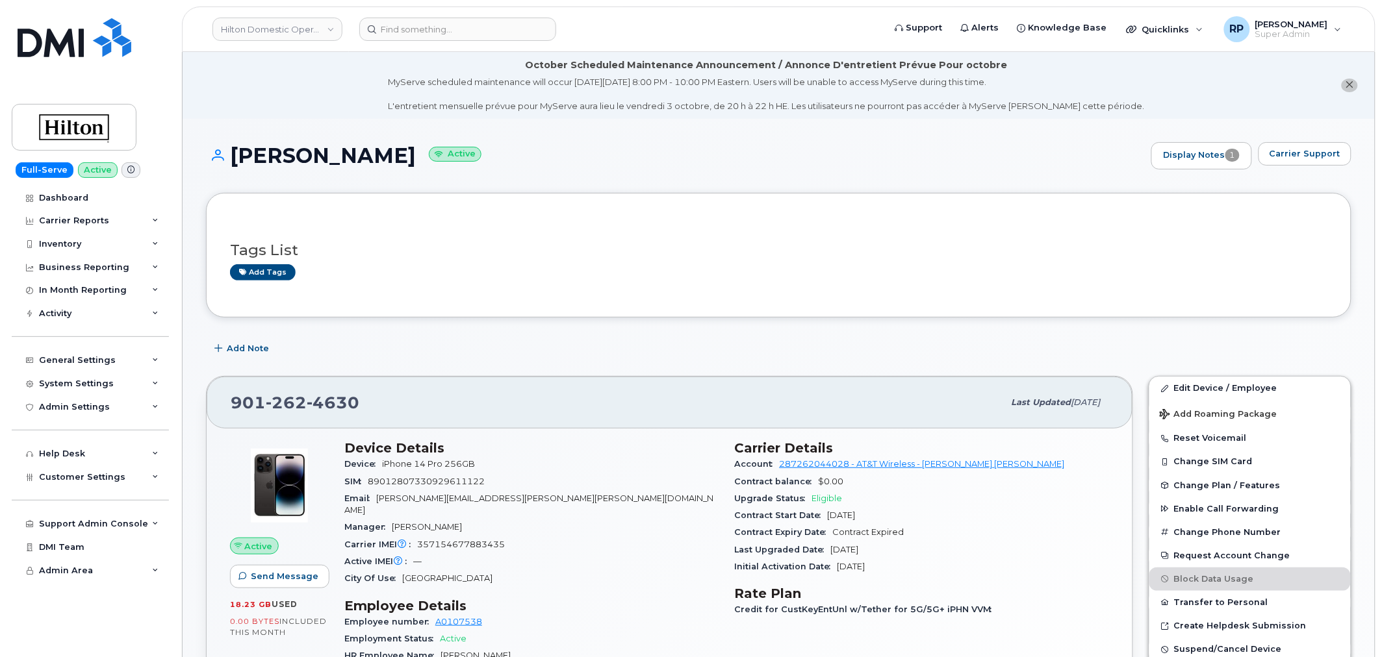
click at [295, 32] on link "Hilton Domestic Operating Company Inc" at bounding box center [277, 29] width 130 height 23
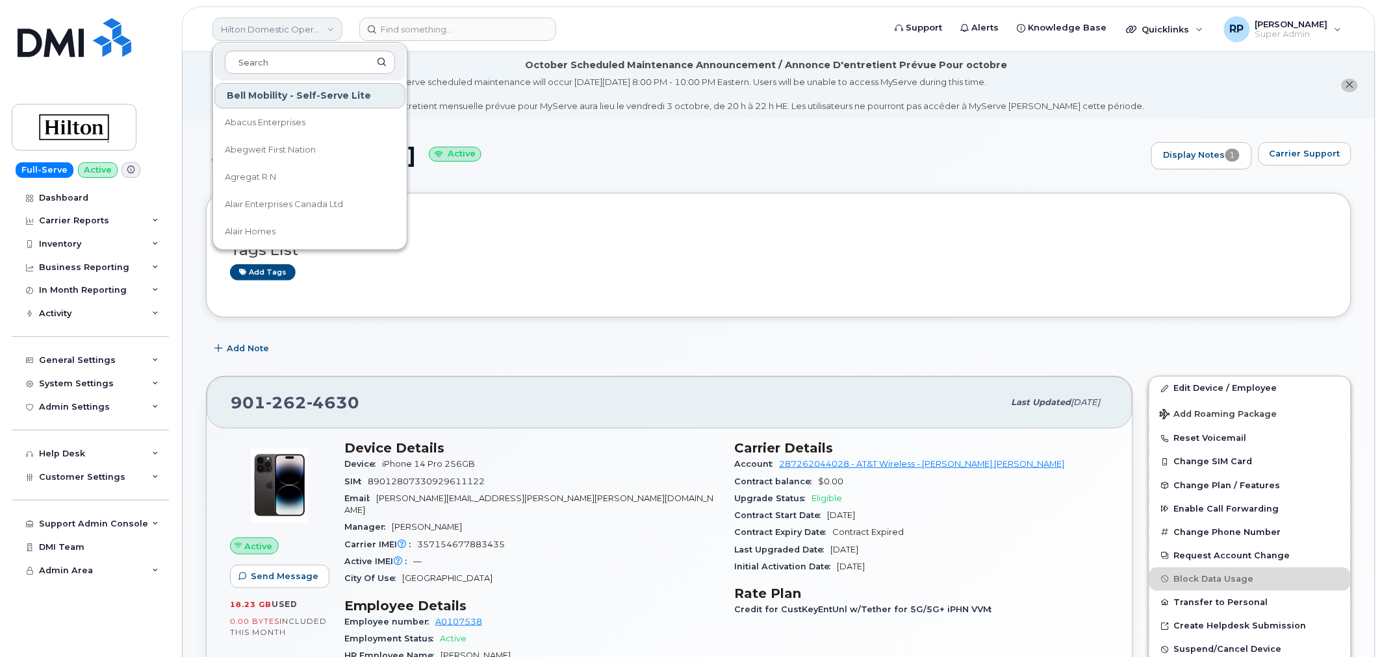
type input "t"
type input "rentok"
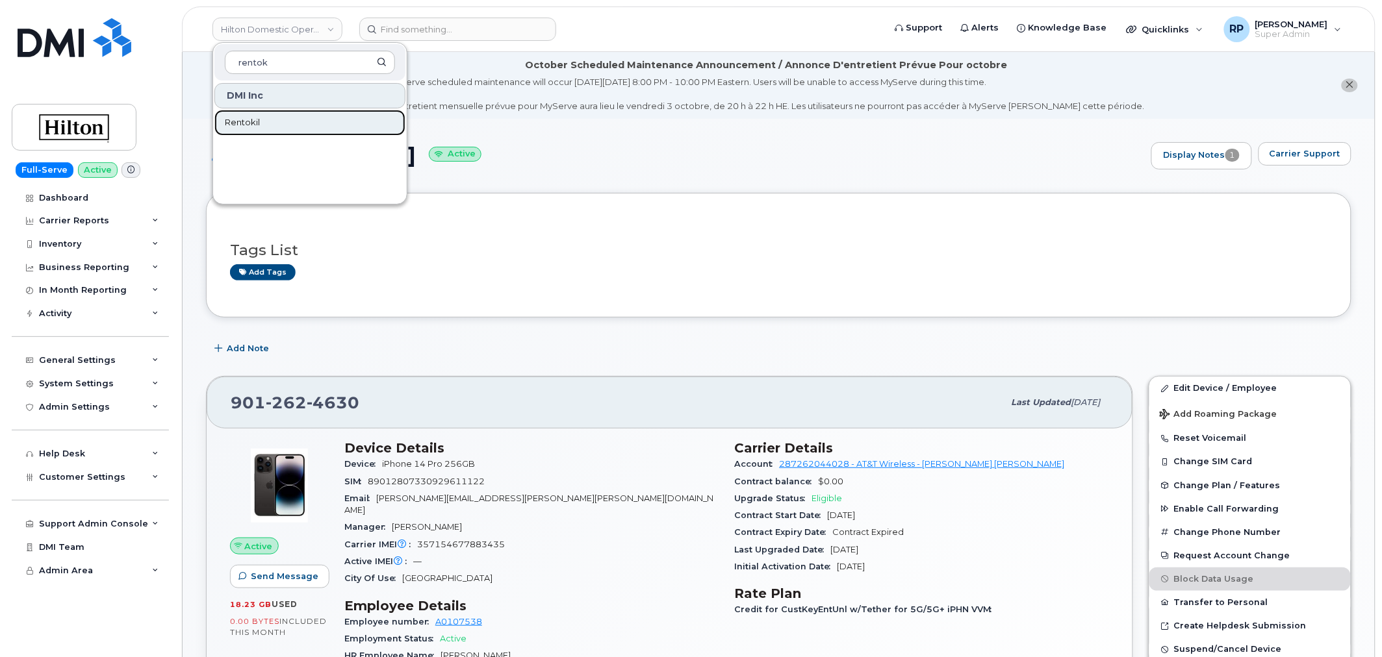
click at [244, 119] on span "Rentokil" at bounding box center [242, 122] width 35 height 13
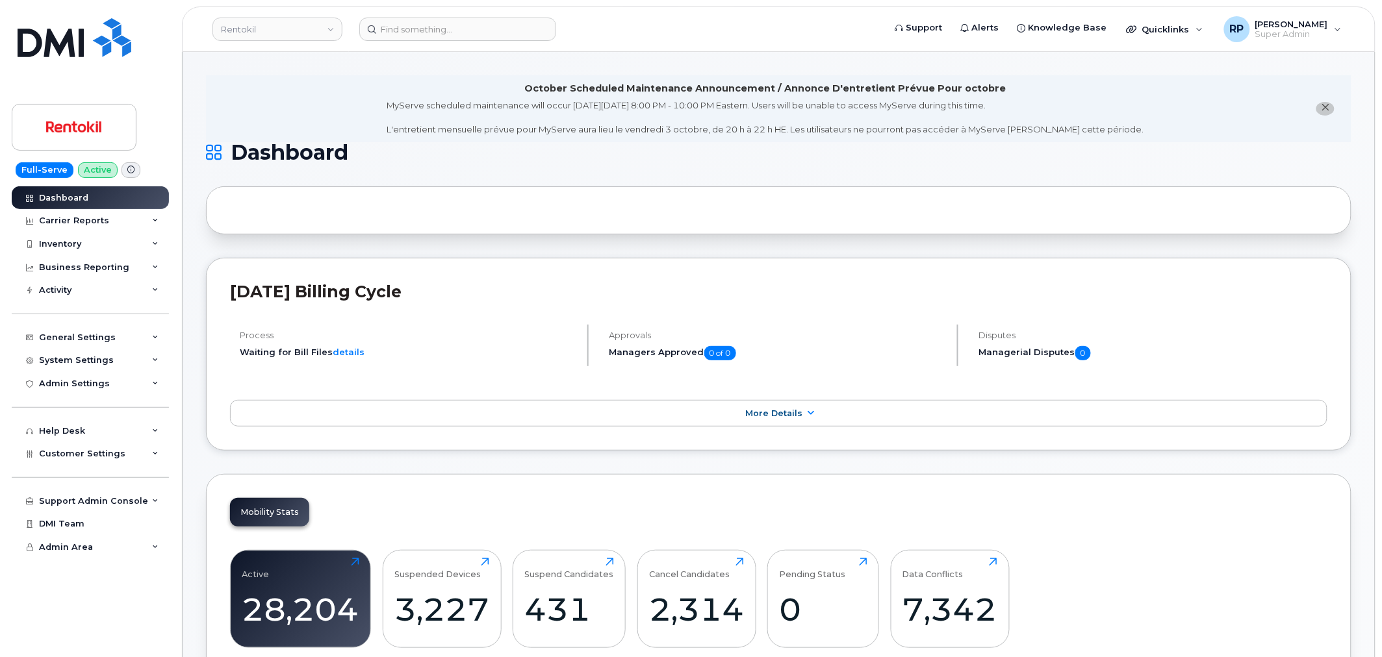
click at [288, 9] on header "Rentokil Support Alerts Knowledge Base Quicklinks Suspend / Cancel Device Chang…" at bounding box center [778, 28] width 1193 height 45
click at [288, 26] on link "Rentokil" at bounding box center [277, 29] width 130 height 23
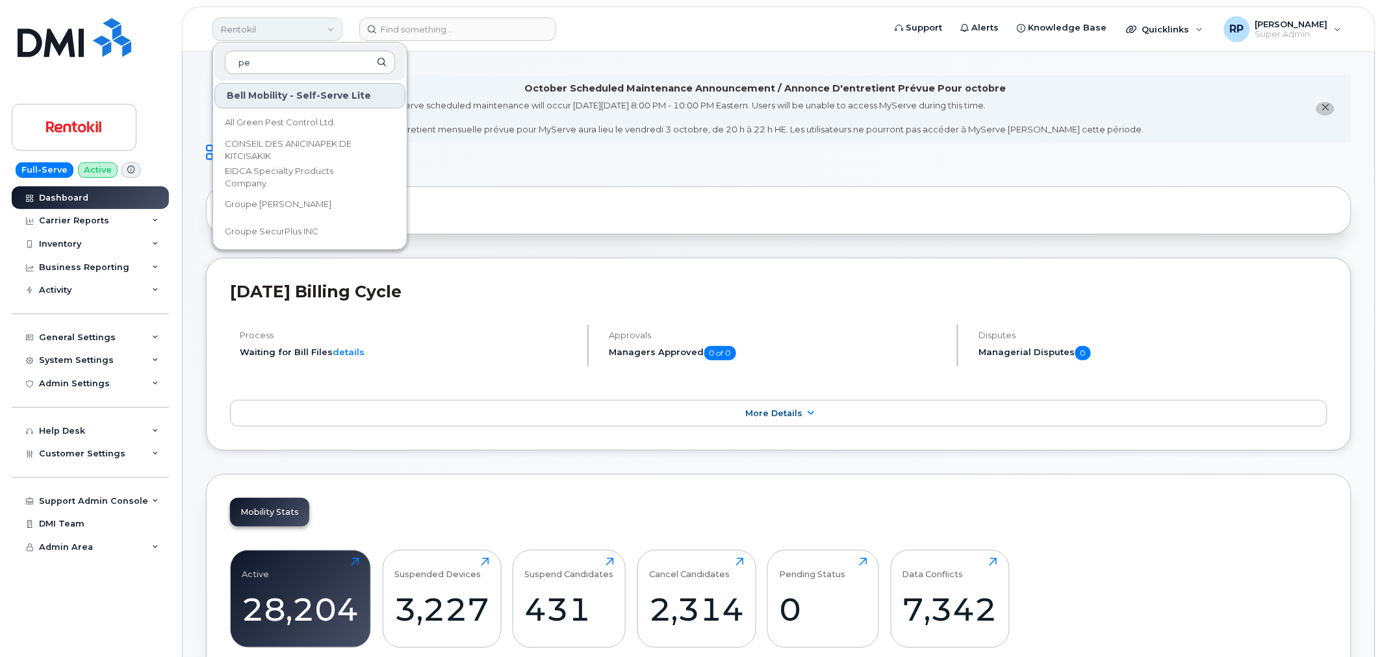
type input "p"
click at [495, 34] on input at bounding box center [457, 29] width 197 height 23
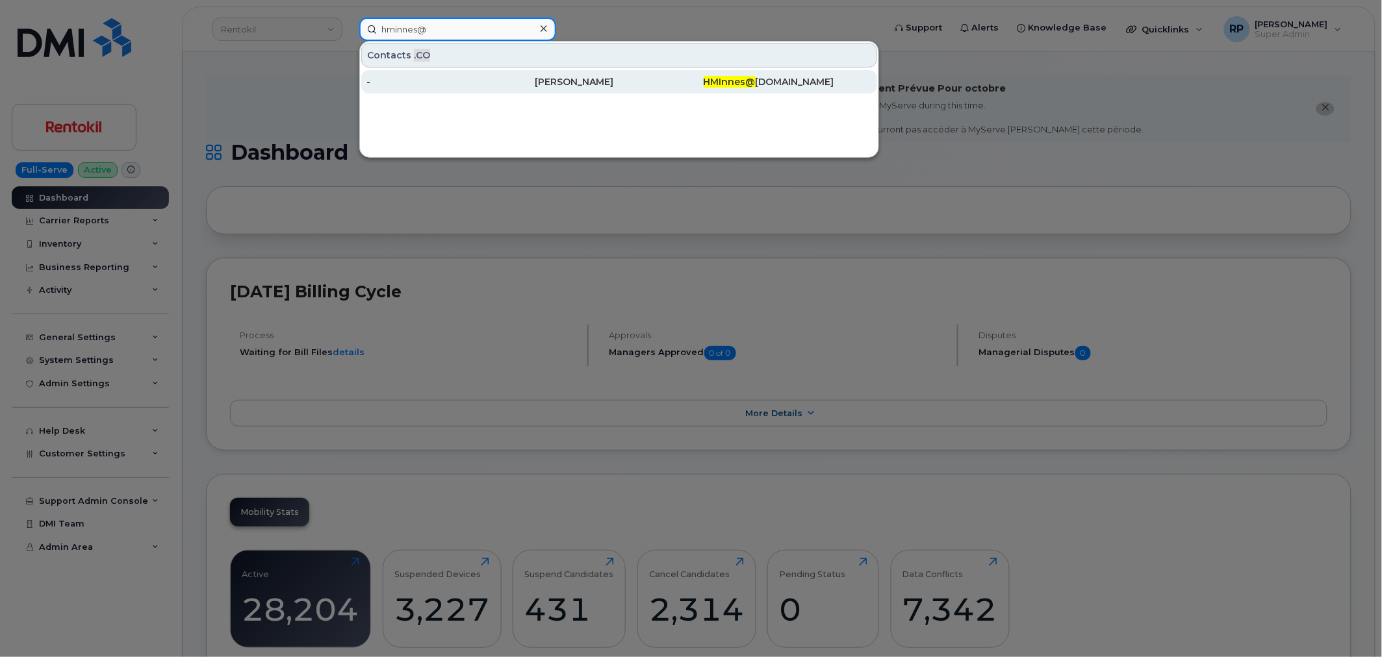
type input "hminnes@"
click at [582, 82] on div "[PERSON_NAME]" at bounding box center [619, 81] width 168 height 13
